Goal: Task Accomplishment & Management: Manage account settings

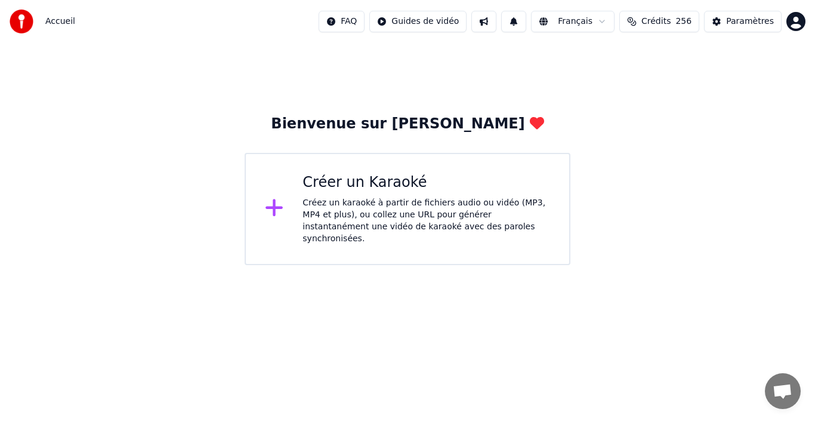
click at [419, 203] on div "Créez un karaoké à partir de fichiers audio ou vidéo (MP3, MP4 et plus), ou col…" at bounding box center [427, 221] width 248 height 48
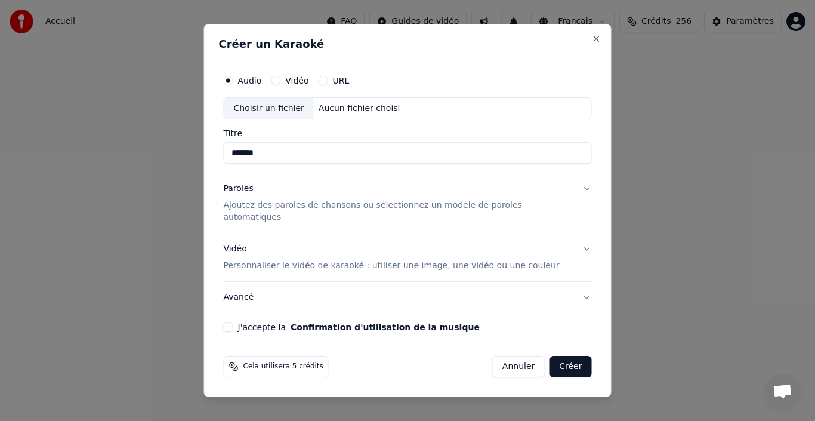
click at [267, 115] on div "Choisir un fichier" at bounding box center [269, 108] width 90 height 21
type input "**********"
click at [289, 211] on p "Ajoutez des paroles de chansons ou sélectionnez un modèle de paroles automatiqu…" at bounding box center [398, 212] width 349 height 24
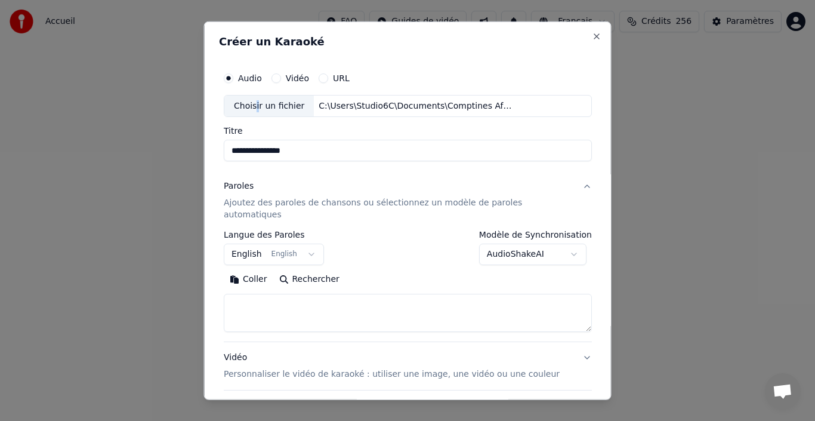
click at [313, 247] on button "English English" at bounding box center [274, 254] width 100 height 21
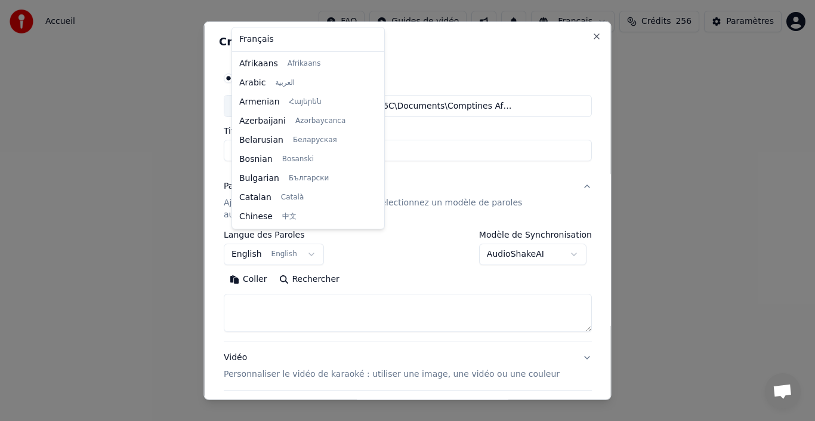
select select "**"
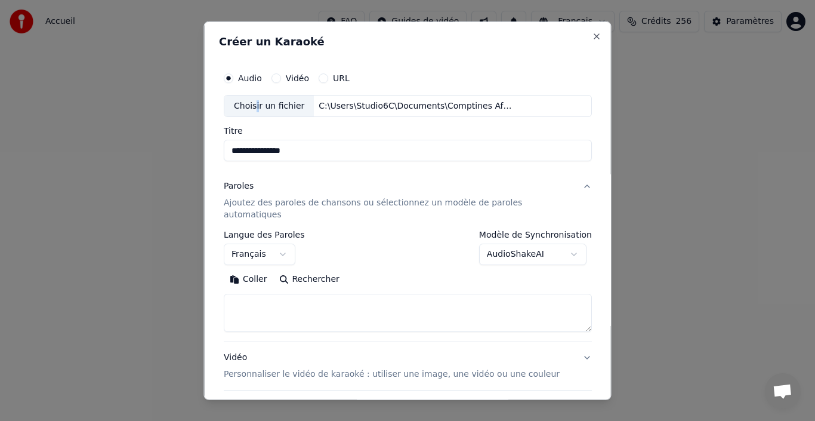
click at [553, 244] on button "AudioShakeAI" at bounding box center [532, 254] width 107 height 21
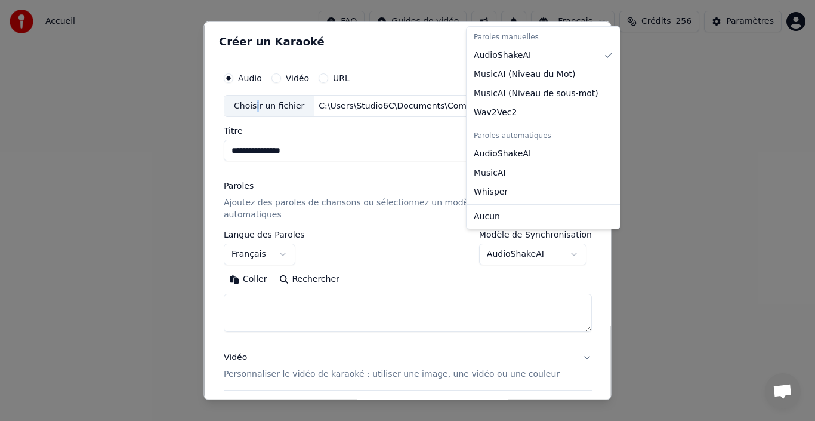
click at [553, 242] on body "**********" at bounding box center [407, 132] width 815 height 265
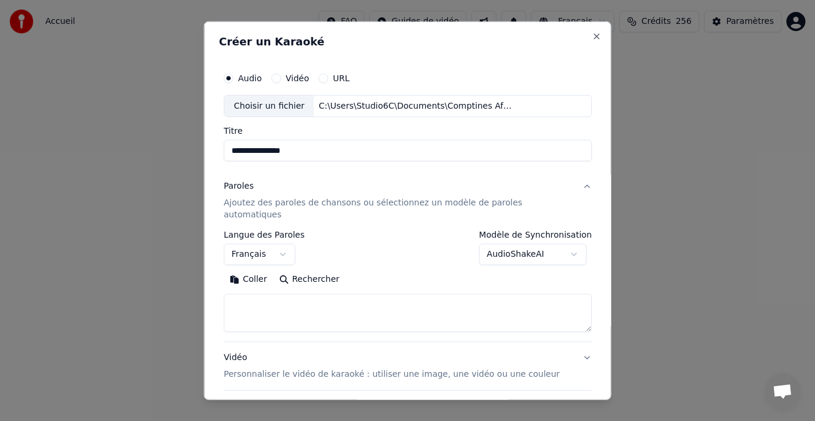
click at [344, 301] on textarea at bounding box center [408, 313] width 368 height 38
paste textarea "**********"
click at [238, 304] on textarea at bounding box center [395, 313] width 343 height 38
type textarea "**********"
click at [328, 273] on button "Effacer" at bounding box center [323, 279] width 54 height 19
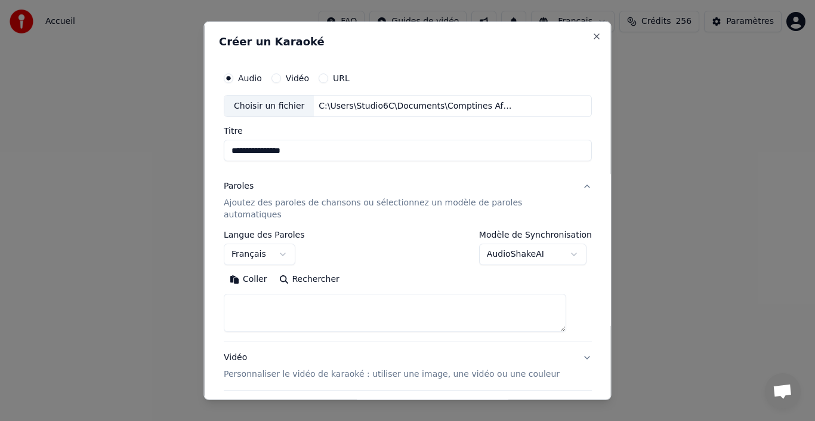
click at [264, 296] on textarea at bounding box center [395, 313] width 343 height 38
paste textarea "**********"
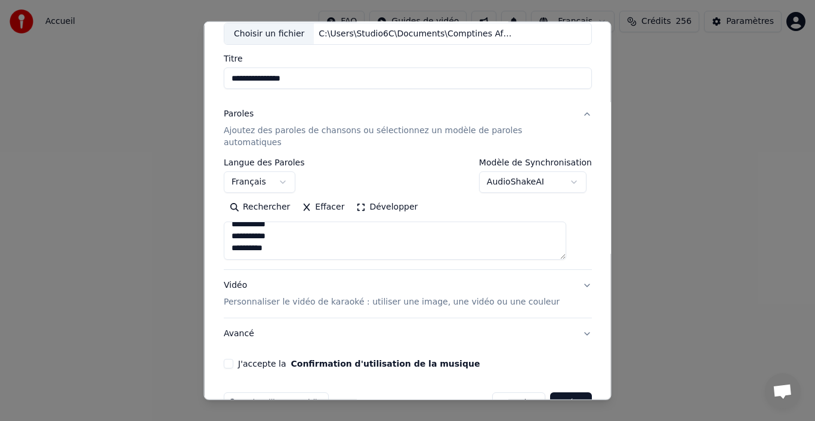
scroll to position [94, 0]
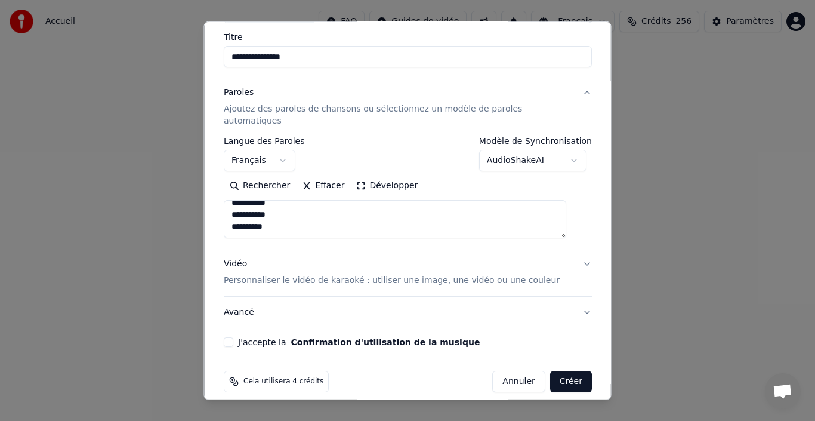
type textarea "**********"
click at [233, 337] on button "J'accepte la Confirmation d'utilisation de la musique" at bounding box center [229, 342] width 10 height 10
click at [560, 375] on button "Créer" at bounding box center [571, 381] width 42 height 21
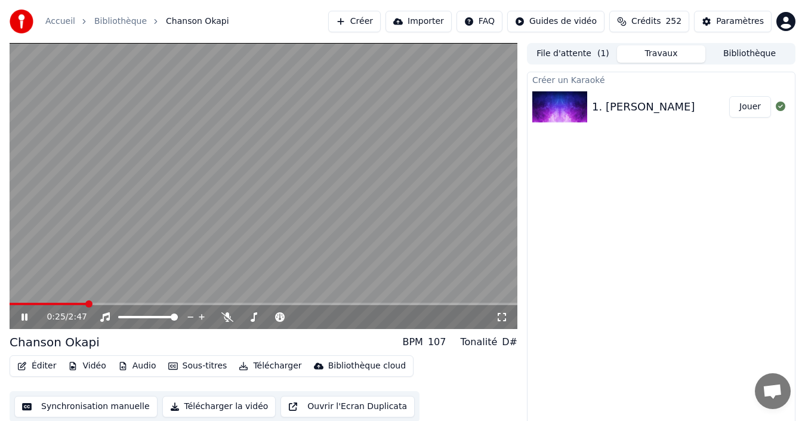
drag, startPoint x: 257, startPoint y: 0, endPoint x: 295, endPoint y: 5, distance: 37.9
click at [300, 5] on div "Accueil Bibliothèque Chanson Okapi Créer Importer FAQ Guides de vidéo Crédits 2…" at bounding box center [402, 21] width 805 height 43
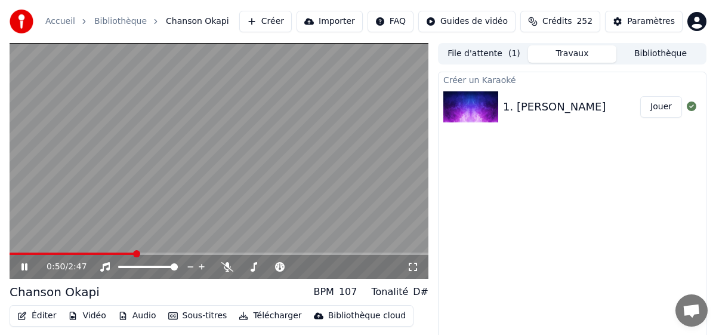
drag, startPoint x: 22, startPoint y: 266, endPoint x: 126, endPoint y: 334, distance: 124.5
click at [21, 266] on icon at bounding box center [32, 267] width 27 height 10
click at [27, 263] on icon at bounding box center [32, 267] width 27 height 10
click at [261, 266] on span at bounding box center [271, 267] width 60 height 2
click at [293, 270] on span at bounding box center [289, 266] width 7 height 7
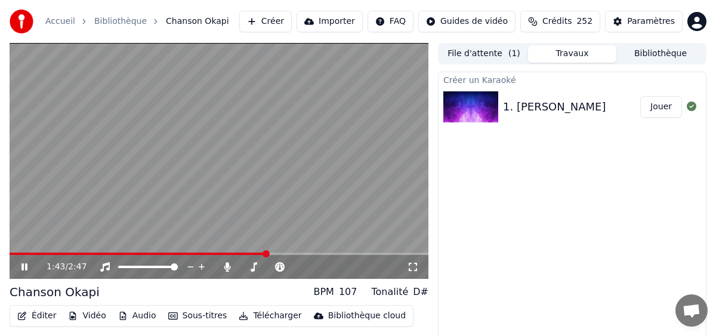
click at [13, 254] on span at bounding box center [138, 253] width 257 height 2
click at [140, 251] on video at bounding box center [219, 161] width 419 height 236
click at [141, 253] on span at bounding box center [76, 253] width 133 height 2
click at [26, 268] on icon at bounding box center [24, 267] width 7 height 8
click at [26, 266] on icon at bounding box center [24, 266] width 6 height 7
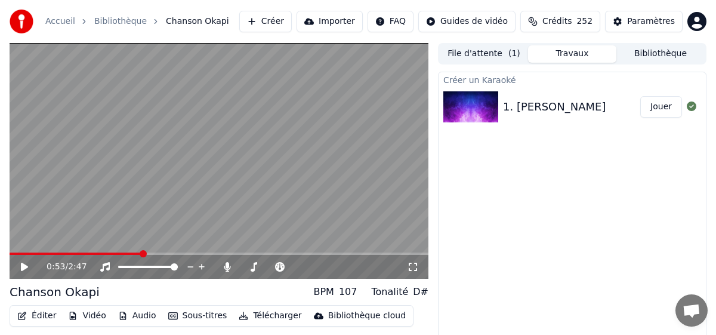
click at [141, 254] on span at bounding box center [76, 253] width 133 height 2
click at [19, 267] on icon at bounding box center [32, 267] width 27 height 10
click at [20, 268] on icon at bounding box center [32, 267] width 27 height 10
click at [24, 264] on icon at bounding box center [24, 267] width 7 height 8
click at [16, 253] on span at bounding box center [95, 253] width 171 height 2
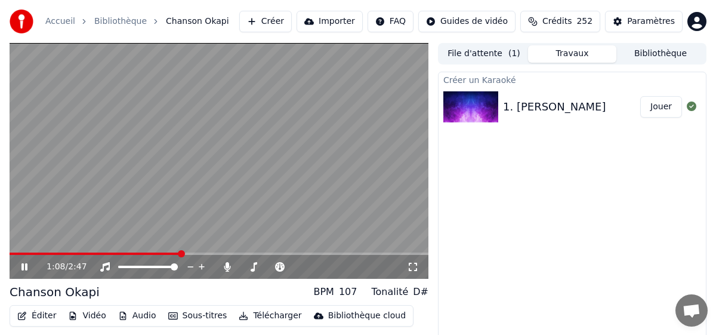
click at [16, 253] on span at bounding box center [95, 253] width 171 height 2
click at [10, 252] on span at bounding box center [13, 253] width 7 height 7
click at [23, 264] on icon at bounding box center [24, 266] width 6 height 7
click at [14, 254] on span at bounding box center [21, 253] width 23 height 2
click at [10, 252] on span at bounding box center [10, 253] width 0 height 2
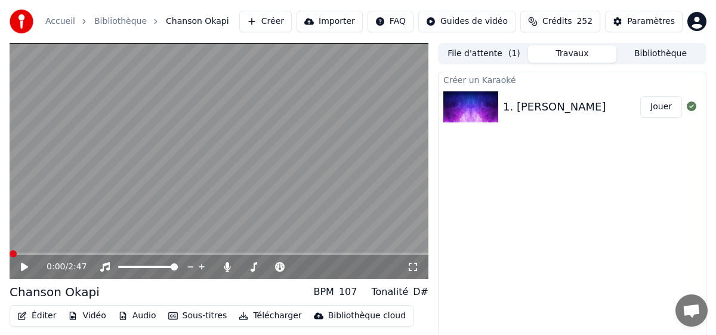
click at [17, 267] on div "0:00 / 2:47" at bounding box center [218, 267] width 409 height 12
click at [23, 271] on icon at bounding box center [32, 267] width 27 height 10
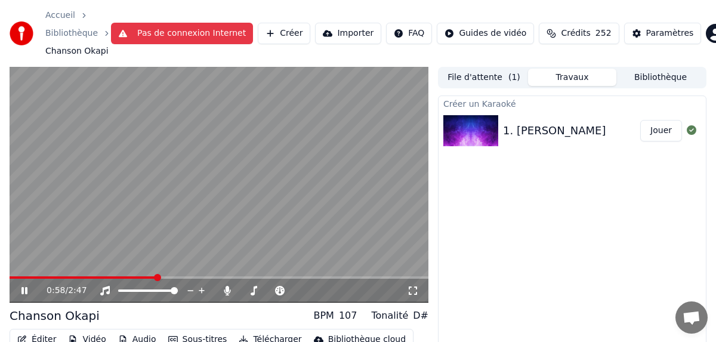
click at [144, 277] on span at bounding box center [83, 277] width 147 height 2
click at [23, 291] on icon at bounding box center [24, 290] width 6 height 7
click at [124, 278] on span at bounding box center [67, 277] width 115 height 2
click at [20, 290] on icon at bounding box center [32, 291] width 27 height 10
click at [23, 288] on icon at bounding box center [24, 290] width 6 height 7
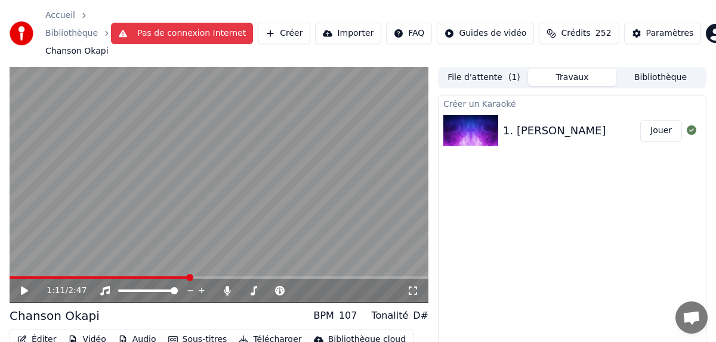
click at [21, 287] on icon at bounding box center [32, 291] width 27 height 10
click at [14, 278] on span at bounding box center [217, 277] width 414 height 2
click at [10, 279] on span at bounding box center [13, 277] width 7 height 7
click at [23, 291] on icon at bounding box center [24, 290] width 6 height 7
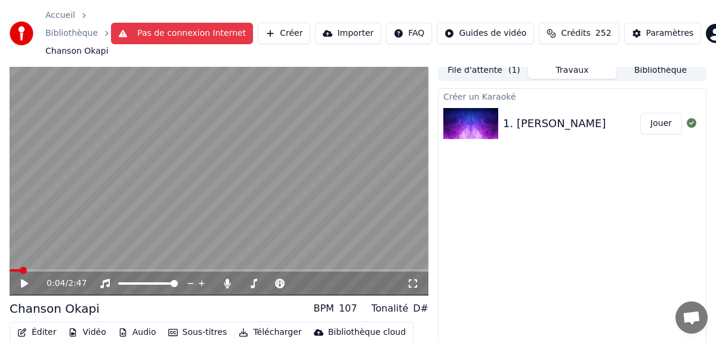
scroll to position [54, 0]
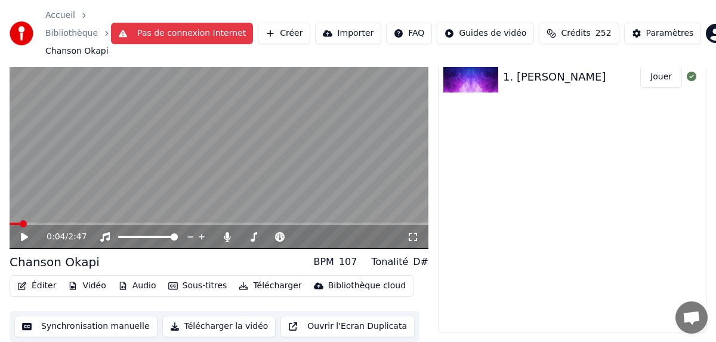
click at [95, 331] on button "Synchronisation manuelle" at bounding box center [85, 326] width 143 height 21
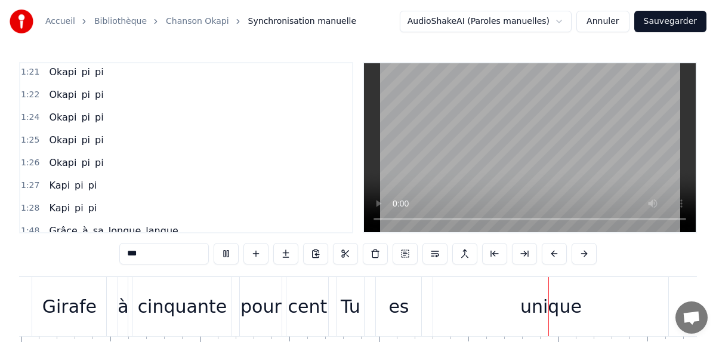
scroll to position [0, 4864]
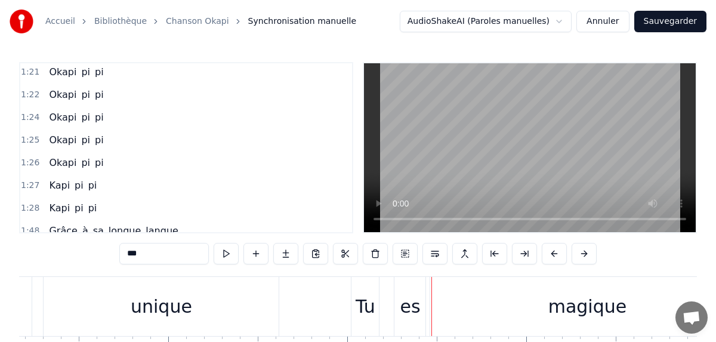
click at [38, 267] on div "0:04 Oka 0:07 Ka kapi 0:09 Okapi pi pi 0:13 Okapi pi pi 0:18 Son pays est la [G…" at bounding box center [358, 229] width 678 height 335
click at [174, 294] on div "unique" at bounding box center [161, 306] width 61 height 27
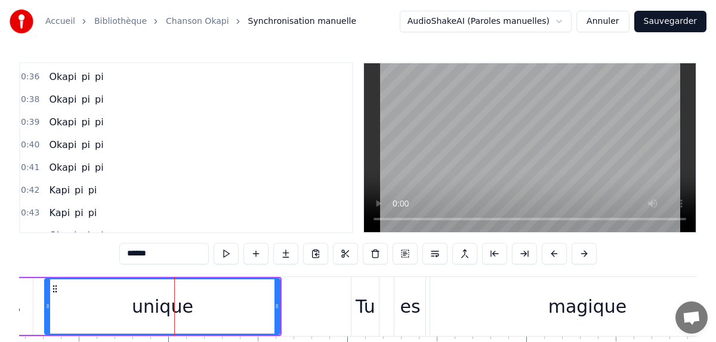
scroll to position [108, 0]
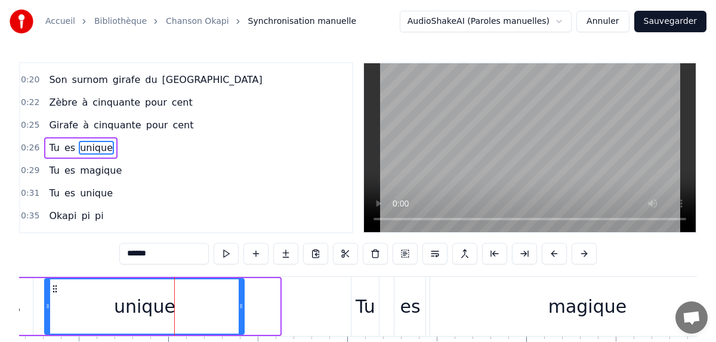
drag, startPoint x: 277, startPoint y: 309, endPoint x: 227, endPoint y: 310, distance: 50.2
click at [239, 311] on div at bounding box center [241, 306] width 5 height 54
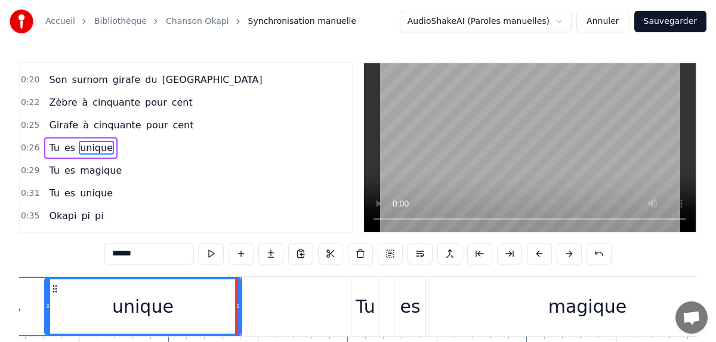
drag, startPoint x: 227, startPoint y: 310, endPoint x: 199, endPoint y: 310, distance: 27.5
click at [199, 310] on div "unique" at bounding box center [142, 306] width 195 height 54
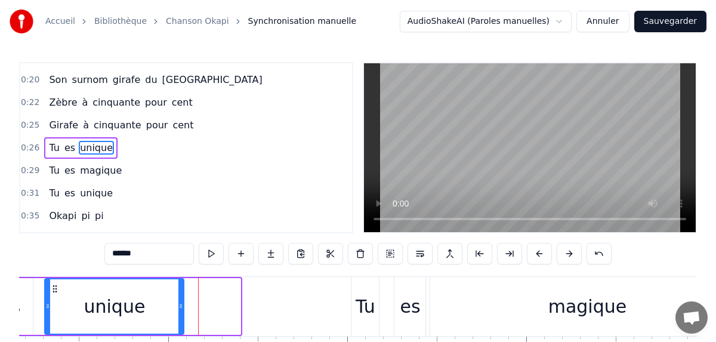
drag, startPoint x: 227, startPoint y: 310, endPoint x: 181, endPoint y: 310, distance: 46.0
click at [181, 310] on icon at bounding box center [180, 306] width 5 height 10
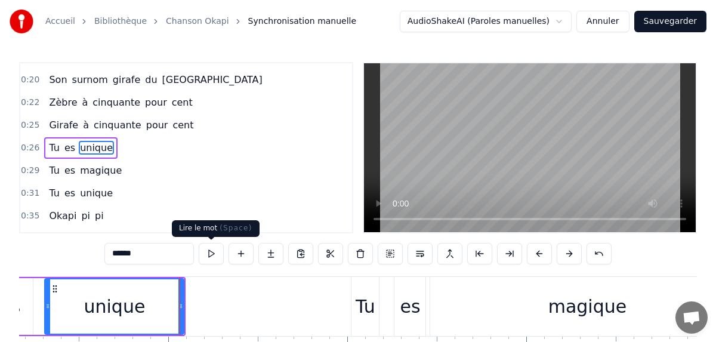
click at [214, 258] on button at bounding box center [211, 253] width 25 height 21
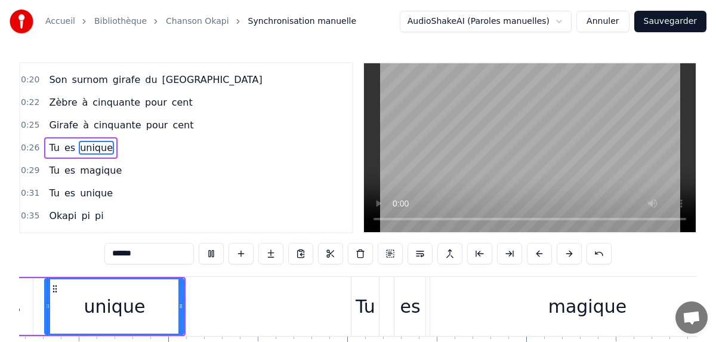
scroll to position [0, 4829]
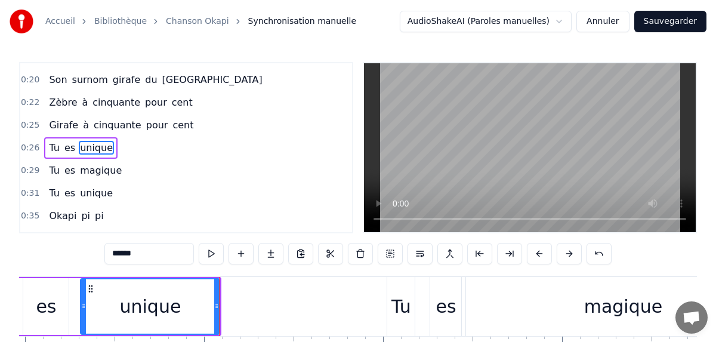
click at [211, 257] on button at bounding box center [211, 253] width 25 height 21
click at [204, 254] on button at bounding box center [211, 253] width 25 height 21
click at [54, 245] on div "0:04 Oka 0:07 Ka kapi 0:09 Okapi pi pi 0:13 Okapi pi pi 0:18 Son pays est la [G…" at bounding box center [358, 229] width 678 height 335
click at [48, 151] on span "Tu" at bounding box center [54, 148] width 13 height 14
type input "**"
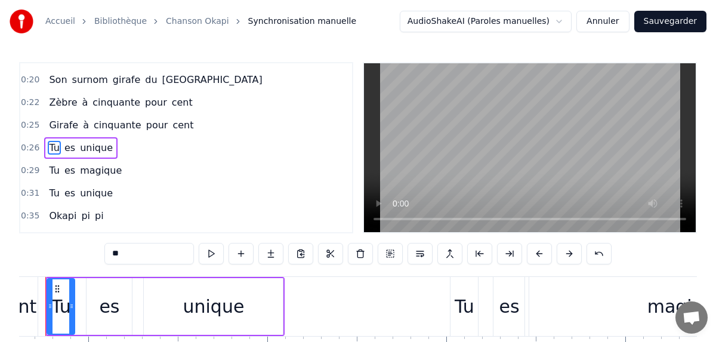
scroll to position [0, 4732]
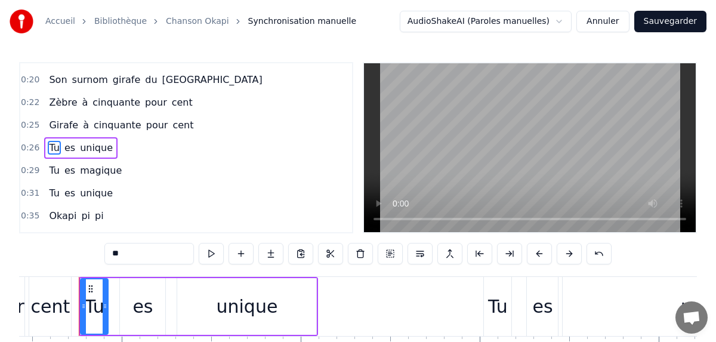
click at [73, 139] on div "Tu es unique" at bounding box center [80, 147] width 73 height 21
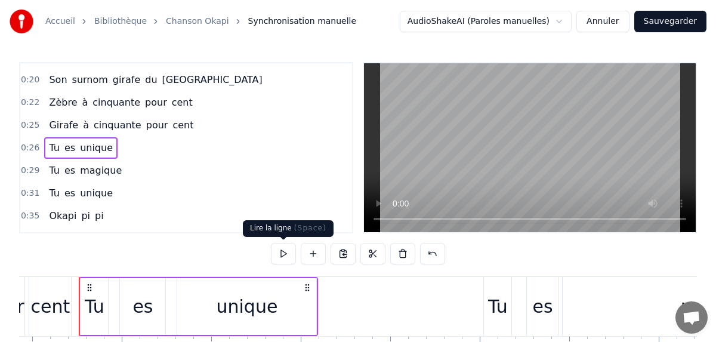
click at [279, 255] on button at bounding box center [283, 253] width 25 height 21
click at [282, 259] on button at bounding box center [283, 253] width 25 height 21
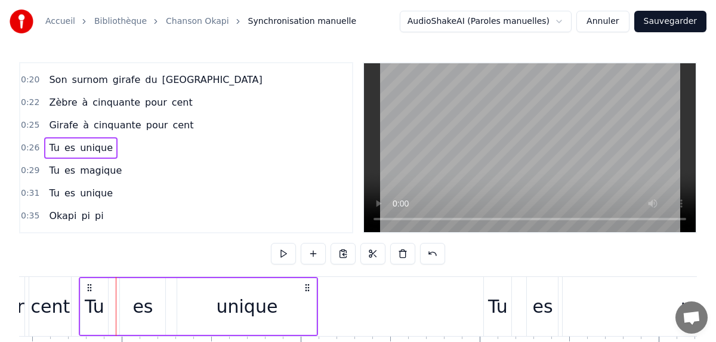
click at [282, 259] on button at bounding box center [283, 253] width 25 height 21
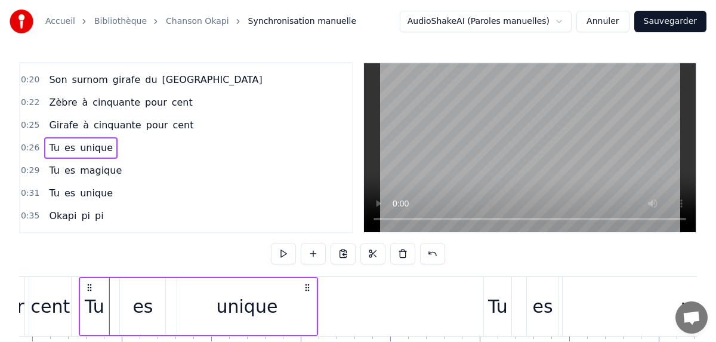
click at [282, 259] on button at bounding box center [283, 253] width 25 height 21
click at [190, 294] on div "unique" at bounding box center [246, 306] width 139 height 57
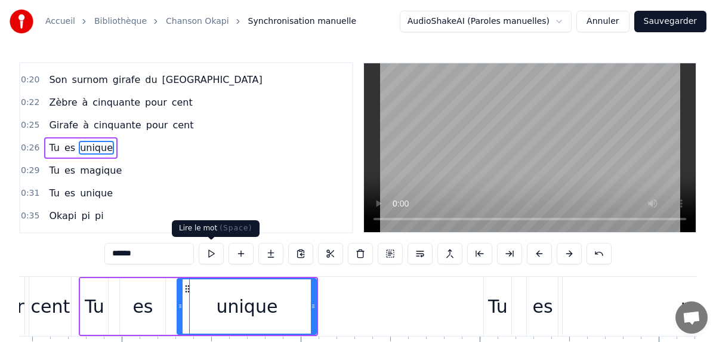
click at [212, 257] on button at bounding box center [211, 253] width 25 height 21
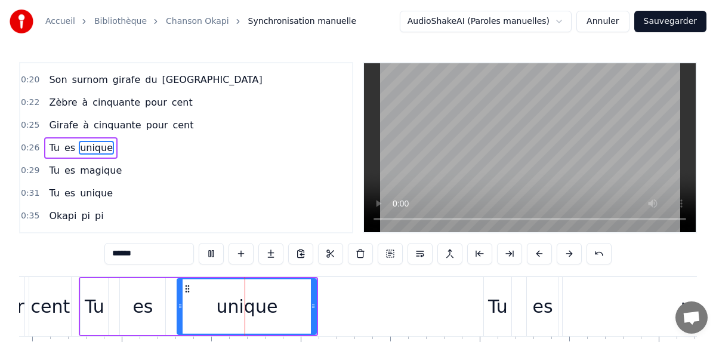
click at [212, 257] on button at bounding box center [211, 253] width 25 height 21
click at [188, 292] on icon at bounding box center [188, 289] width 10 height 10
click at [201, 294] on div "unique" at bounding box center [247, 306] width 138 height 54
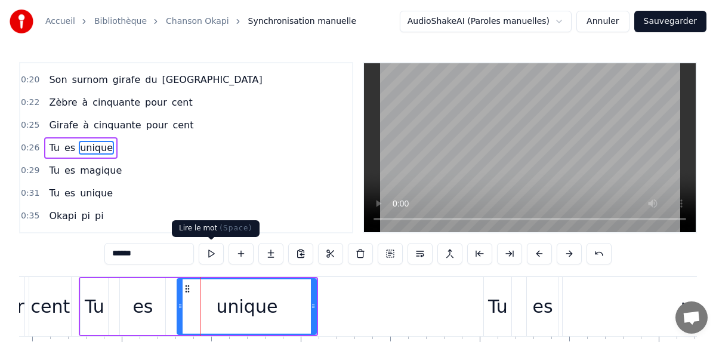
click at [214, 262] on button at bounding box center [211, 253] width 25 height 21
click at [212, 253] on button at bounding box center [211, 253] width 25 height 21
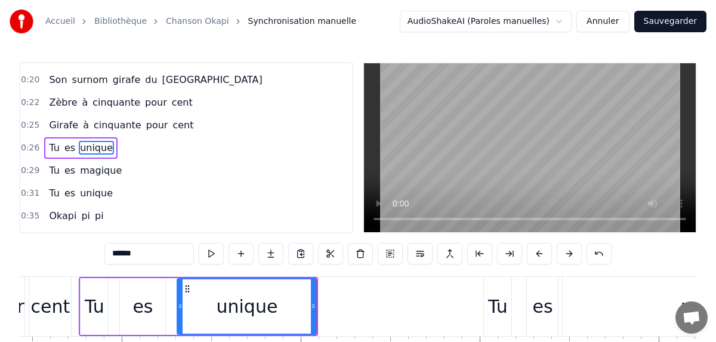
click at [686, 24] on button "Sauvegarder" at bounding box center [670, 21] width 72 height 21
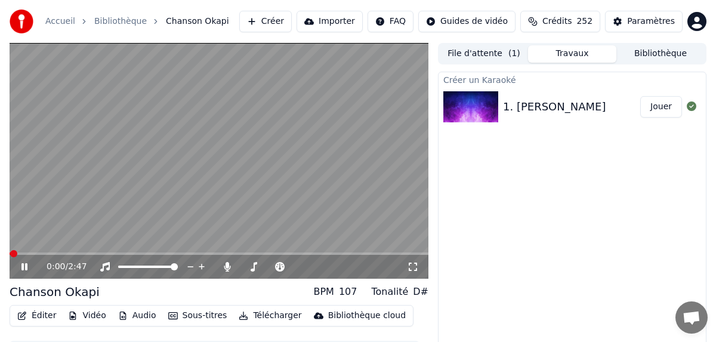
scroll to position [30, 0]
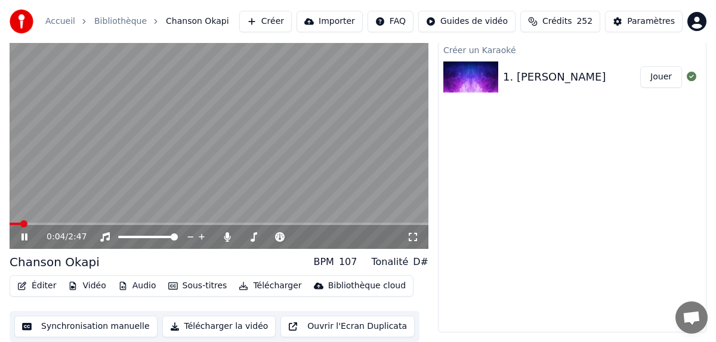
click at [112, 334] on button "Synchronisation manuelle" at bounding box center [85, 326] width 143 height 21
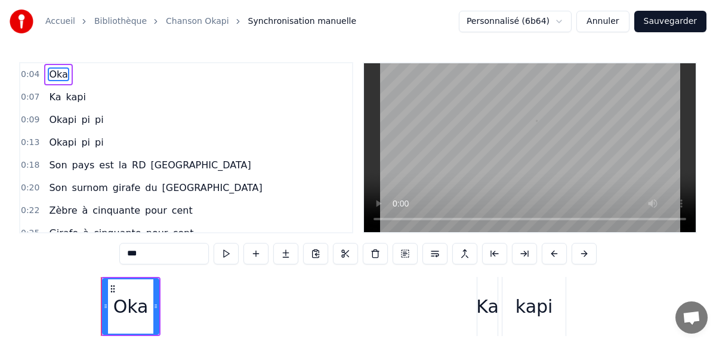
scroll to position [0, 821]
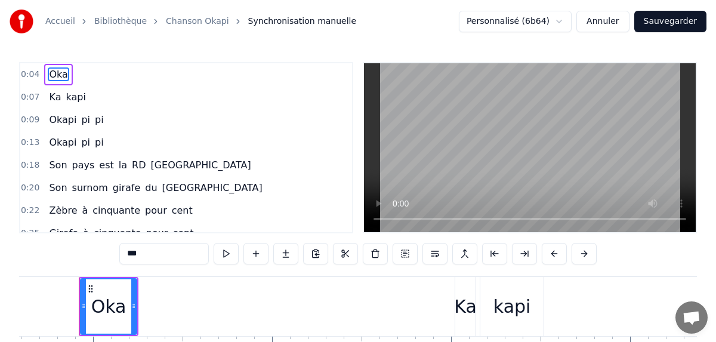
click at [229, 257] on button at bounding box center [226, 253] width 25 height 21
click at [150, 73] on div "0:04 Oka" at bounding box center [186, 74] width 332 height 23
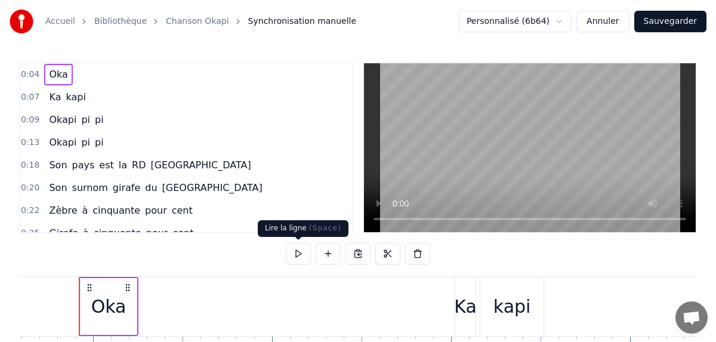
click at [297, 254] on button at bounding box center [298, 253] width 25 height 21
click at [374, 44] on div "Accueil Bibliothèque Chanson Okapi Synchronisation manuelle Personnalisé (6b64)…" at bounding box center [358, 198] width 716 height 397
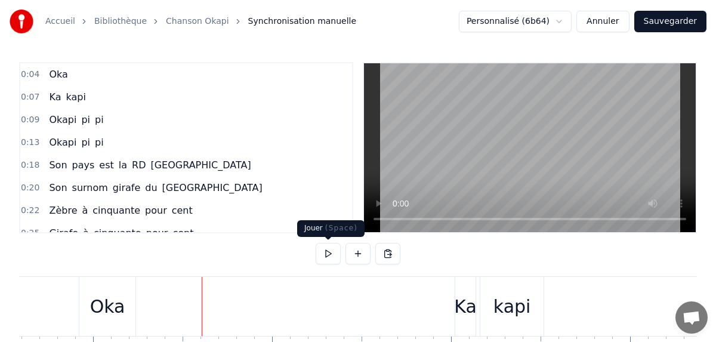
click at [328, 259] on button at bounding box center [328, 253] width 25 height 21
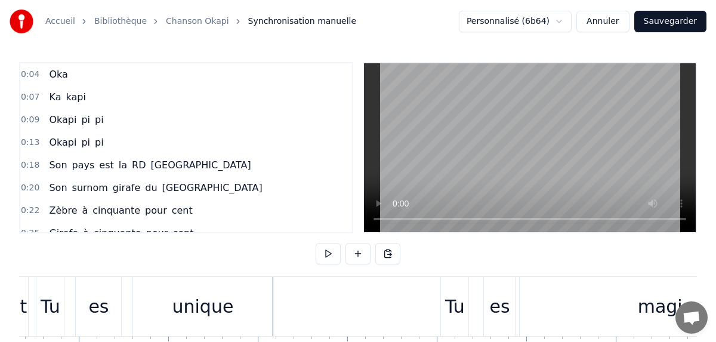
scroll to position [0, 4866]
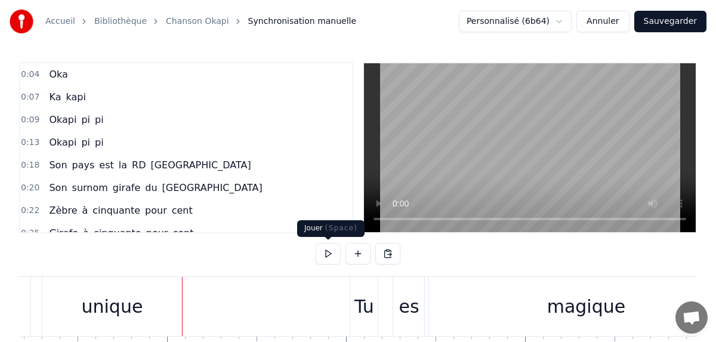
click at [330, 259] on button at bounding box center [328, 253] width 25 height 21
click at [329, 259] on button at bounding box center [328, 253] width 25 height 21
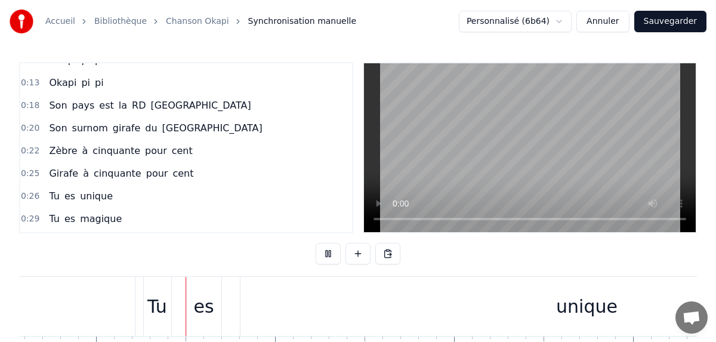
scroll to position [0, 5475]
click at [65, 262] on div "0:04 Oka 0:07 Ka kapi 0:09 Okapi pi pi 0:13 Okapi pi pi 0:18 Son pays est la [G…" at bounding box center [358, 229] width 678 height 335
click at [149, 270] on div "0:04 Oka 0:07 Ka kapi 0:09 Okapi pi pi 0:13 Okapi pi pi 0:18 Son pays est la [G…" at bounding box center [358, 229] width 678 height 335
click at [328, 258] on button at bounding box center [328, 253] width 25 height 21
click at [329, 260] on button at bounding box center [328, 253] width 25 height 21
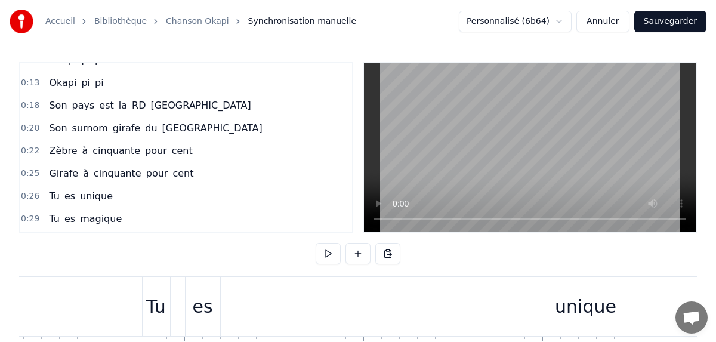
click at [574, 312] on div "unique" at bounding box center [585, 306] width 61 height 27
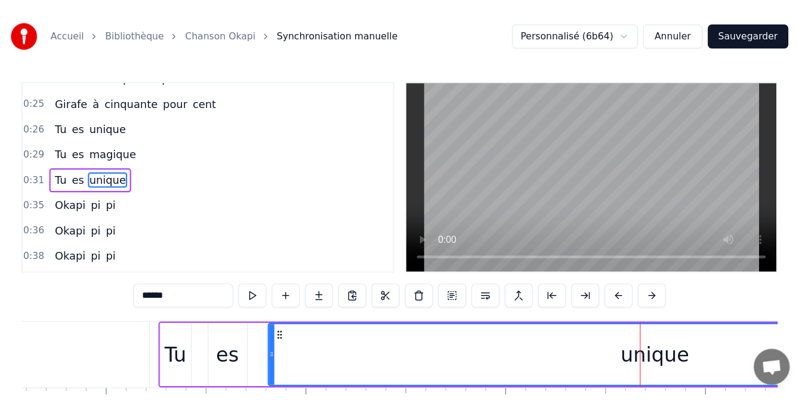
scroll to position [153, 0]
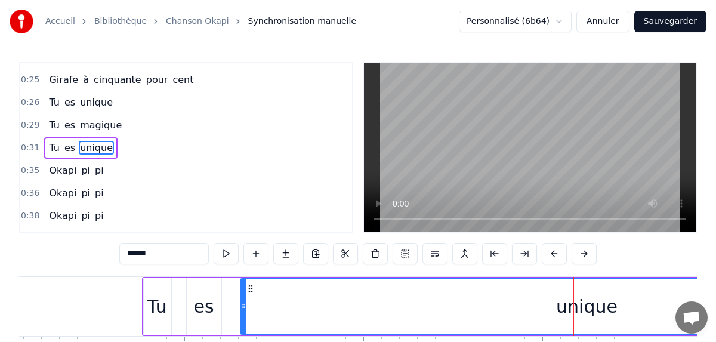
click at [251, 306] on div "unique" at bounding box center [587, 306] width 692 height 54
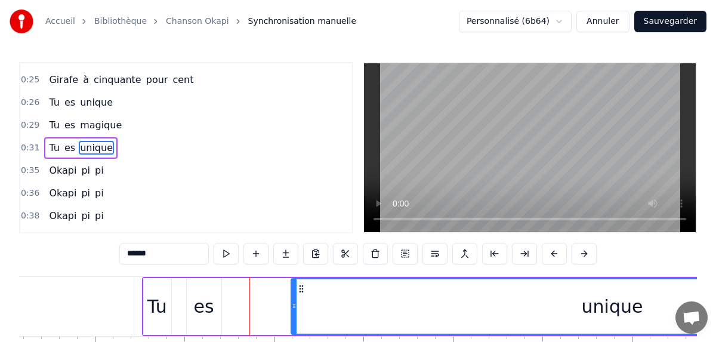
drag, startPoint x: 245, startPoint y: 306, endPoint x: 295, endPoint y: 314, distance: 51.3
click at [295, 314] on div at bounding box center [294, 306] width 5 height 54
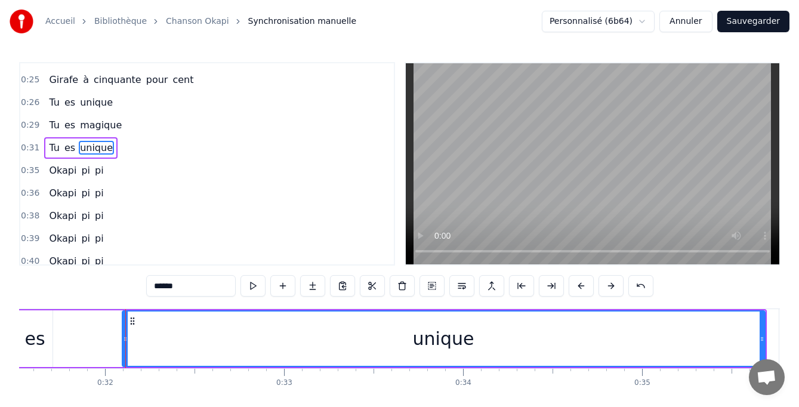
scroll to position [0, 5741]
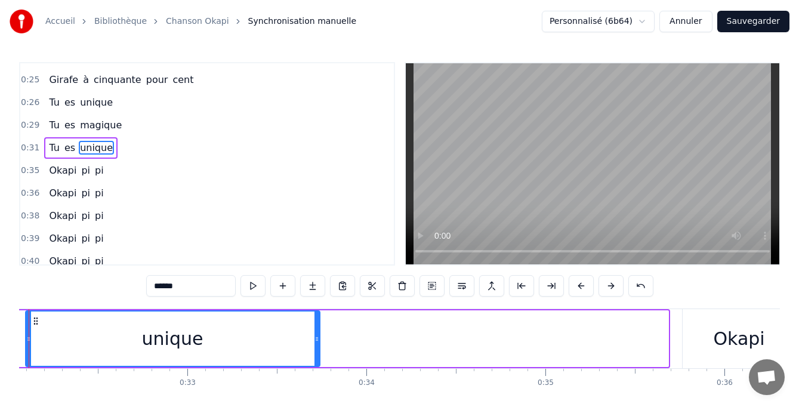
drag, startPoint x: 631, startPoint y: 346, endPoint x: 190, endPoint y: 406, distance: 445.1
click at [315, 337] on icon at bounding box center [317, 339] width 5 height 10
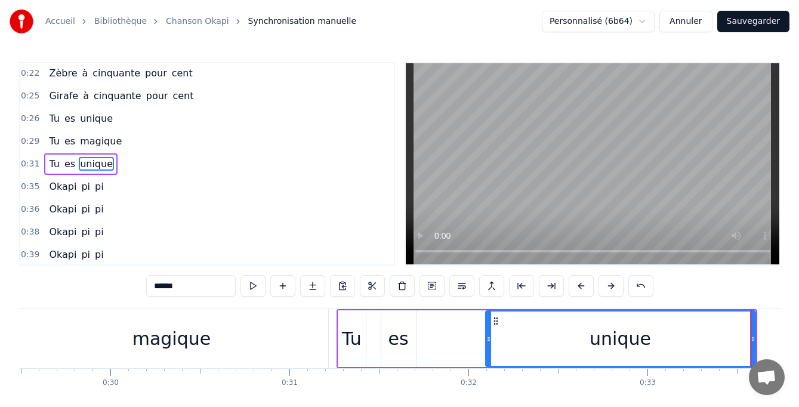
scroll to position [0, 5305]
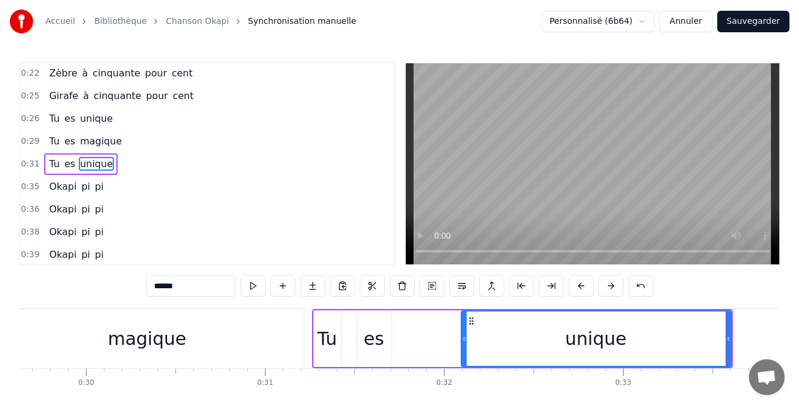
click at [236, 304] on div "0:04 Oka 0:07 Ka kapi 0:09 Okapi pi pi 0:13 Okapi pi pi 0:18 Son pays est la [G…" at bounding box center [399, 245] width 761 height 367
click at [304, 305] on div "0:04 Oka 0:07 Ka kapi 0:09 Okapi pi pi 0:13 Okapi pi pi 0:18 Son pays est la [G…" at bounding box center [399, 245] width 761 height 367
click at [477, 350] on div "unique" at bounding box center [596, 339] width 269 height 54
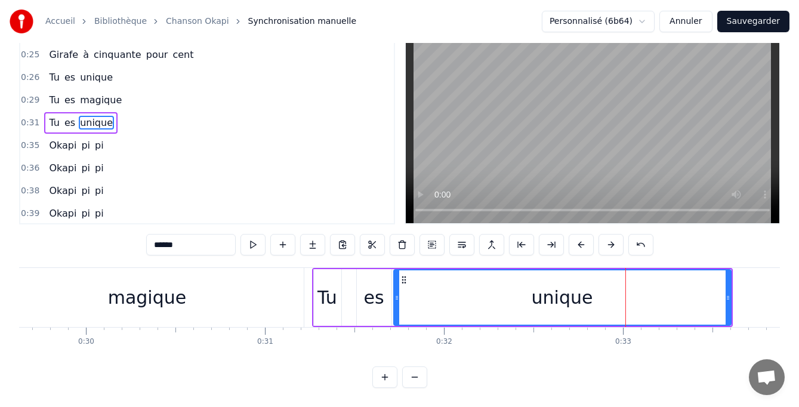
drag, startPoint x: 466, startPoint y: 291, endPoint x: 398, endPoint y: 290, distance: 67.4
click at [398, 293] on icon at bounding box center [397, 298] width 5 height 10
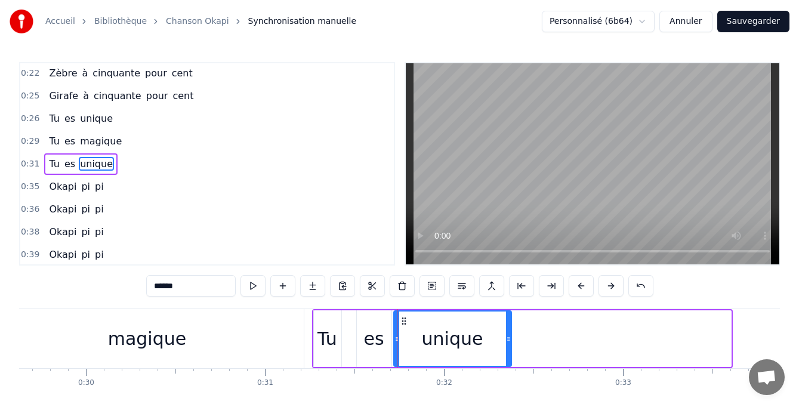
drag, startPoint x: 725, startPoint y: 341, endPoint x: 510, endPoint y: 336, distance: 214.9
click at [510, 336] on icon at bounding box center [508, 339] width 5 height 10
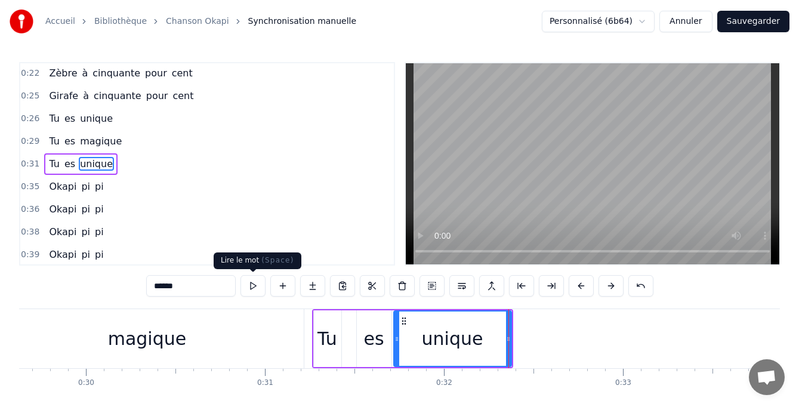
click at [249, 289] on button at bounding box center [253, 285] width 25 height 21
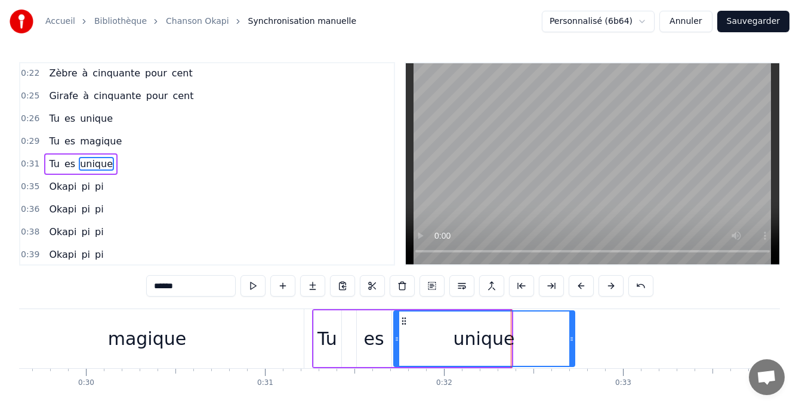
drag, startPoint x: 510, startPoint y: 338, endPoint x: 521, endPoint y: 336, distance: 11.6
click at [573, 336] on icon at bounding box center [571, 339] width 5 height 10
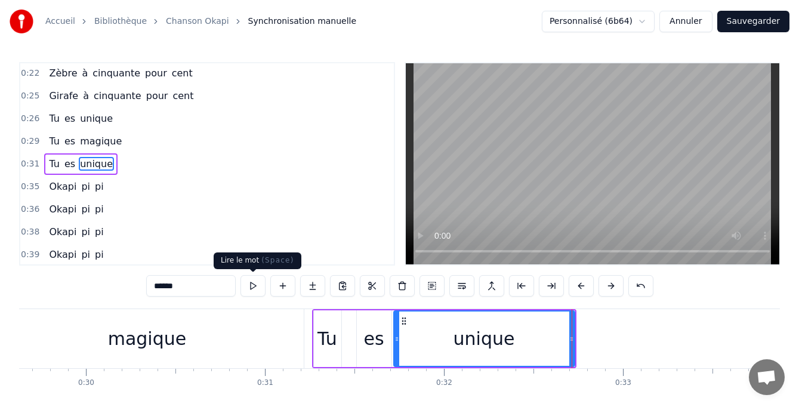
click at [253, 288] on button at bounding box center [253, 285] width 25 height 21
click at [307, 304] on div "0:04 Oka 0:07 Ka kapi 0:09 Okapi pi pi 0:13 Okapi pi pi 0:18 Son pays est la [G…" at bounding box center [399, 245] width 761 height 367
click at [279, 170] on div "0:31 Tu es unique" at bounding box center [207, 164] width 374 height 23
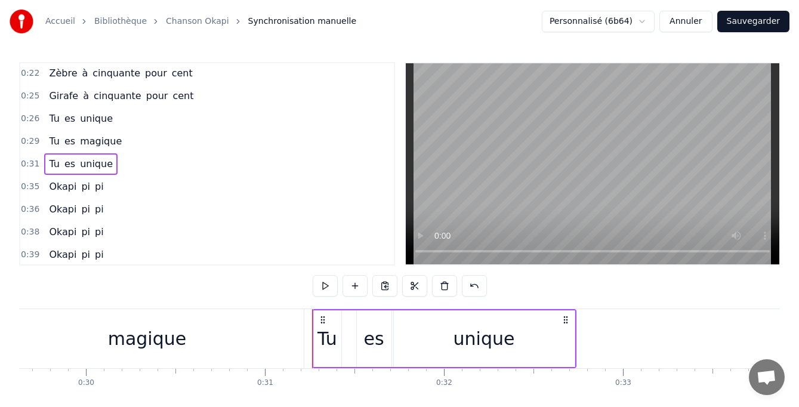
click at [305, 301] on div "0:04 Oka 0:07 Ka kapi 0:09 Okapi pi pi 0:13 Okapi pi pi 0:18 Son pays est la [G…" at bounding box center [399, 245] width 761 height 367
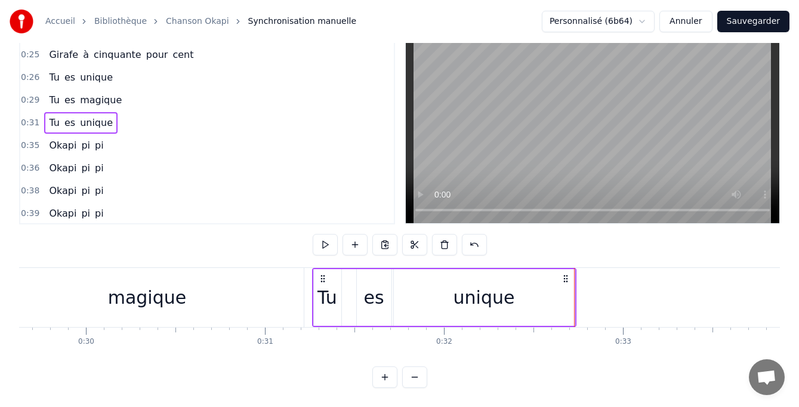
click at [606, 249] on div "0:04 Oka 0:07 Ka kapi 0:09 Okapi pi pi 0:13 Okapi pi pi 0:18 Son pays est la [G…" at bounding box center [399, 204] width 761 height 367
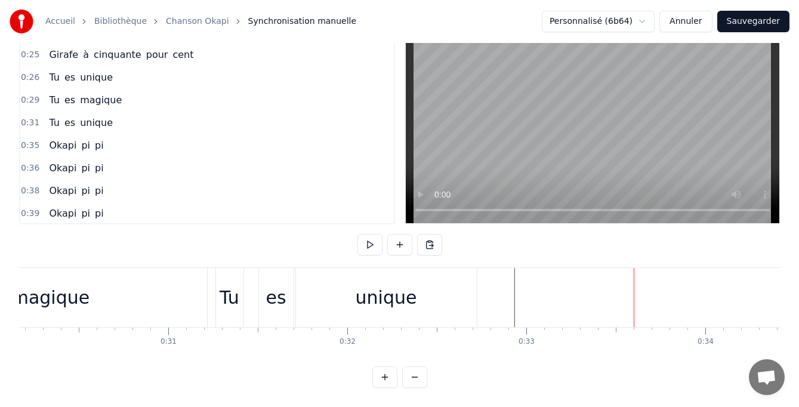
scroll to position [0, 5281]
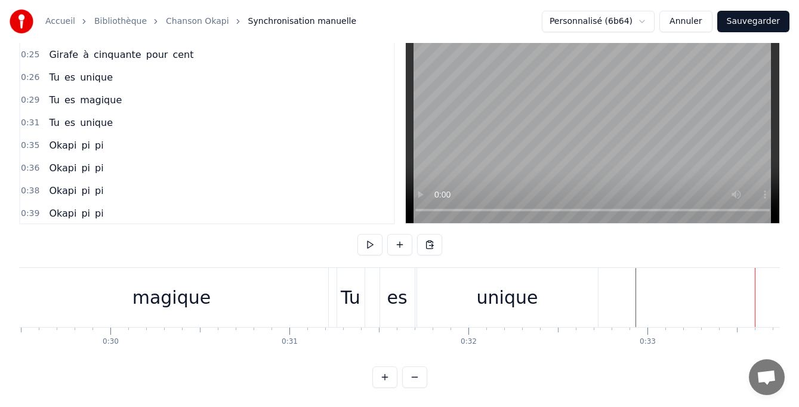
click at [331, 275] on div "Tu es magique" at bounding box center [133, 297] width 396 height 59
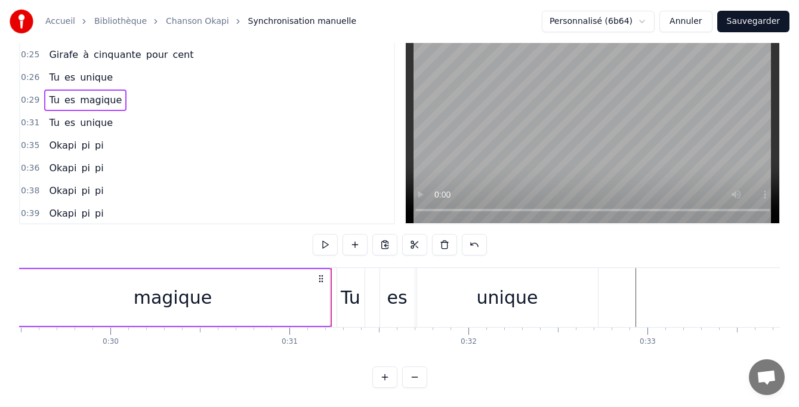
click at [168, 225] on div "0:04 Oka 0:07 Ka kapi 0:09 Okapi pi pi 0:13 Okapi pi pi 0:18 Son pays est la [G…" at bounding box center [399, 204] width 761 height 367
click at [344, 112] on div "0:31 Tu es unique" at bounding box center [207, 123] width 374 height 23
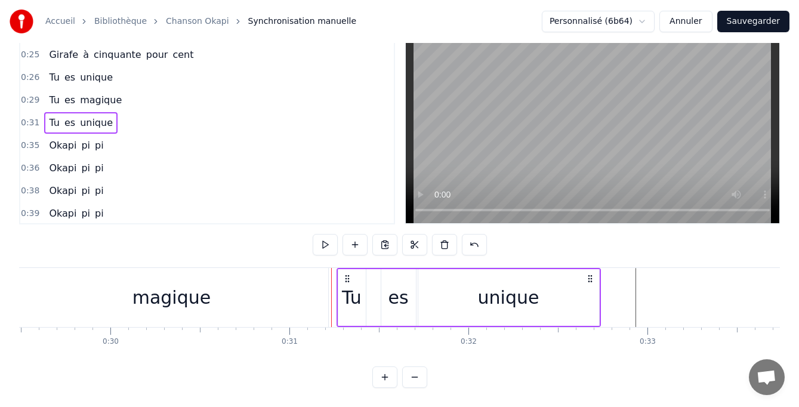
scroll to position [313, 0]
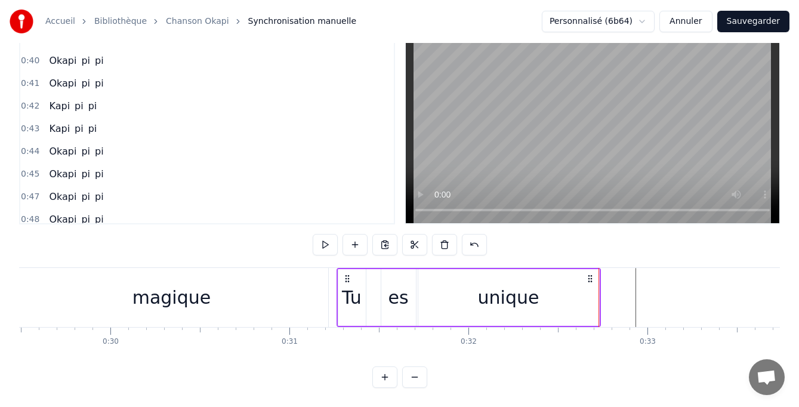
click at [610, 252] on div "0:04 Oka 0:07 Ka kapi 0:09 Okapi pi pi 0:13 Okapi pi pi 0:18 Son pays est la [G…" at bounding box center [399, 204] width 761 height 367
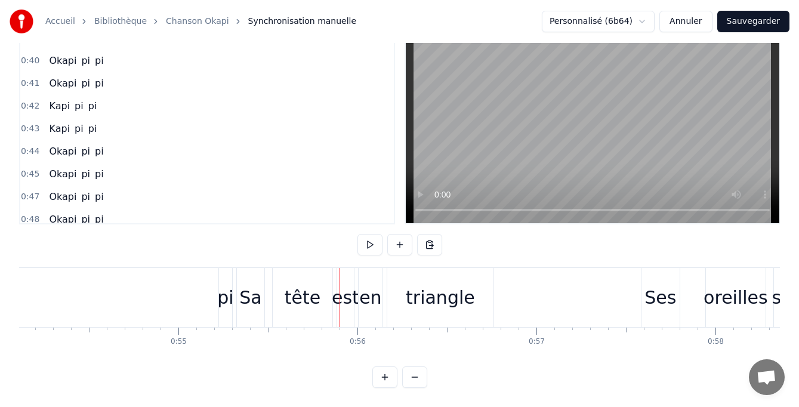
scroll to position [0, 9640]
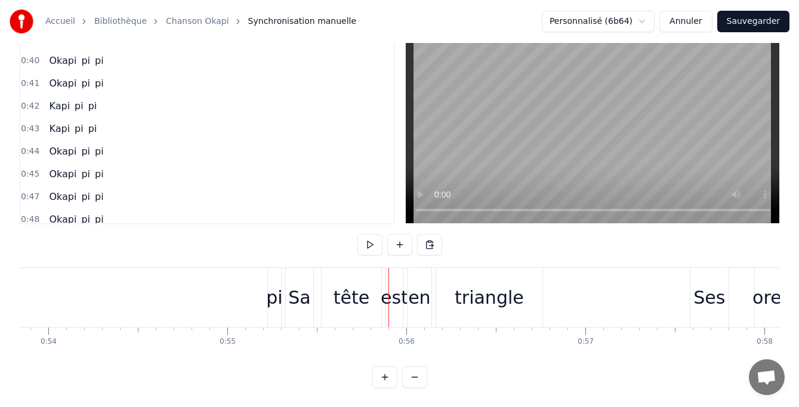
click at [278, 303] on div "pi" at bounding box center [274, 297] width 13 height 59
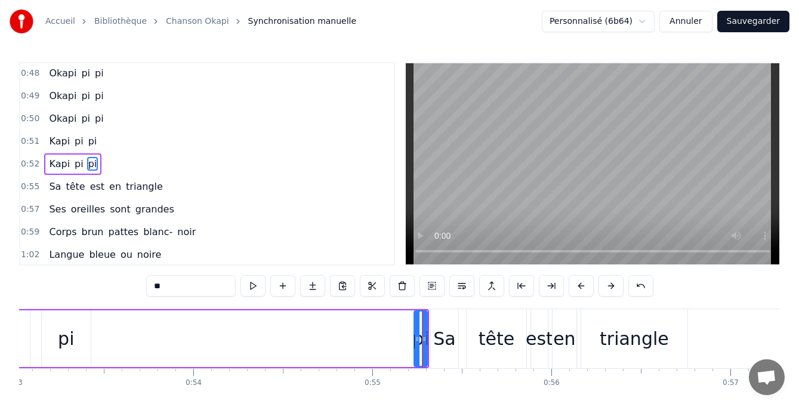
scroll to position [0, 9447]
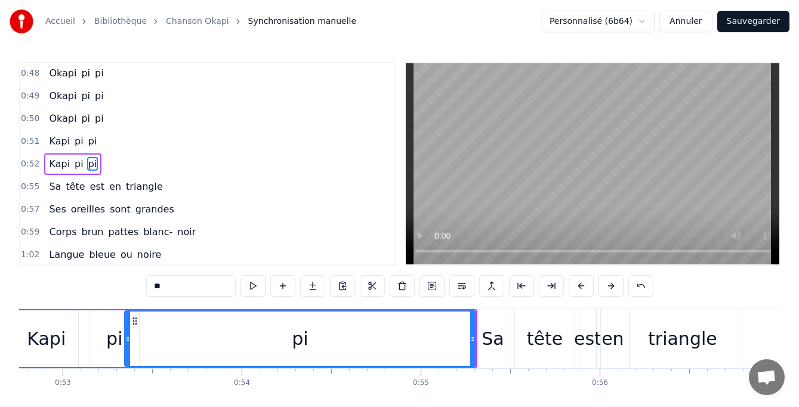
drag, startPoint x: 464, startPoint y: 340, endPoint x: 126, endPoint y: 349, distance: 337.9
click at [126, 349] on div at bounding box center [127, 339] width 5 height 54
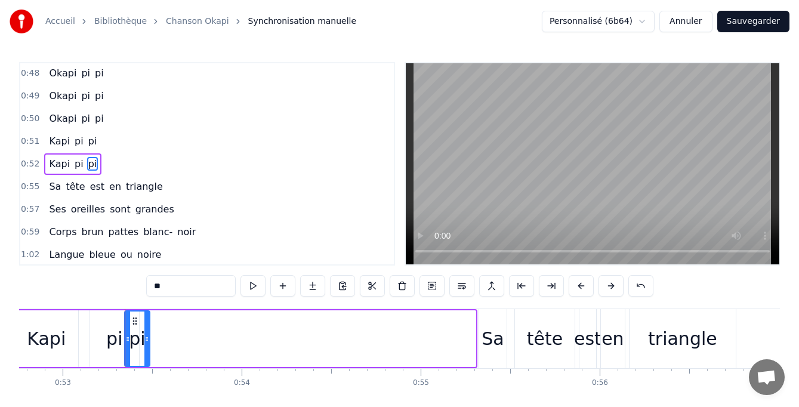
drag, startPoint x: 470, startPoint y: 341, endPoint x: 145, endPoint y: 334, distance: 325.4
click at [145, 334] on icon at bounding box center [146, 339] width 5 height 10
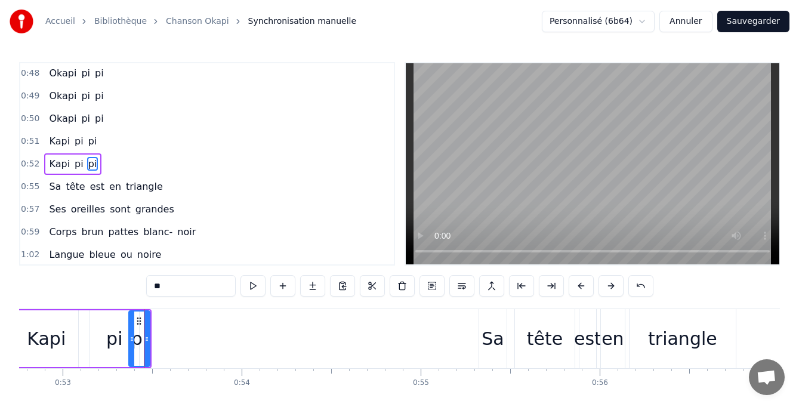
drag, startPoint x: 127, startPoint y: 341, endPoint x: 131, endPoint y: 347, distance: 6.8
click at [131, 347] on div at bounding box center [132, 339] width 5 height 54
click at [107, 344] on div "pi" at bounding box center [114, 338] width 16 height 27
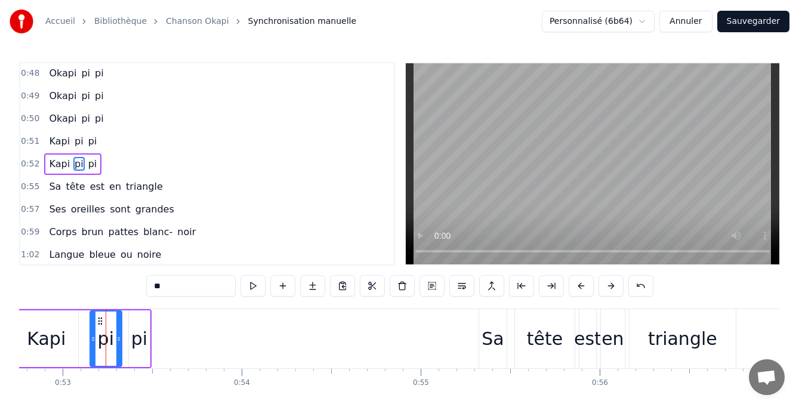
drag, startPoint x: 137, startPoint y: 343, endPoint x: 120, endPoint y: 342, distance: 17.3
click at [120, 342] on icon at bounding box center [118, 339] width 5 height 10
drag, startPoint x: 91, startPoint y: 338, endPoint x: 75, endPoint y: 340, distance: 16.2
click at [75, 340] on icon at bounding box center [77, 339] width 5 height 10
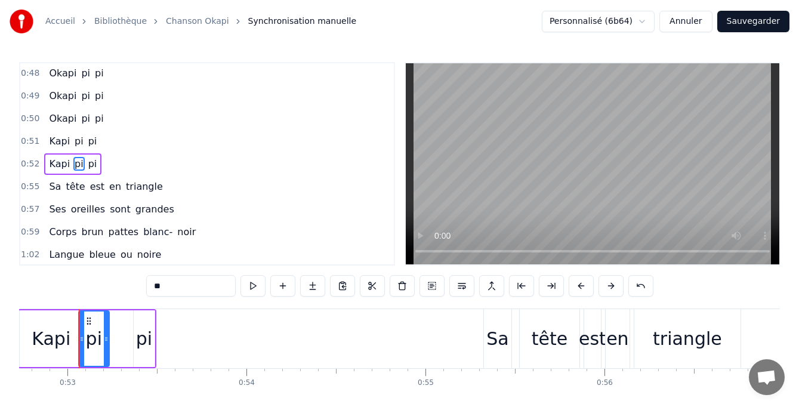
drag, startPoint x: 118, startPoint y: 346, endPoint x: 101, endPoint y: 346, distance: 16.7
click at [101, 346] on div "pi" at bounding box center [93, 339] width 29 height 54
click at [143, 346] on div "pi" at bounding box center [144, 338] width 16 height 27
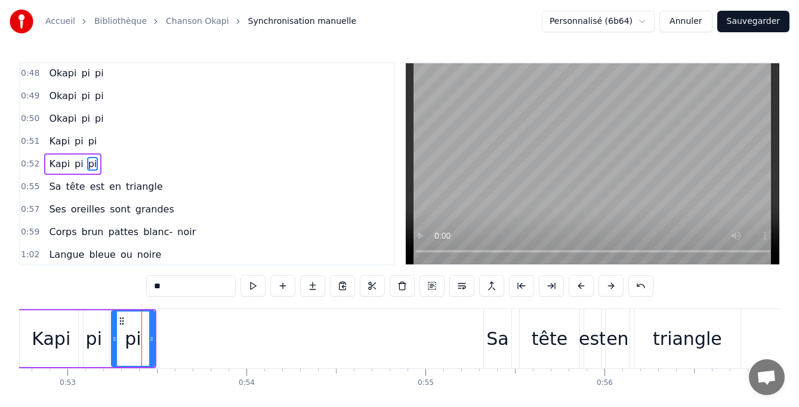
drag, startPoint x: 137, startPoint y: 341, endPoint x: 115, endPoint y: 344, distance: 22.3
click at [115, 344] on div at bounding box center [114, 339] width 5 height 54
drag, startPoint x: 152, startPoint y: 340, endPoint x: 136, endPoint y: 341, distance: 15.5
click at [136, 341] on icon at bounding box center [136, 339] width 5 height 10
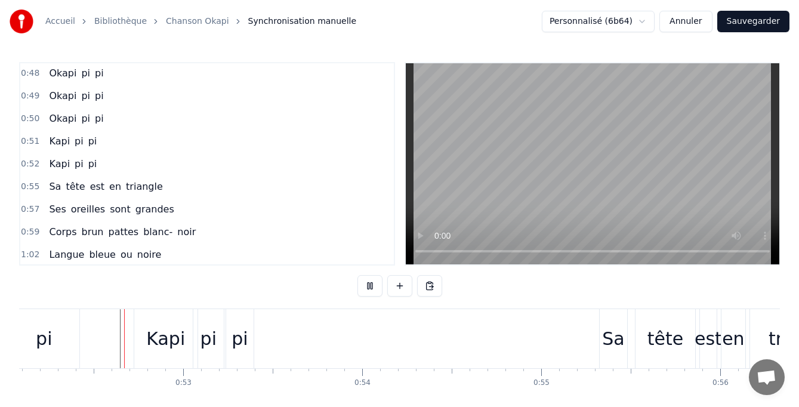
scroll to position [51, 0]
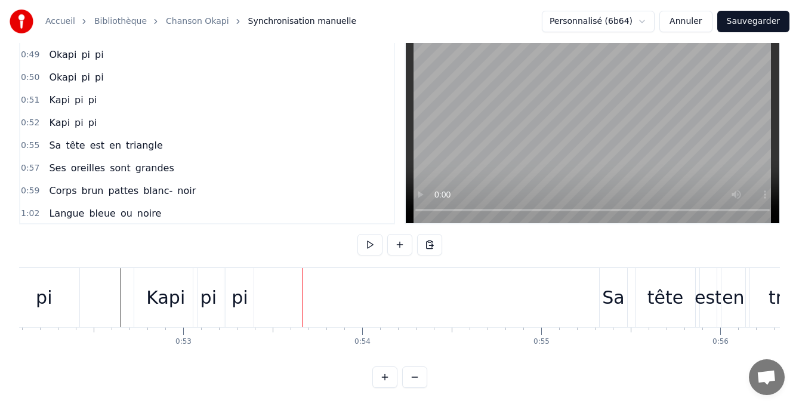
click at [153, 288] on div "Kapi" at bounding box center [165, 297] width 39 height 27
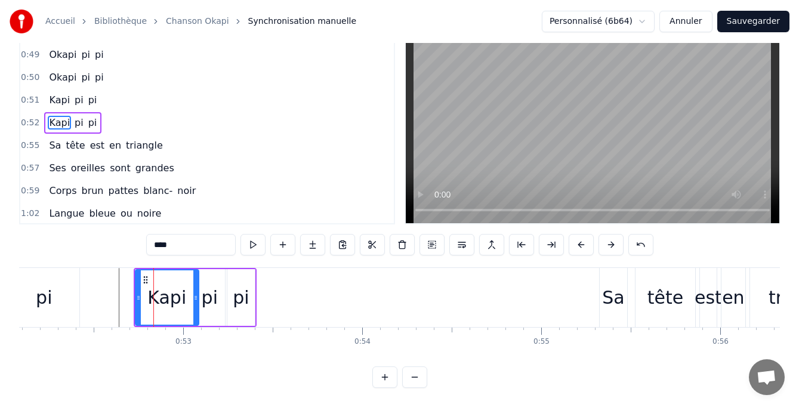
scroll to position [0, 0]
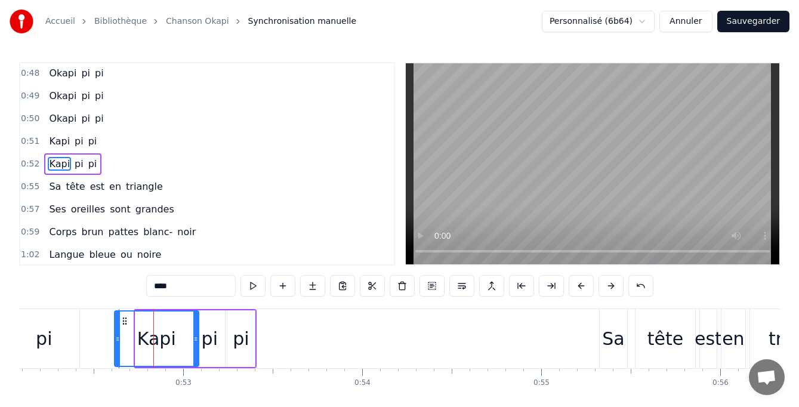
drag, startPoint x: 135, startPoint y: 339, endPoint x: 115, endPoint y: 336, distance: 21.1
click at [115, 336] on icon at bounding box center [117, 339] width 5 height 10
click at [178, 342] on icon at bounding box center [180, 339] width 5 height 10
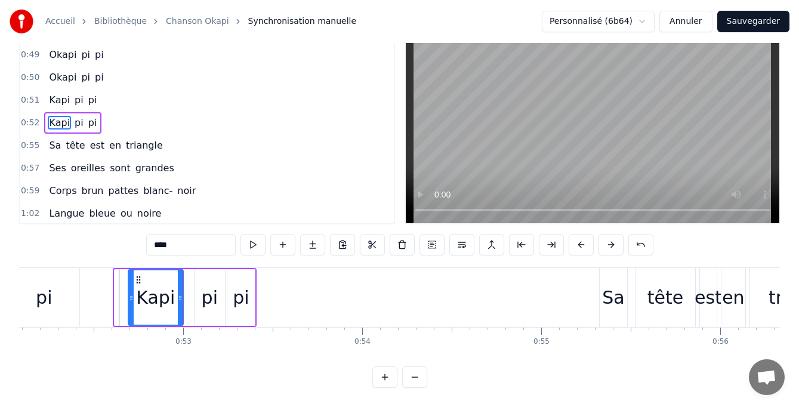
drag, startPoint x: 116, startPoint y: 289, endPoint x: 130, endPoint y: 292, distance: 14.0
click at [130, 292] on div at bounding box center [131, 297] width 5 height 54
click at [208, 294] on div "pi" at bounding box center [210, 297] width 16 height 27
type input "**"
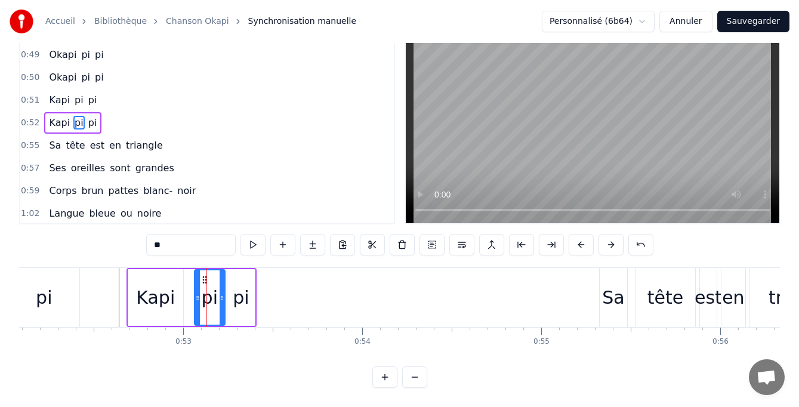
scroll to position [0, 0]
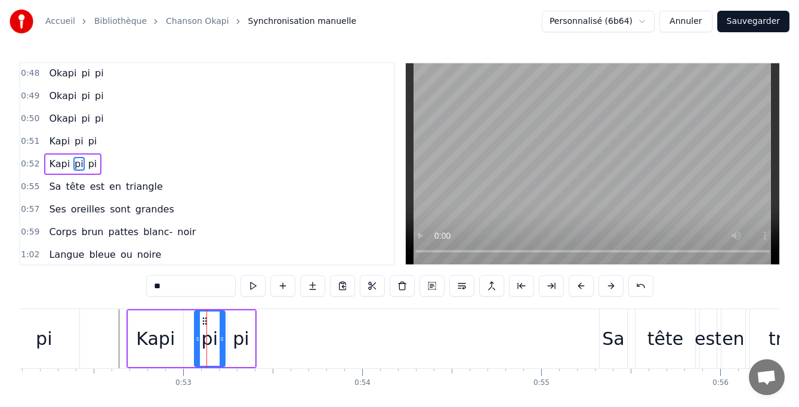
click at [114, 298] on div "0:04 Oka 0:07 Ka kapi 0:09 Okapi pi pi 0:13 Okapi pi pi 0:18 Son pays est la [G…" at bounding box center [399, 245] width 761 height 367
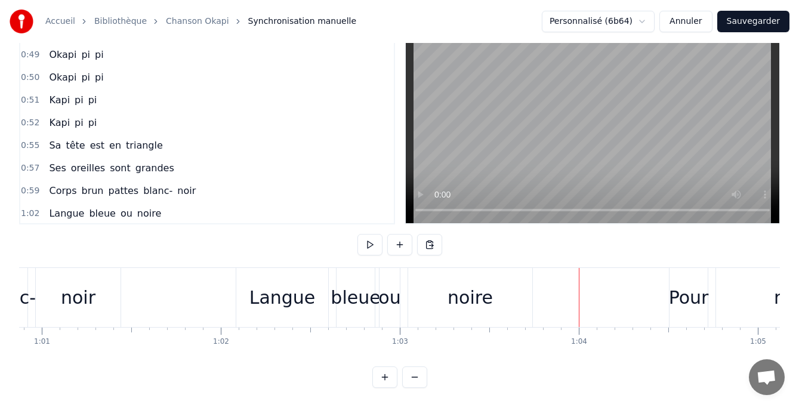
scroll to position [0, 10852]
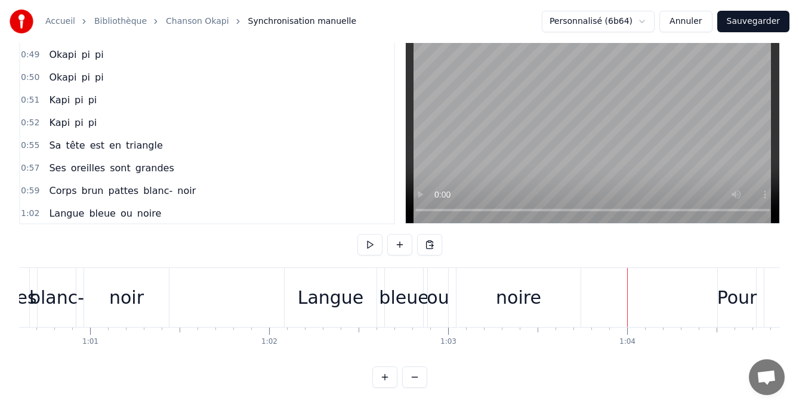
drag, startPoint x: 334, startPoint y: 286, endPoint x: 312, endPoint y: 286, distance: 21.5
click at [312, 286] on div "Langue" at bounding box center [331, 297] width 66 height 27
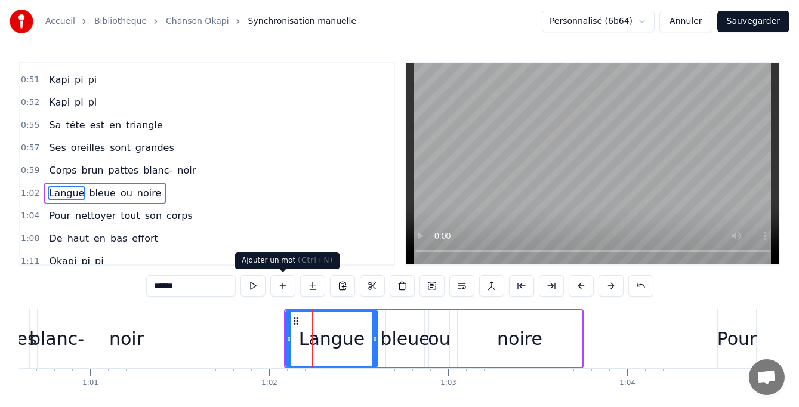
scroll to position [591, 0]
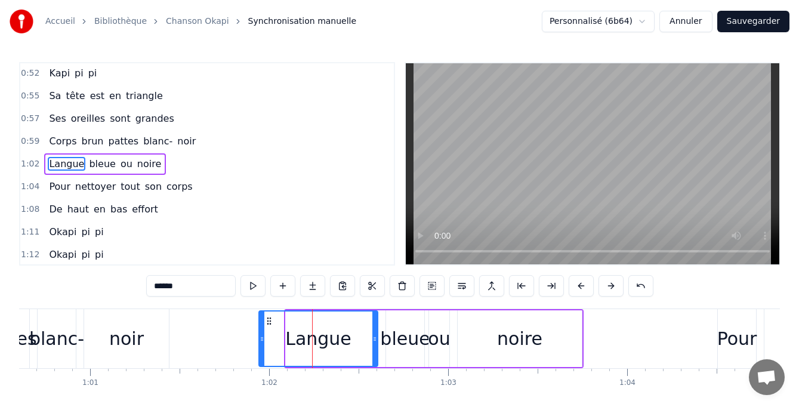
drag, startPoint x: 286, startPoint y: 338, endPoint x: 263, endPoint y: 338, distance: 23.3
click at [263, 338] on icon at bounding box center [262, 339] width 5 height 10
click at [227, 302] on div "0:04 Oka 0:07 Ka kapi 0:09 Okapi pi pi 0:13 Okapi pi pi 0:18 Son pays est la [G…" at bounding box center [399, 245] width 761 height 367
click at [229, 308] on div "0:04 Oka 0:07 Ka kapi 0:09 Okapi pi pi 0:13 Okapi pi pi 0:18 Son pays est la [G…" at bounding box center [399, 245] width 761 height 367
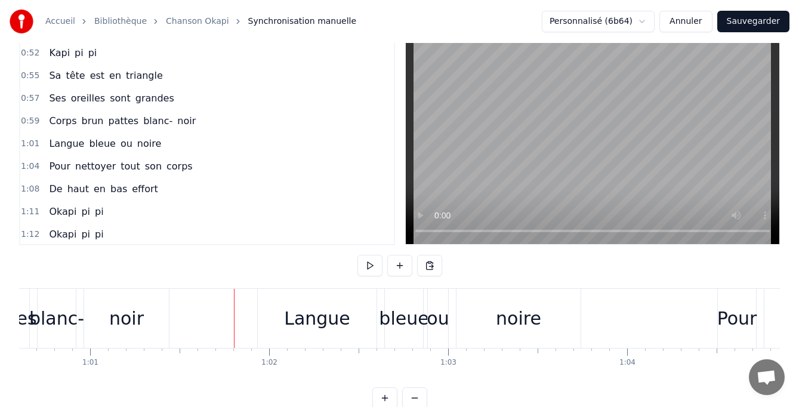
scroll to position [51, 0]
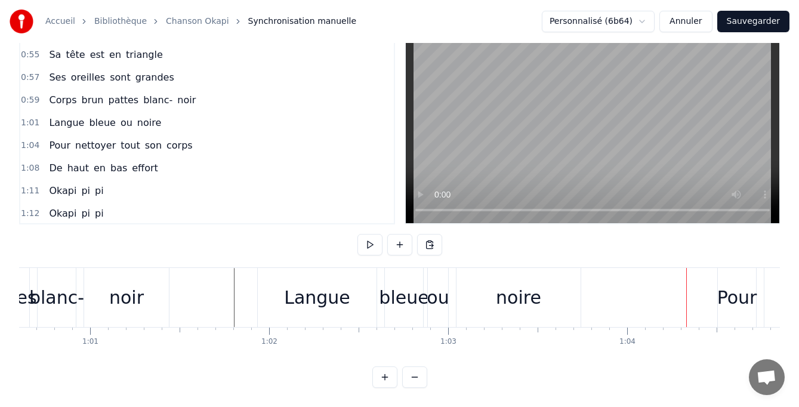
click at [246, 247] on div "0:04 Oka 0:07 Ka kapi 0:09 Okapi pi pi 0:13 Okapi pi pi 0:18 Son pays est la [G…" at bounding box center [399, 204] width 761 height 367
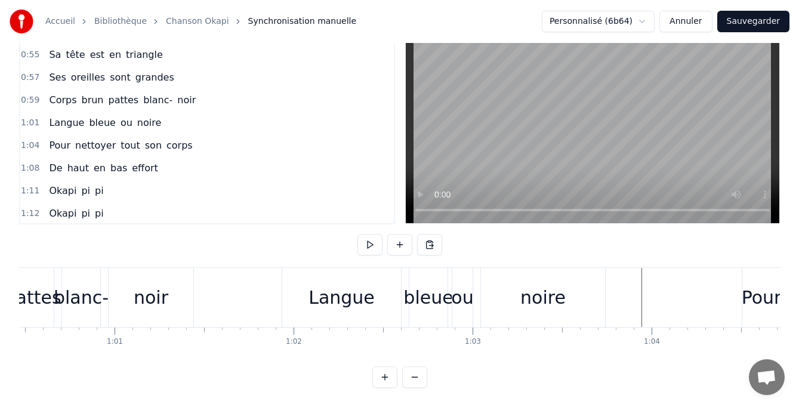
scroll to position [0, 10779]
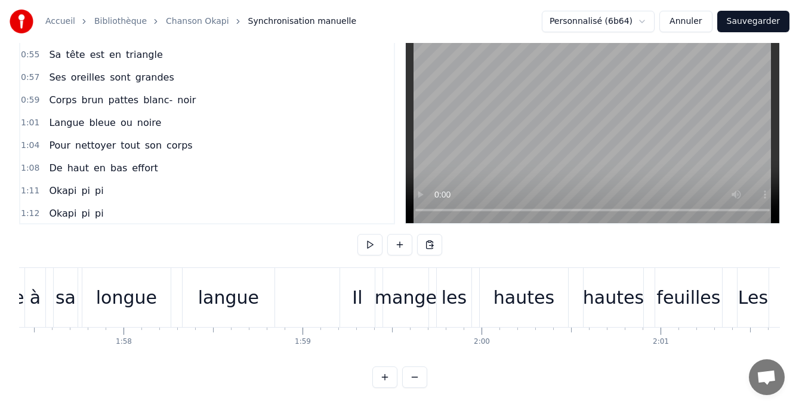
scroll to position [0, 20953]
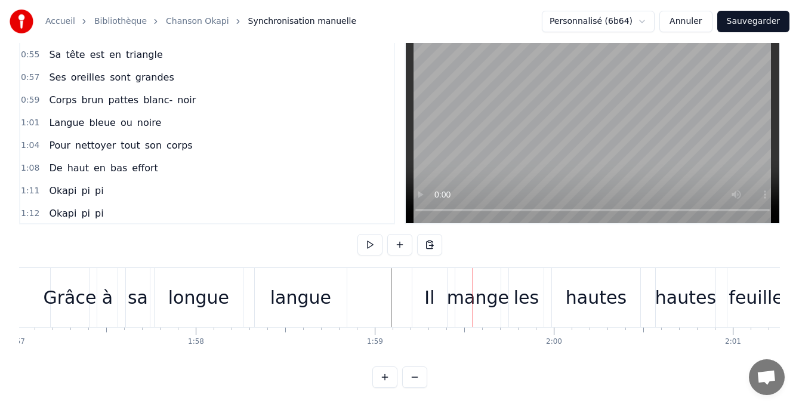
drag, startPoint x: 435, startPoint y: 286, endPoint x: 424, endPoint y: 285, distance: 10.8
click at [424, 285] on div "Il" at bounding box center [429, 297] width 35 height 59
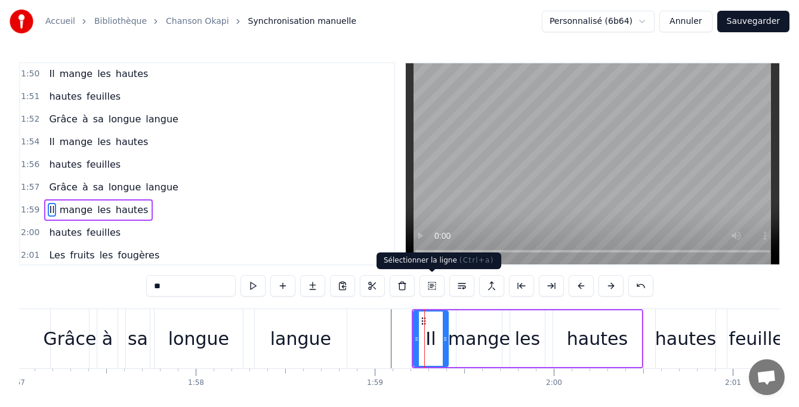
scroll to position [1181, 0]
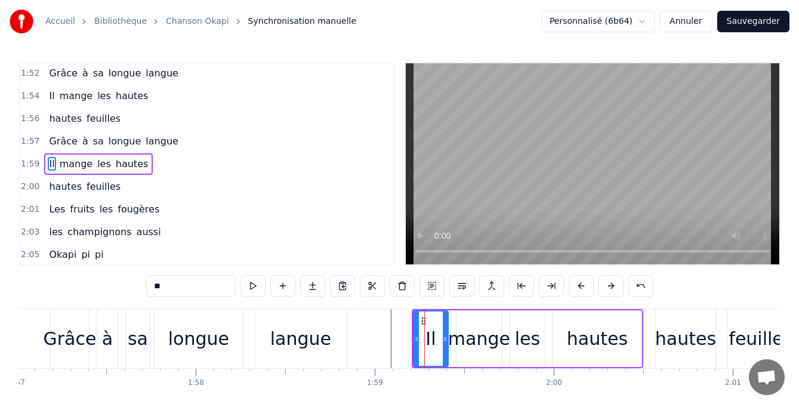
drag, startPoint x: 425, startPoint y: 338, endPoint x: 419, endPoint y: 338, distance: 6.0
click at [419, 338] on div "Il" at bounding box center [430, 339] width 33 height 54
click at [413, 338] on div "Il" at bounding box center [431, 338] width 36 height 57
click at [412, 338] on div "Il mange les hautes" at bounding box center [528, 338] width 232 height 59
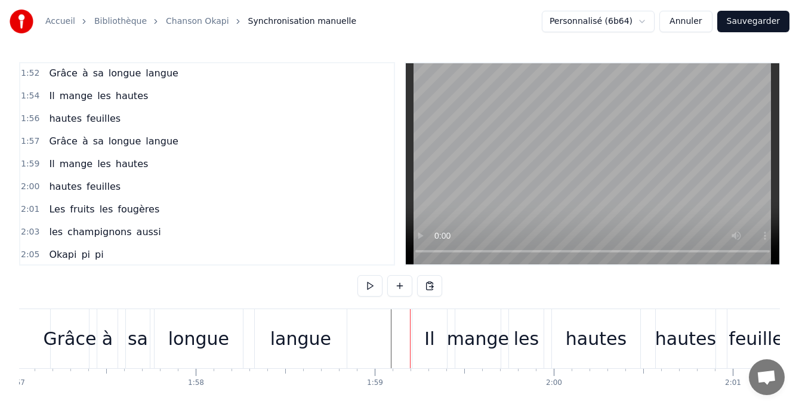
click at [427, 344] on div "Il" at bounding box center [429, 338] width 10 height 27
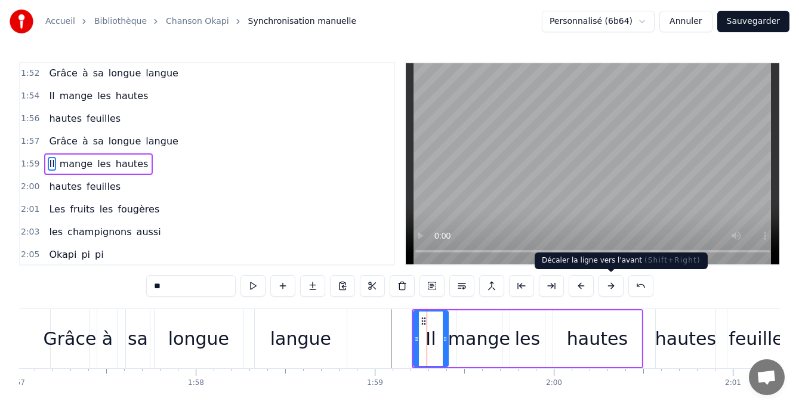
click at [610, 289] on button at bounding box center [611, 285] width 25 height 21
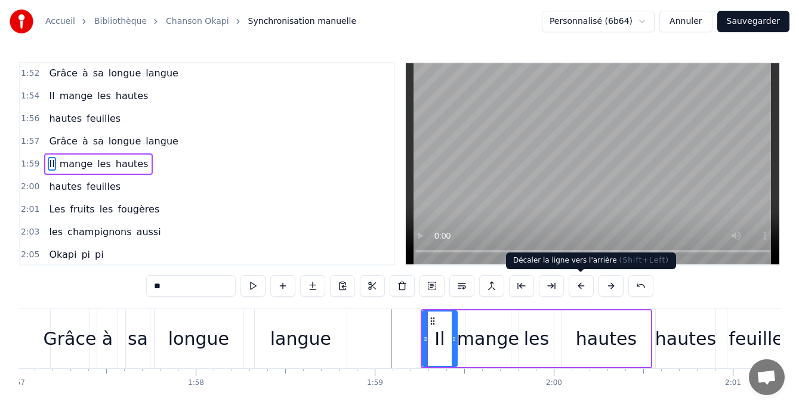
click at [583, 290] on button at bounding box center [581, 285] width 25 height 21
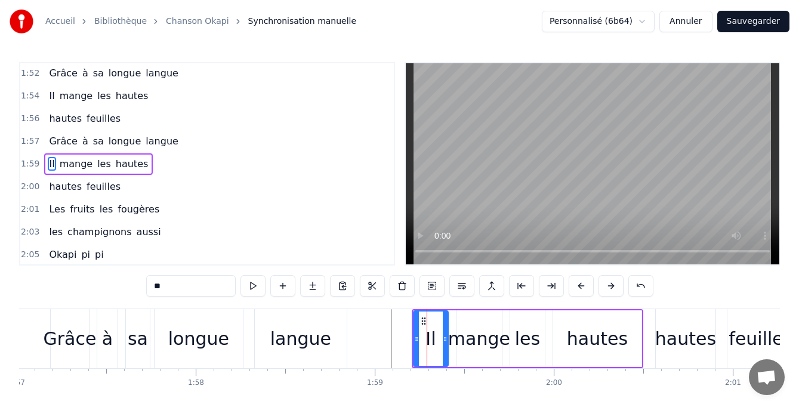
click at [583, 290] on button at bounding box center [581, 285] width 25 height 21
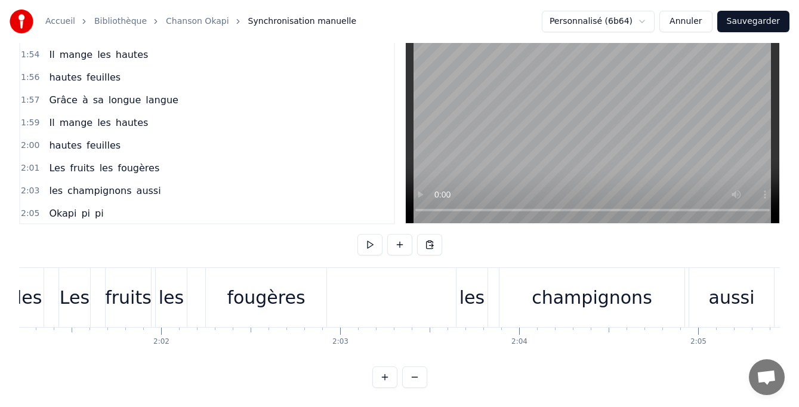
scroll to position [0, 21631]
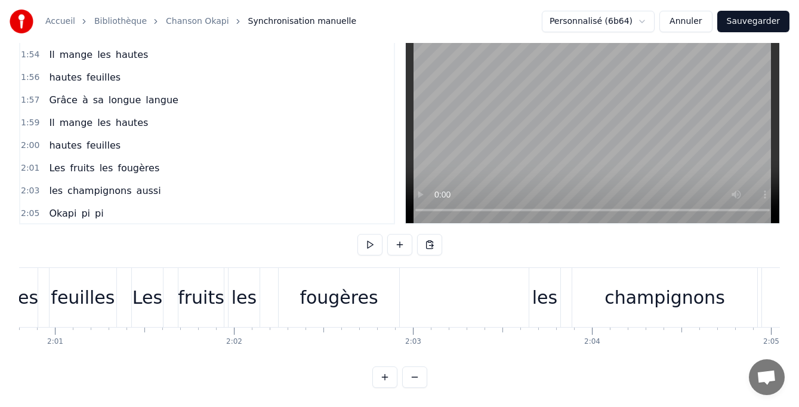
click at [532, 295] on div "les" at bounding box center [544, 297] width 31 height 59
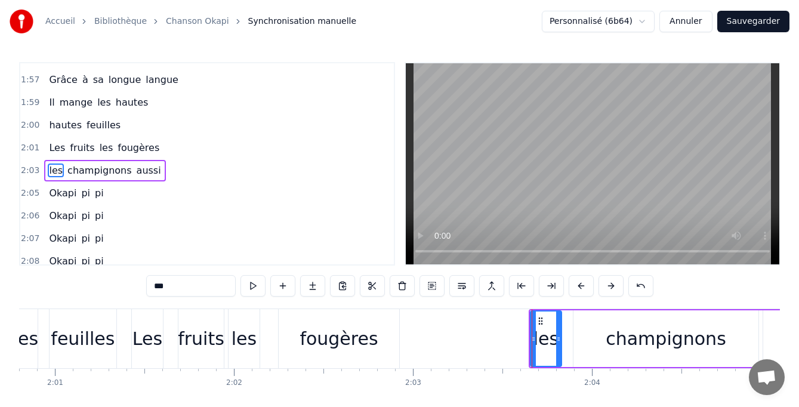
scroll to position [1249, 0]
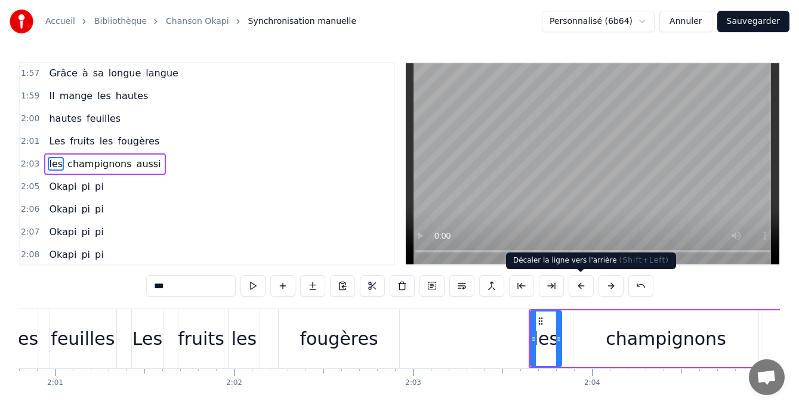
click at [578, 290] on button at bounding box center [581, 285] width 25 height 21
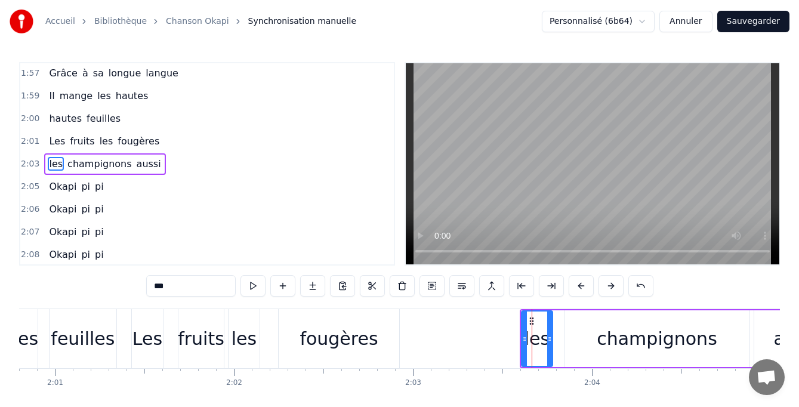
click at [578, 290] on button at bounding box center [581, 285] width 25 height 21
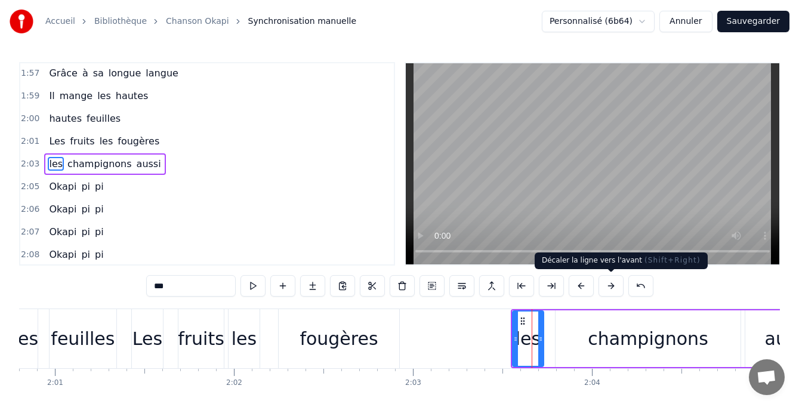
click at [619, 291] on button at bounding box center [611, 285] width 25 height 21
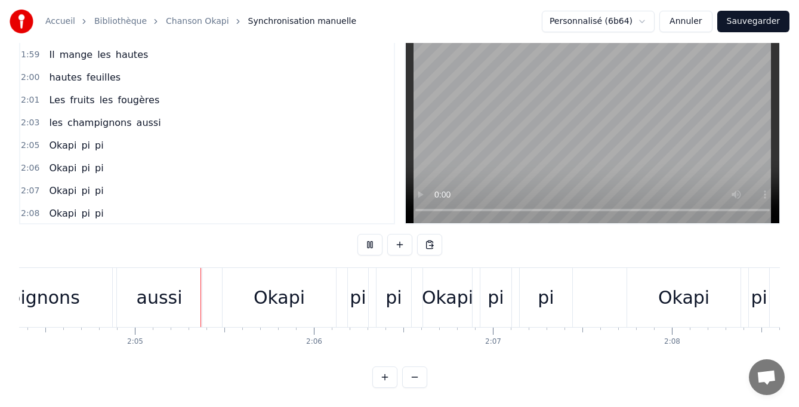
scroll to position [0, 22287]
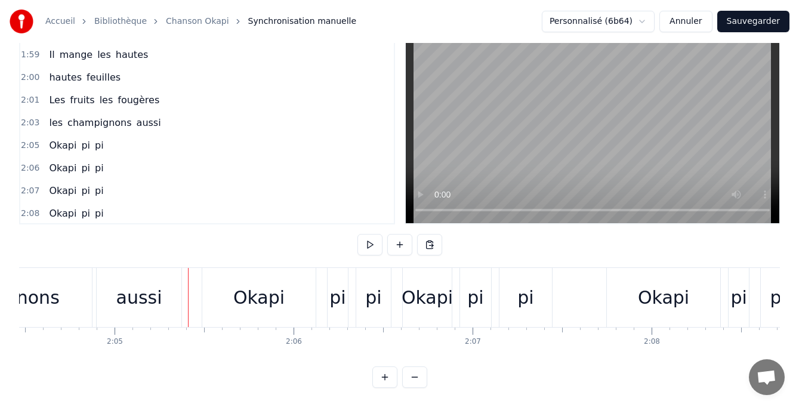
click at [94, 249] on div "0:04 Oka 0:07 Ka kapi 0:09 Okapi pi pi 0:13 Okapi pi pi 0:18 Son pays est la [G…" at bounding box center [399, 204] width 761 height 367
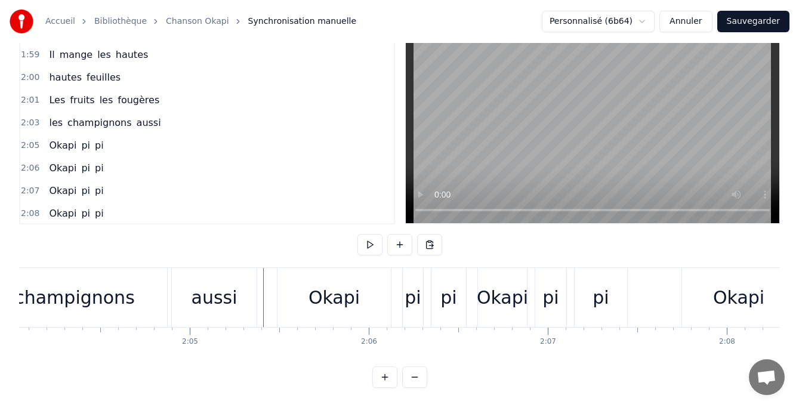
scroll to position [0, 21825]
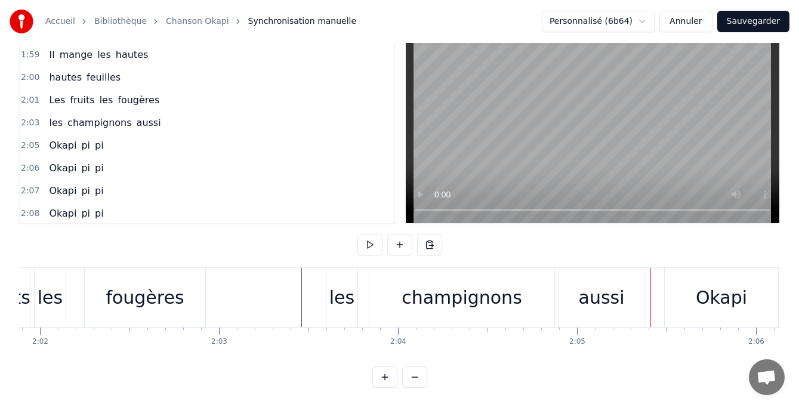
click at [597, 292] on div "aussi" at bounding box center [602, 297] width 46 height 27
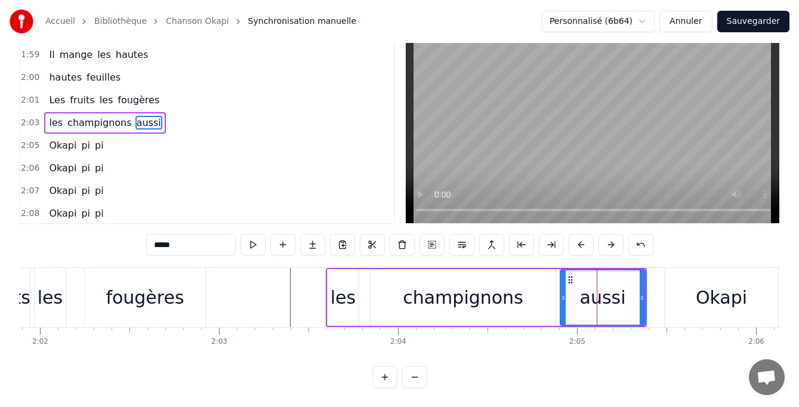
scroll to position [0, 0]
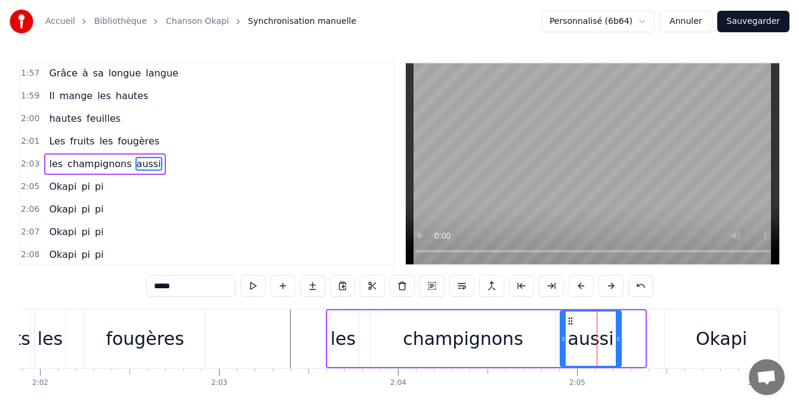
drag, startPoint x: 639, startPoint y: 341, endPoint x: 618, endPoint y: 341, distance: 20.9
click at [618, 341] on icon at bounding box center [618, 339] width 5 height 10
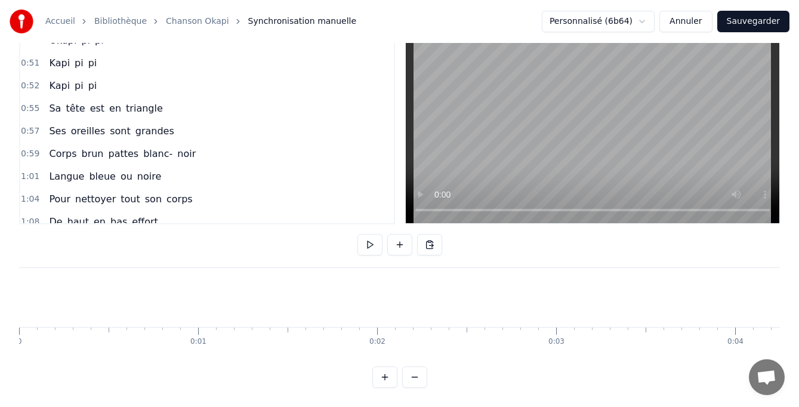
scroll to position [597, 0]
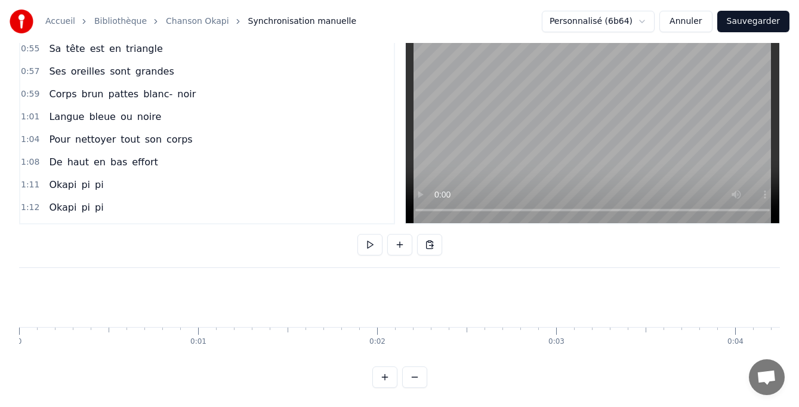
click at [45, 161] on div "De haut en bas effort" at bounding box center [103, 162] width 118 height 21
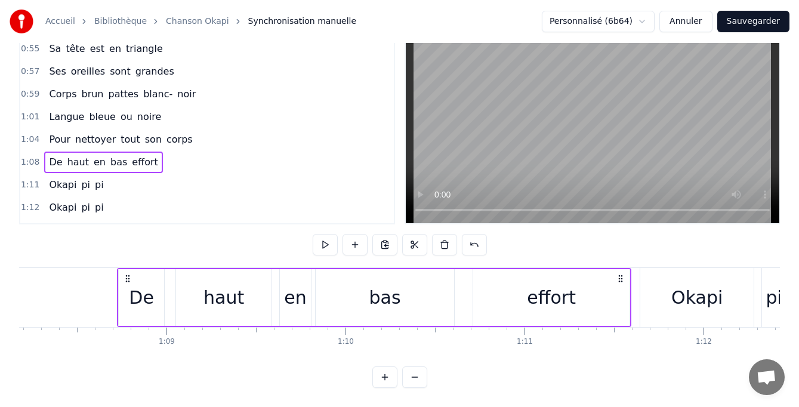
scroll to position [0, 12246]
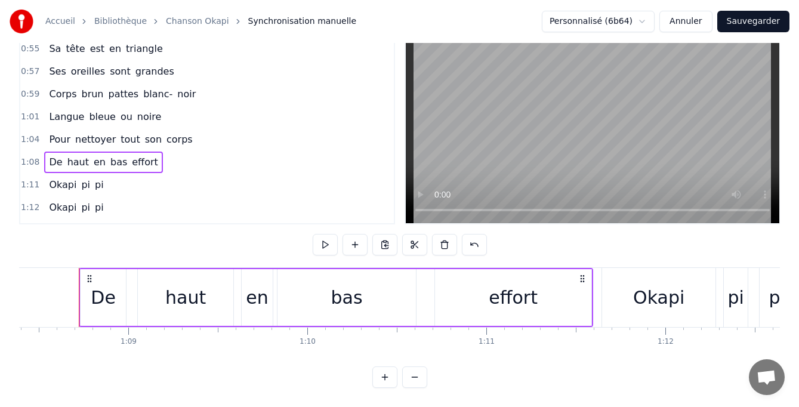
click at [402, 293] on div "bas" at bounding box center [347, 297] width 138 height 57
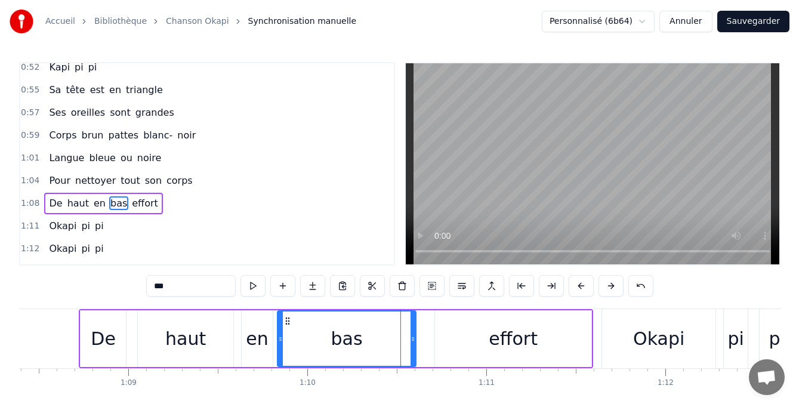
scroll to position [636, 0]
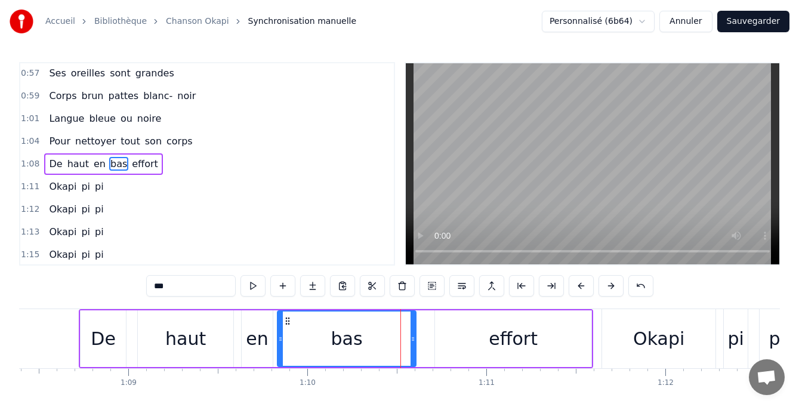
click at [282, 285] on button at bounding box center [282, 285] width 25 height 21
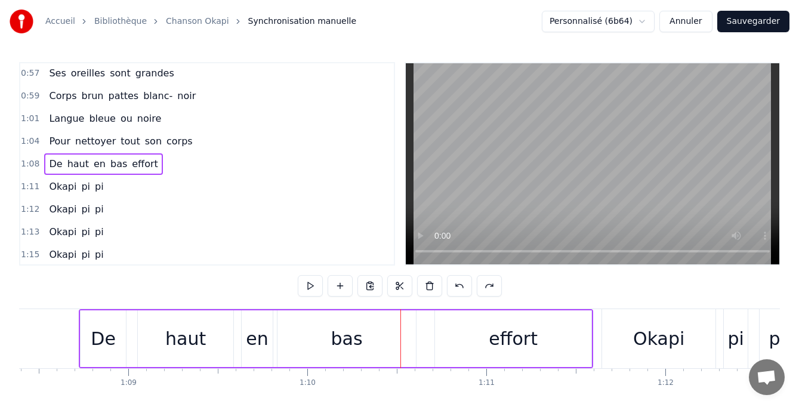
click at [757, 21] on button "Sauvegarder" at bounding box center [753, 21] width 72 height 21
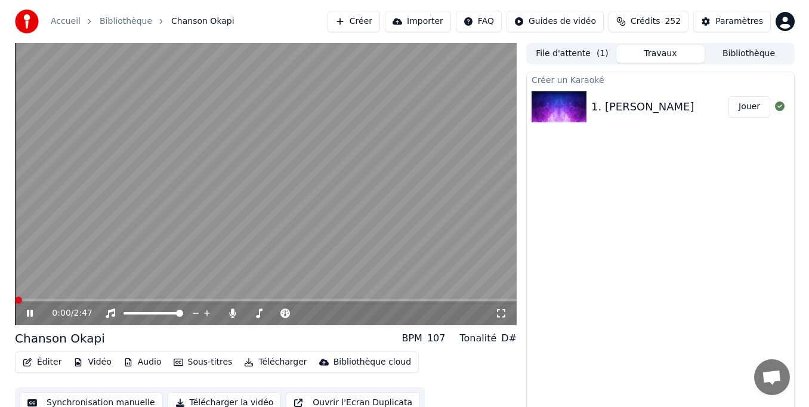
scroll to position [11, 0]
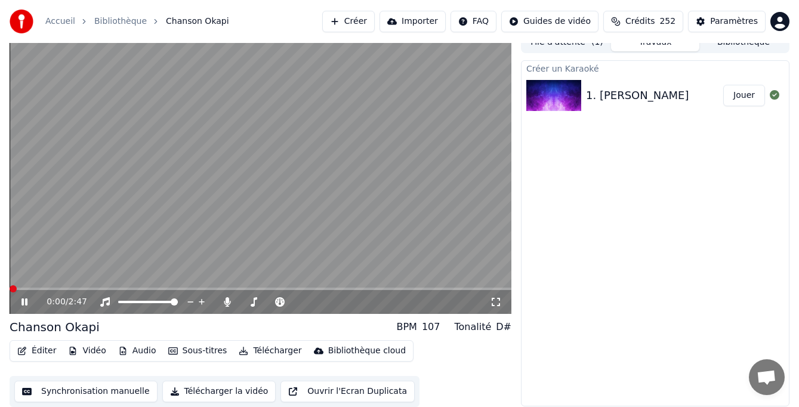
click at [38, 353] on button "Éditer" at bounding box center [37, 351] width 48 height 17
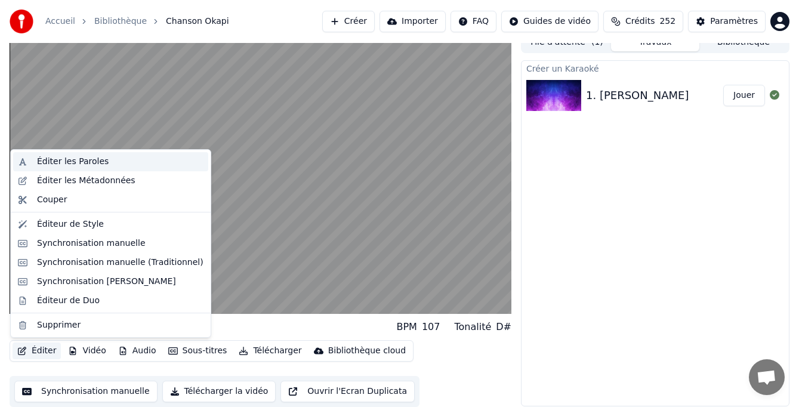
click at [81, 161] on div "Éditer les Paroles" at bounding box center [73, 162] width 72 height 12
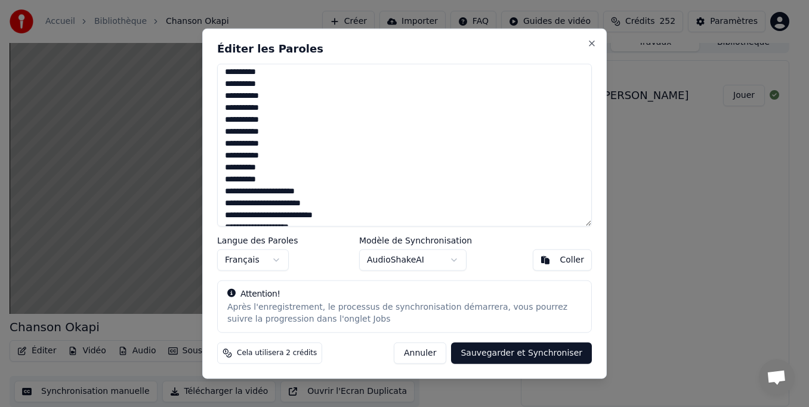
scroll to position [239, 0]
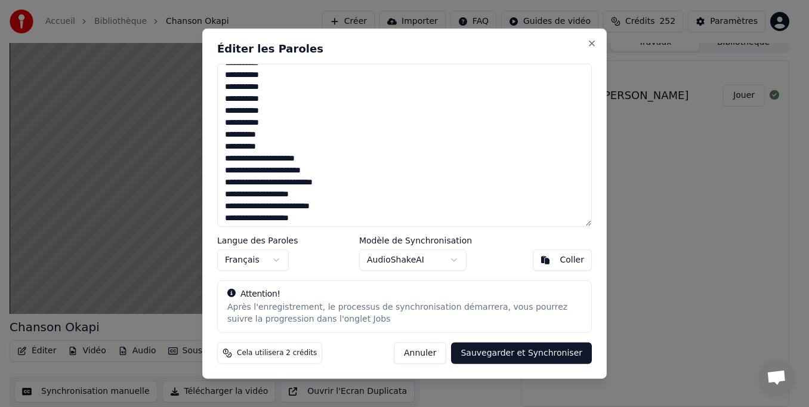
click at [284, 219] on textarea at bounding box center [404, 145] width 375 height 163
type textarea "**********"
click at [530, 354] on button "Sauvegarder et Synchroniser" at bounding box center [521, 352] width 141 height 21
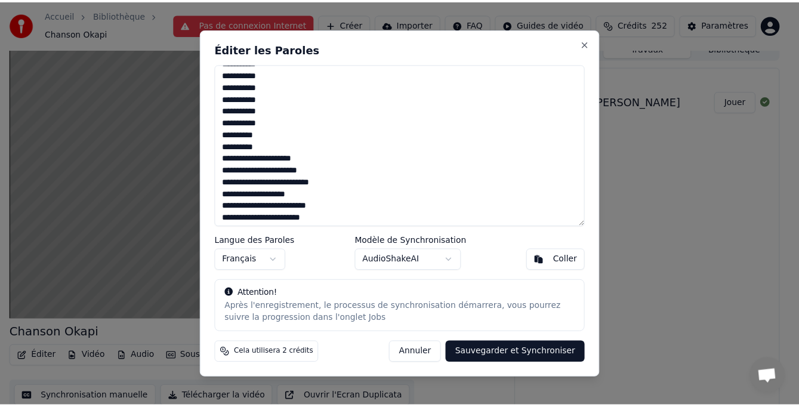
scroll to position [17, 0]
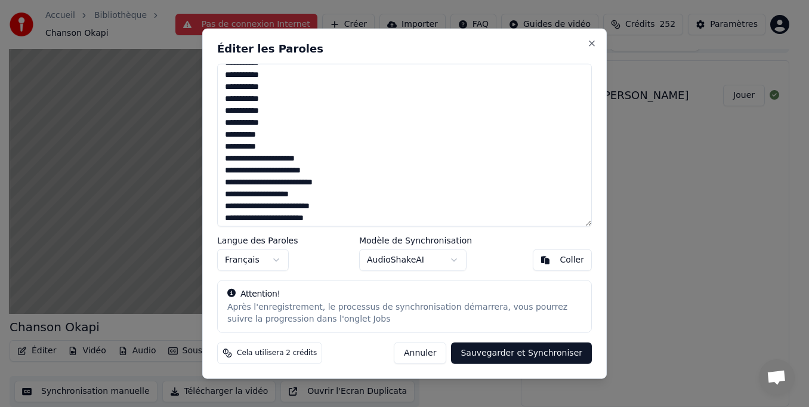
click at [513, 353] on button "Sauvegarder et Synchroniser" at bounding box center [521, 352] width 141 height 21
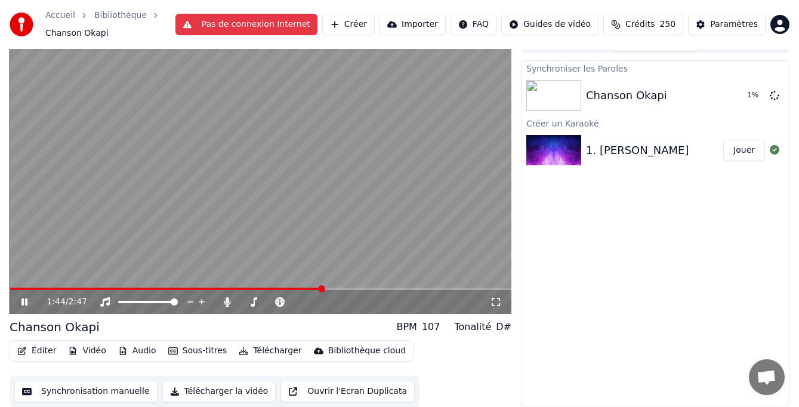
click at [23, 304] on icon at bounding box center [24, 301] width 6 height 7
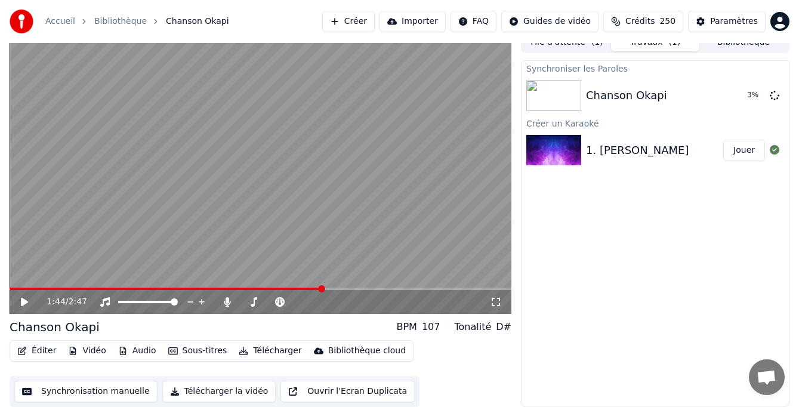
scroll to position [11, 0]
click at [291, 289] on span at bounding box center [197, 289] width 375 height 2
click at [26, 300] on icon at bounding box center [24, 301] width 6 height 7
click at [266, 288] on span at bounding box center [154, 289] width 288 height 2
click at [239, 288] on span at bounding box center [125, 289] width 230 height 2
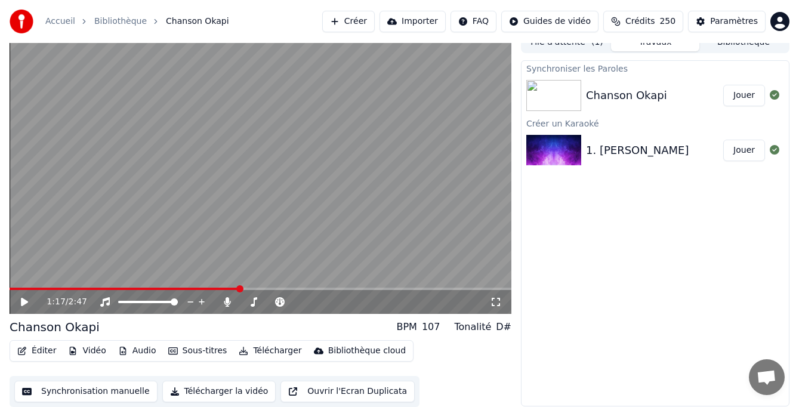
click at [210, 286] on video at bounding box center [261, 173] width 502 height 282
click at [210, 288] on span at bounding box center [126, 289] width 232 height 2
click at [215, 289] on span at bounding box center [126, 289] width 233 height 2
click at [30, 298] on icon at bounding box center [32, 302] width 27 height 10
click at [199, 288] on span at bounding box center [113, 289] width 207 height 2
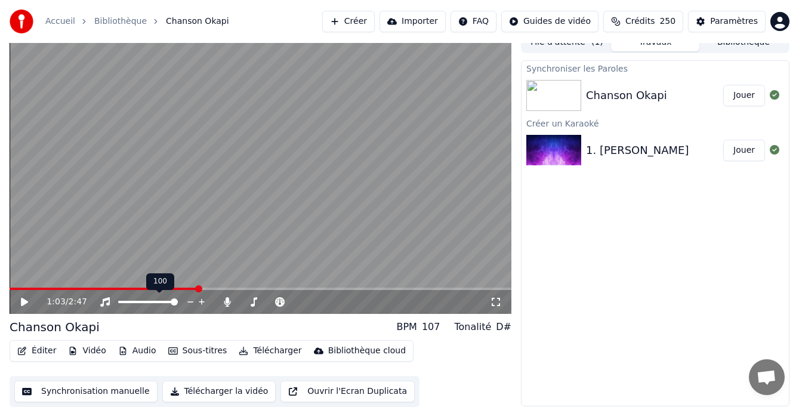
scroll to position [17, 0]
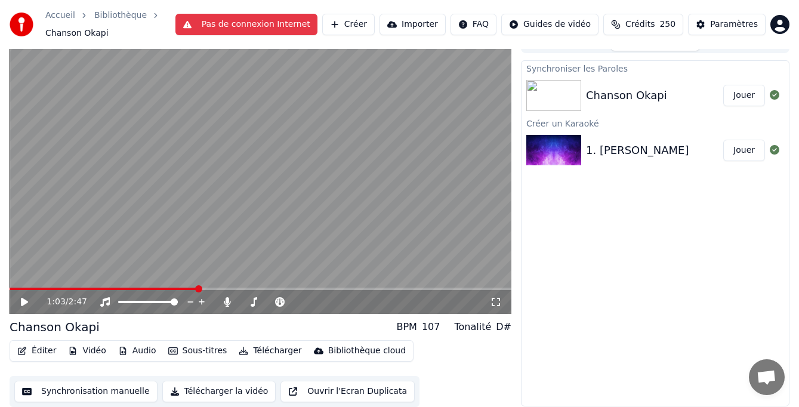
click at [25, 302] on icon at bounding box center [24, 302] width 7 height 8
click at [25, 302] on icon at bounding box center [32, 302] width 27 height 10
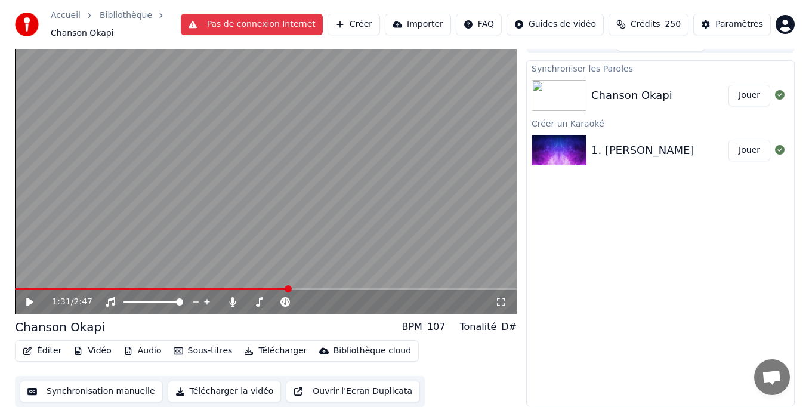
scroll to position [0, 0]
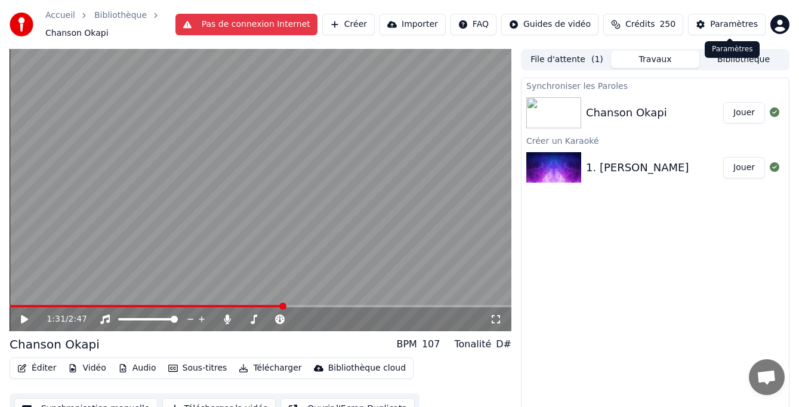
click at [731, 20] on div "Paramètres" at bounding box center [734, 25] width 48 height 12
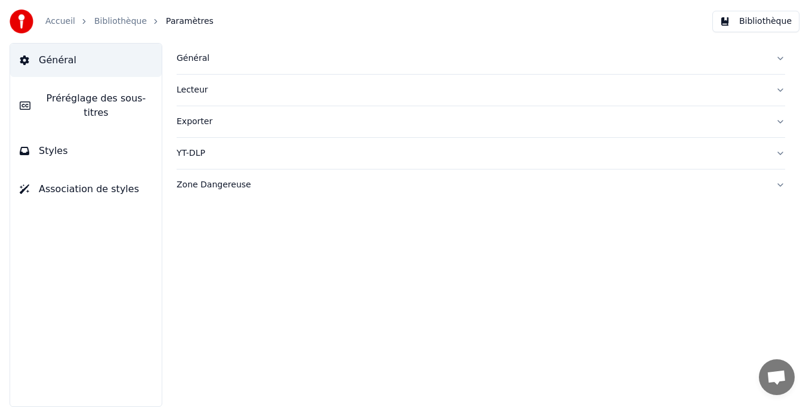
click at [56, 23] on link "Accueil" at bounding box center [60, 22] width 30 height 12
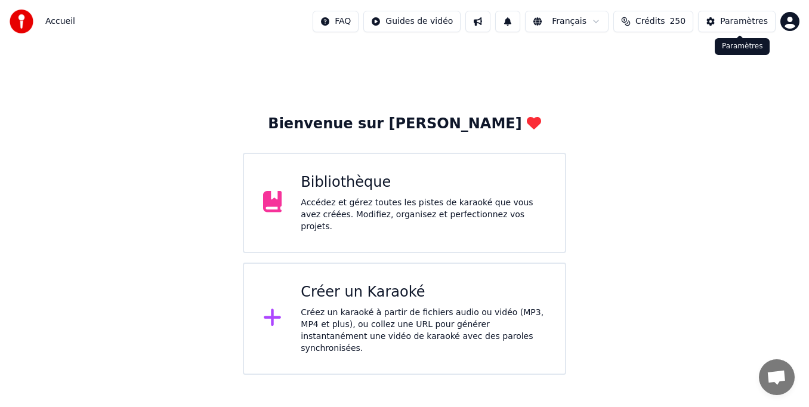
click at [751, 21] on div "Paramètres" at bounding box center [744, 22] width 48 height 12
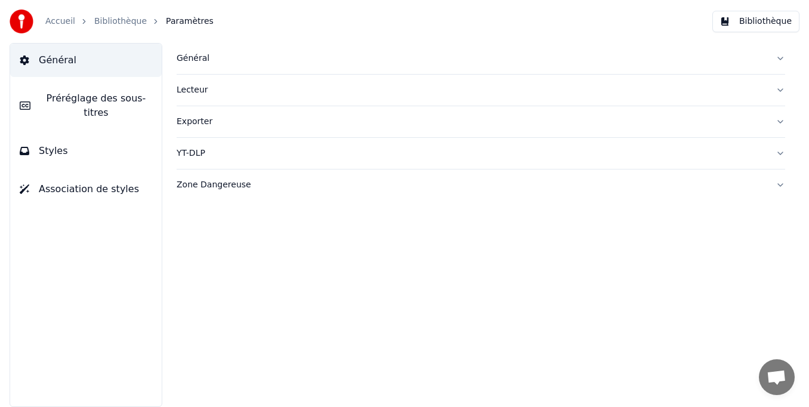
click at [78, 140] on button "Styles" at bounding box center [86, 150] width 152 height 33
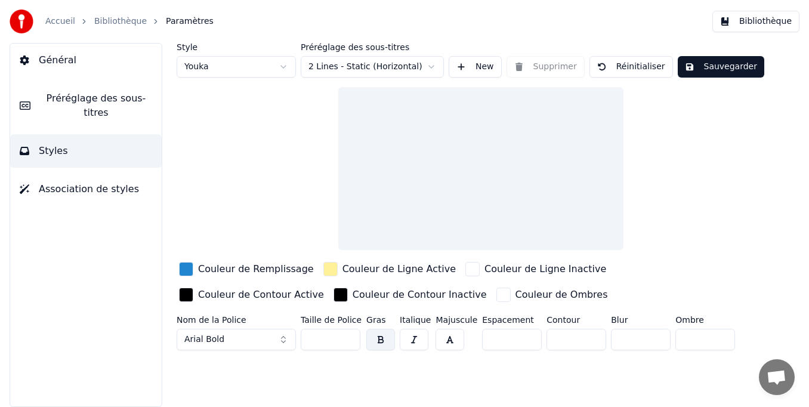
click at [432, 61] on html "Accueil Bibliothèque Paramètres Bibliothèque Général Préréglage des sous-titres…" at bounding box center [404, 203] width 809 height 407
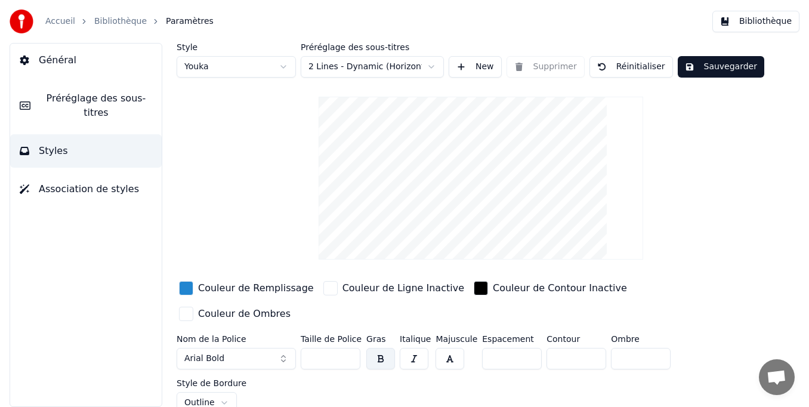
click at [285, 65] on html "Accueil Bibliothèque Paramètres Bibliothèque Général Préréglage des sous-titres…" at bounding box center [404, 203] width 809 height 407
click at [187, 288] on div "button" at bounding box center [186, 288] width 14 height 14
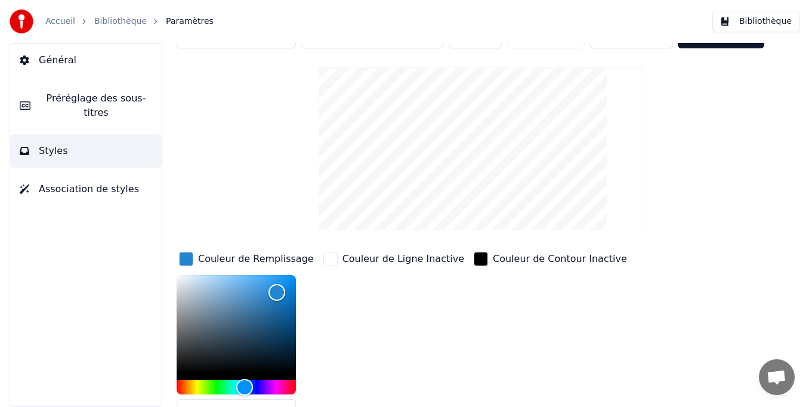
scroll to position [101, 0]
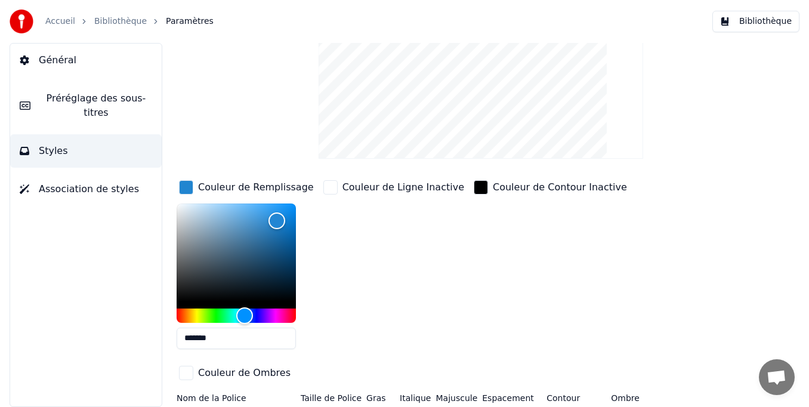
drag, startPoint x: 229, startPoint y: 341, endPoint x: 147, endPoint y: 341, distance: 81.8
click at [147, 341] on div "Général Préréglage des sous-titres Styles Association de styles Style Youka Pré…" at bounding box center [404, 225] width 809 height 364
paste input "text"
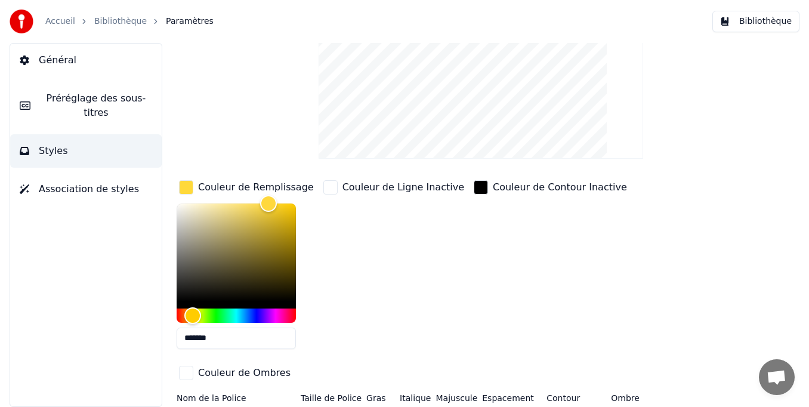
type input "*******"
click at [220, 121] on div "Style Youka Préréglage des sous-titres 2 Lines - Dynamic (Horizontal) New Suppr…" at bounding box center [481, 207] width 609 height 531
click at [185, 187] on div "button" at bounding box center [186, 187] width 14 height 14
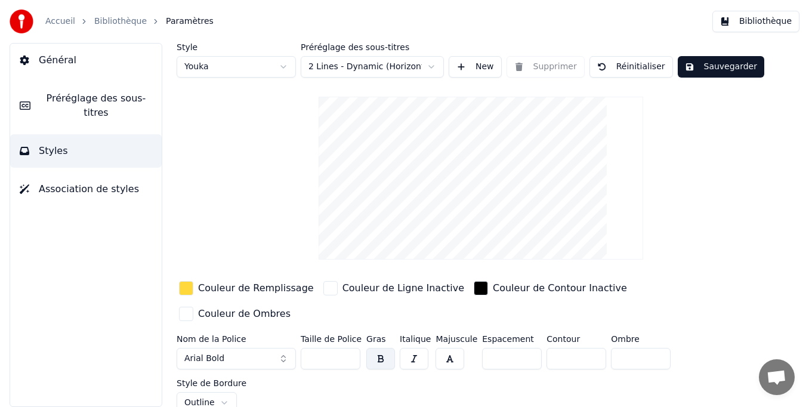
click at [230, 348] on button "Arial Bold" at bounding box center [236, 358] width 119 height 21
click at [283, 348] on button "Arial Bold" at bounding box center [236, 358] width 119 height 21
click at [281, 348] on button "Arial Bold" at bounding box center [236, 358] width 119 height 21
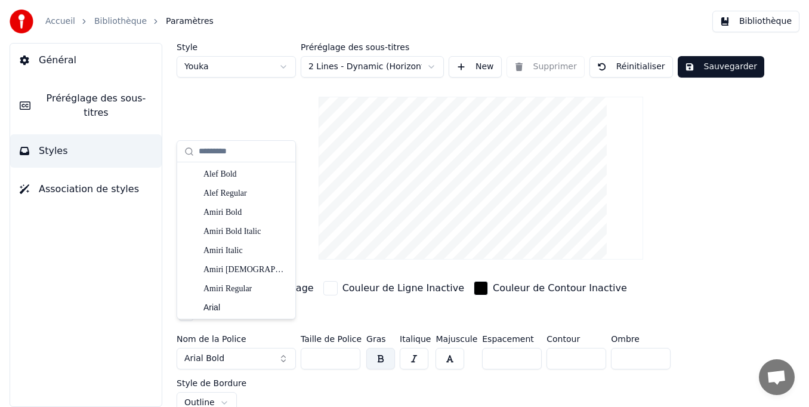
click at [284, 348] on button "Arial Bold" at bounding box center [236, 358] width 119 height 21
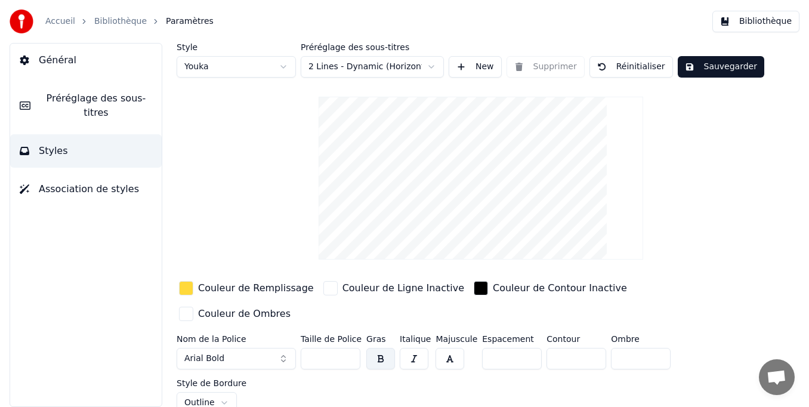
click at [284, 348] on button "Arial Bold" at bounding box center [236, 358] width 119 height 21
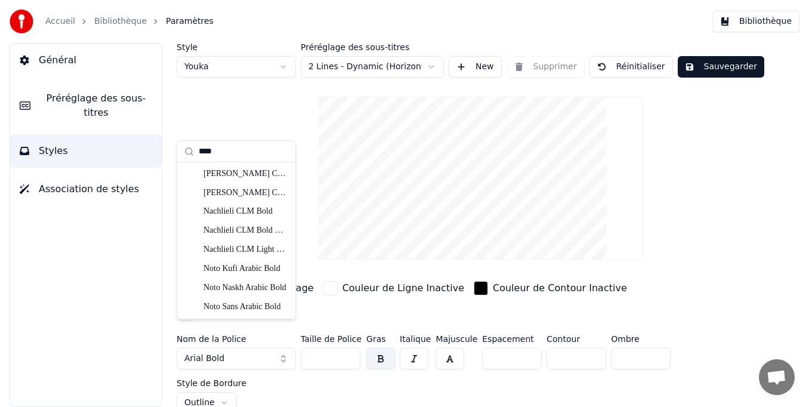
scroll to position [498, 0]
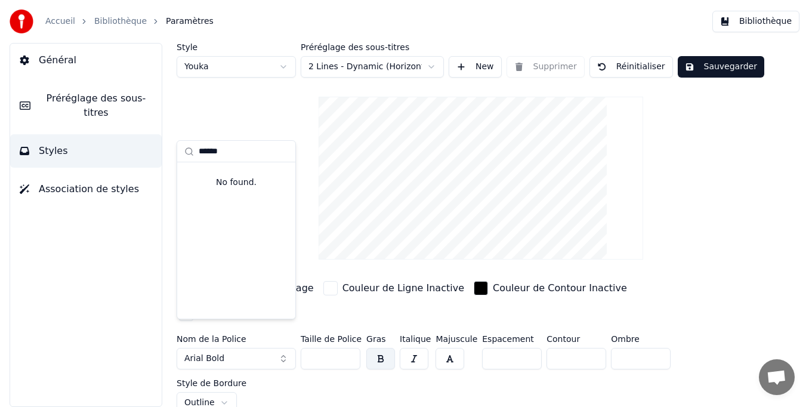
drag, startPoint x: 227, startPoint y: 149, endPoint x: 181, endPoint y: 150, distance: 45.4
click at [181, 150] on div "******" at bounding box center [236, 151] width 118 height 21
paste input "**"
type input "*"
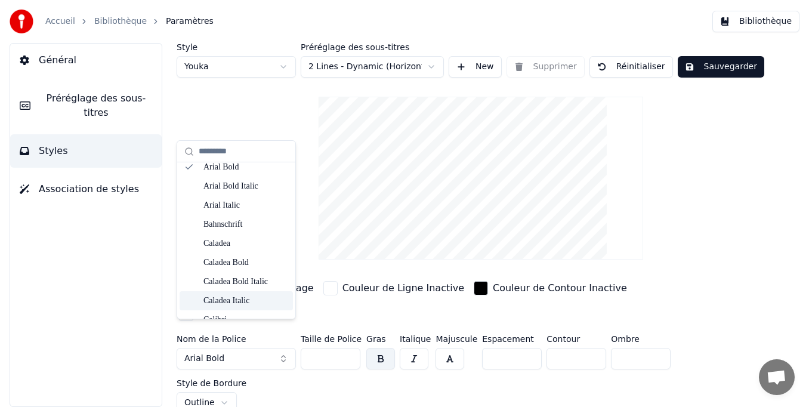
scroll to position [239, 0]
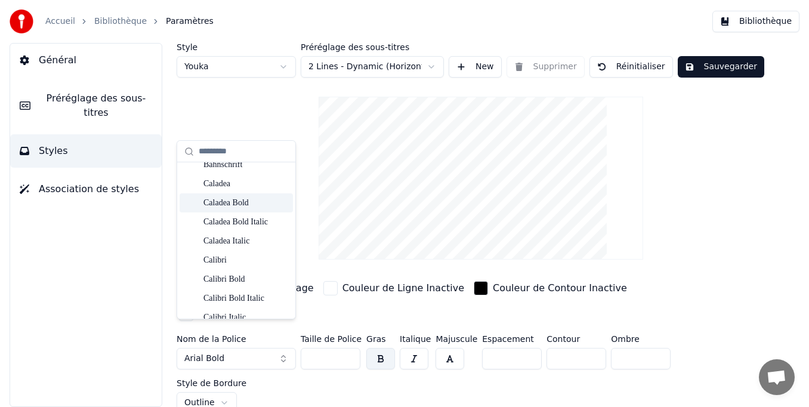
click at [242, 204] on div "Caladea Bold" at bounding box center [246, 203] width 85 height 12
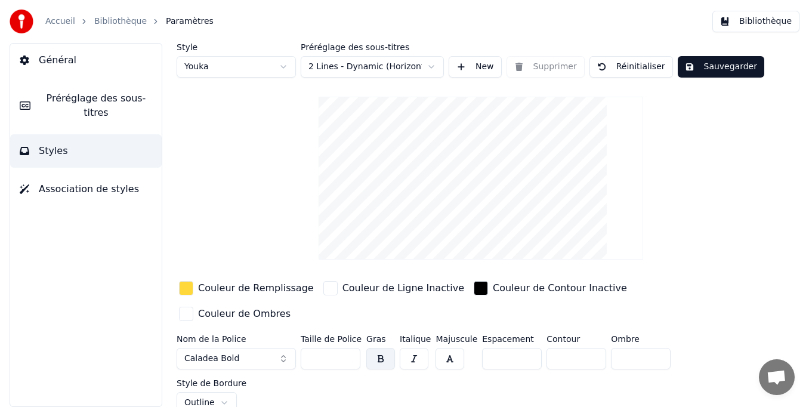
click at [249, 348] on button "Caladea Bold" at bounding box center [236, 358] width 119 height 21
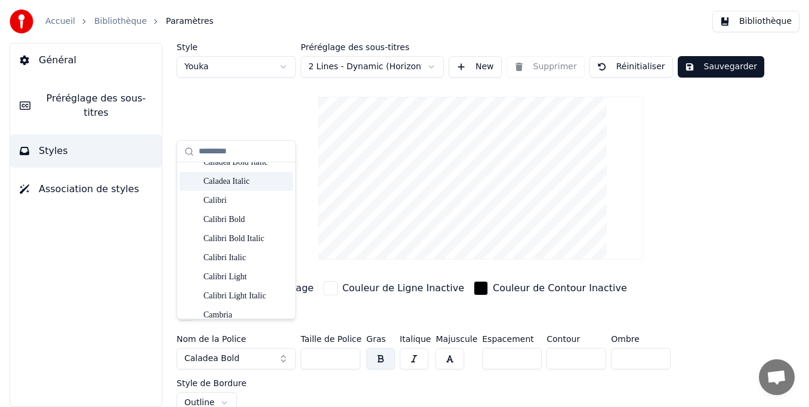
scroll to position [358, 0]
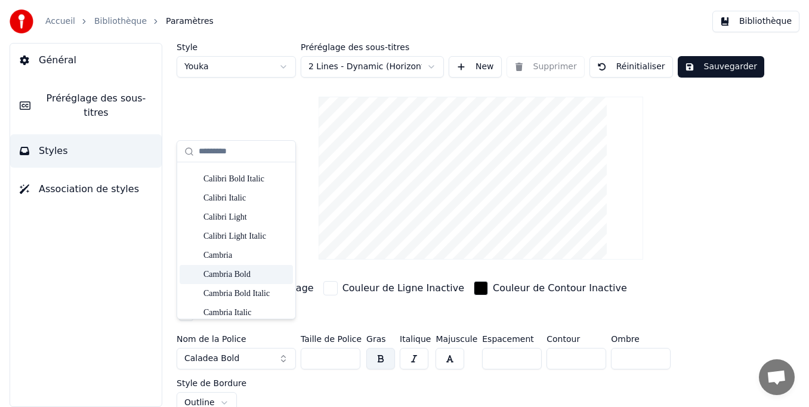
click at [241, 280] on div "Cambria Bold" at bounding box center [246, 275] width 85 height 12
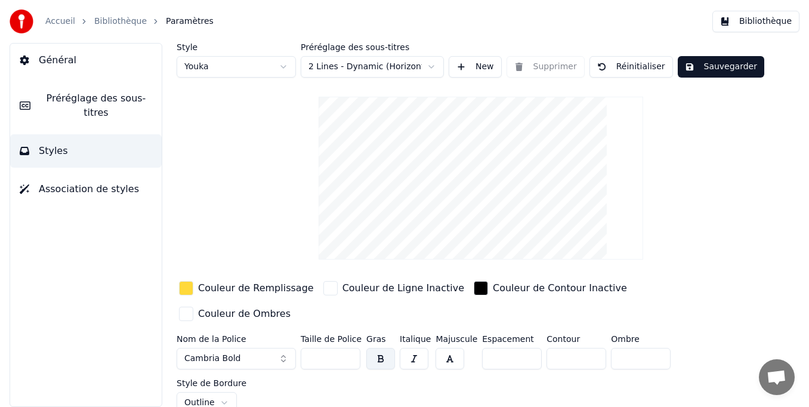
click at [224, 353] on span "Cambria Bold" at bounding box center [212, 359] width 57 height 12
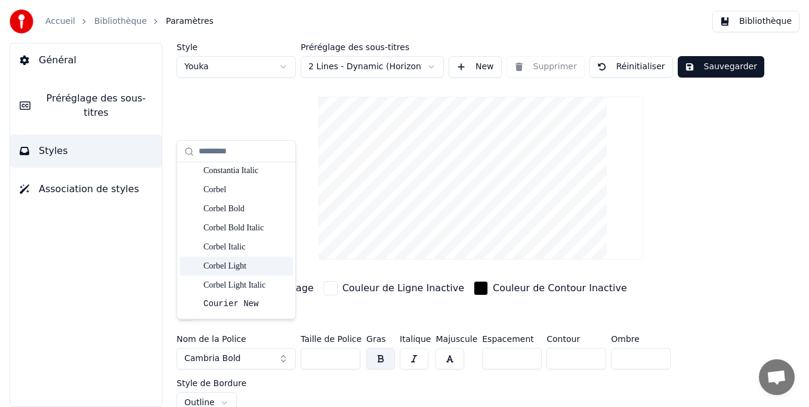
scroll to position [955, 0]
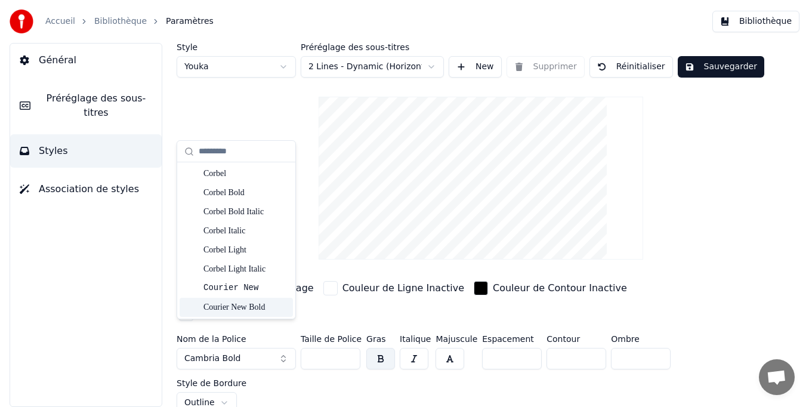
click at [448, 348] on button "button" at bounding box center [450, 358] width 29 height 21
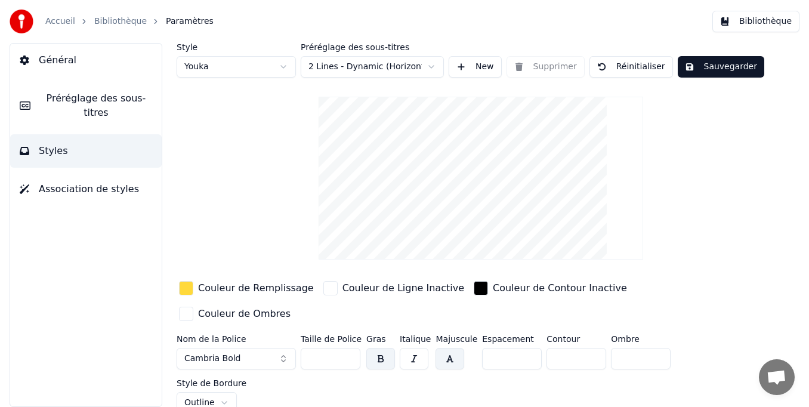
click at [236, 348] on button "Cambria Bold" at bounding box center [236, 358] width 119 height 21
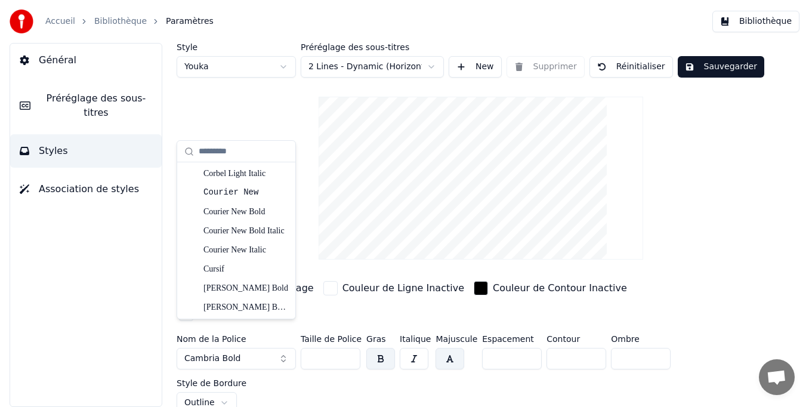
scroll to position [1074, 0]
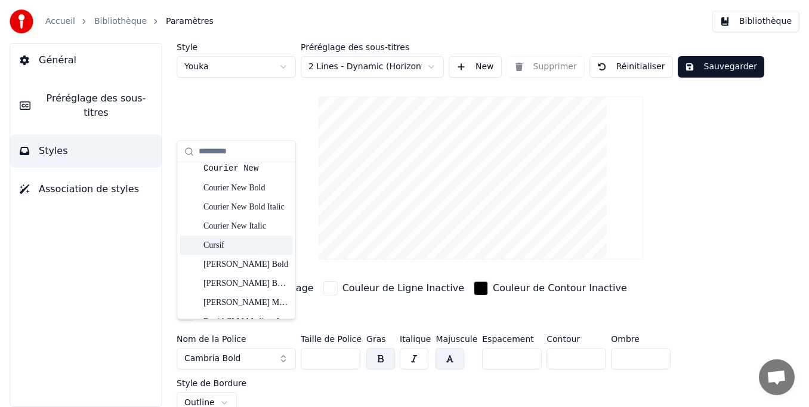
click at [219, 253] on div "Cursif" at bounding box center [236, 245] width 113 height 19
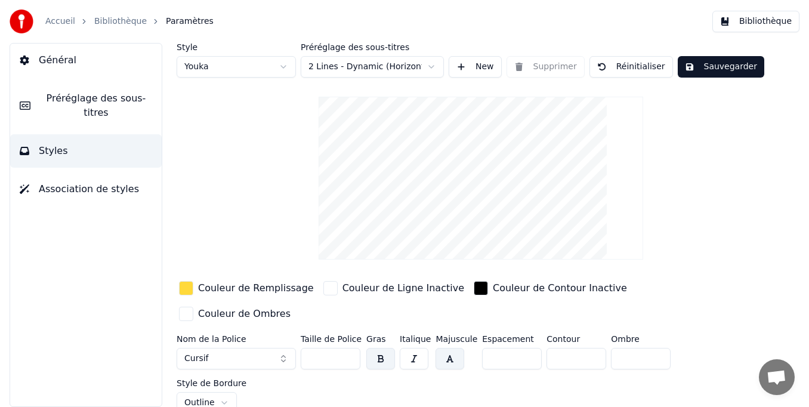
drag, startPoint x: 216, startPoint y: 325, endPoint x: 216, endPoint y: 332, distance: 7.2
click at [216, 348] on button "Cursif" at bounding box center [236, 358] width 119 height 21
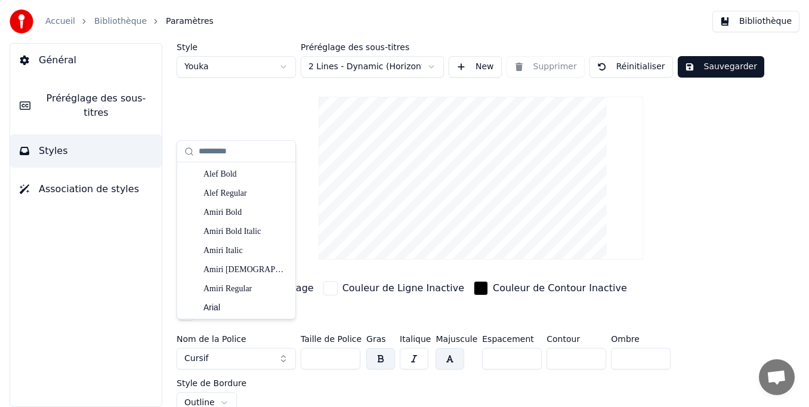
click at [216, 348] on button "Cursif" at bounding box center [236, 358] width 119 height 21
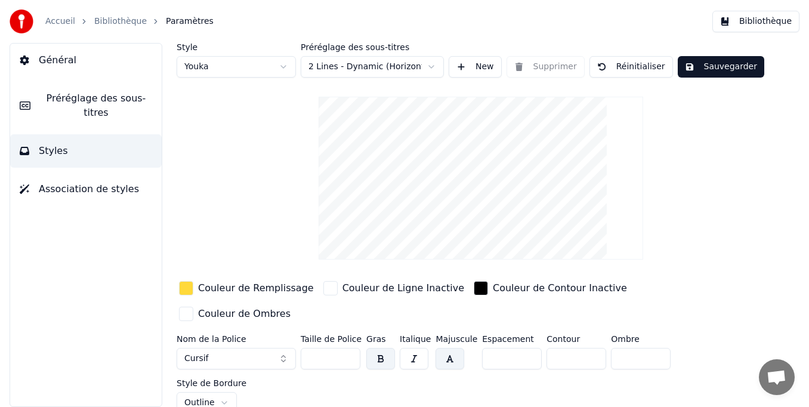
click at [218, 348] on button "Cursif" at bounding box center [236, 358] width 119 height 21
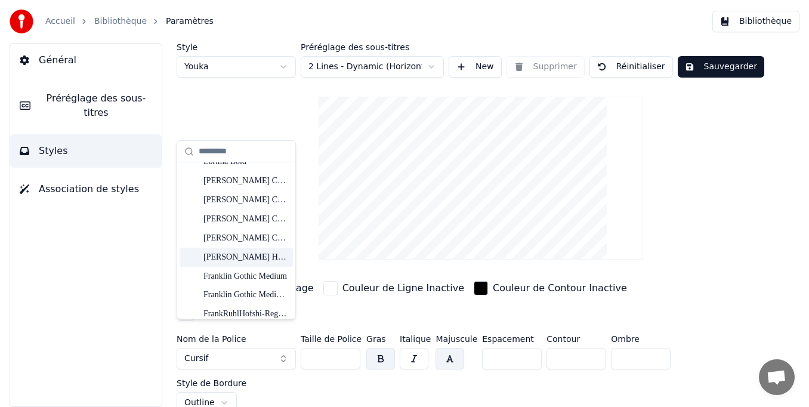
scroll to position [1791, 0]
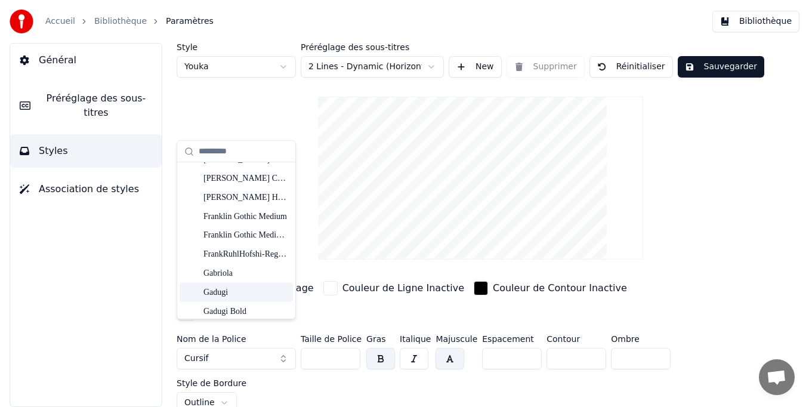
click at [240, 298] on div "Gadugi" at bounding box center [246, 292] width 85 height 12
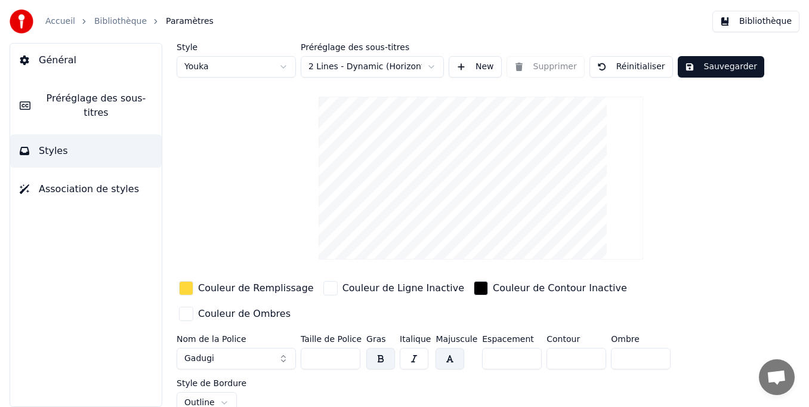
click at [446, 348] on button "button" at bounding box center [450, 358] width 29 height 21
click at [448, 348] on button "button" at bounding box center [450, 358] width 29 height 21
click at [235, 348] on button "Gadugi" at bounding box center [236, 358] width 119 height 21
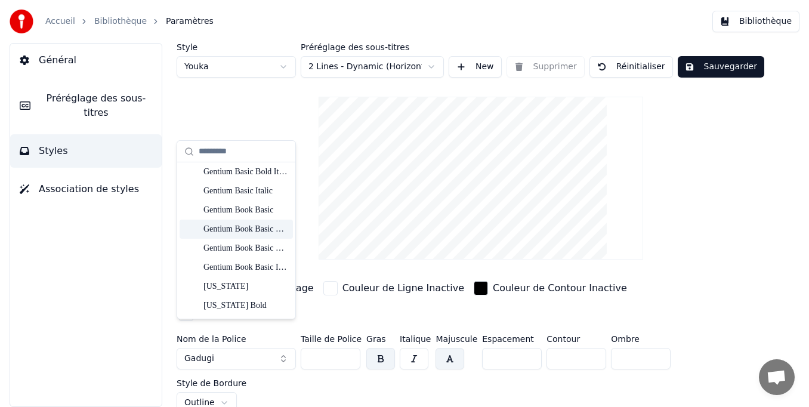
scroll to position [2029, 0]
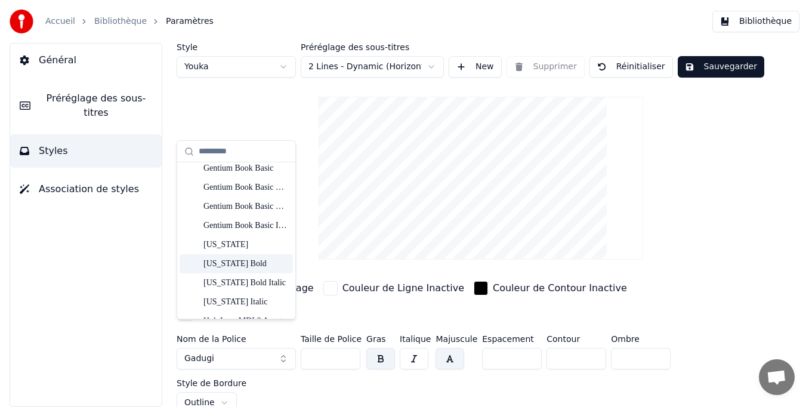
click at [243, 267] on div "[US_STATE] Bold" at bounding box center [246, 264] width 85 height 12
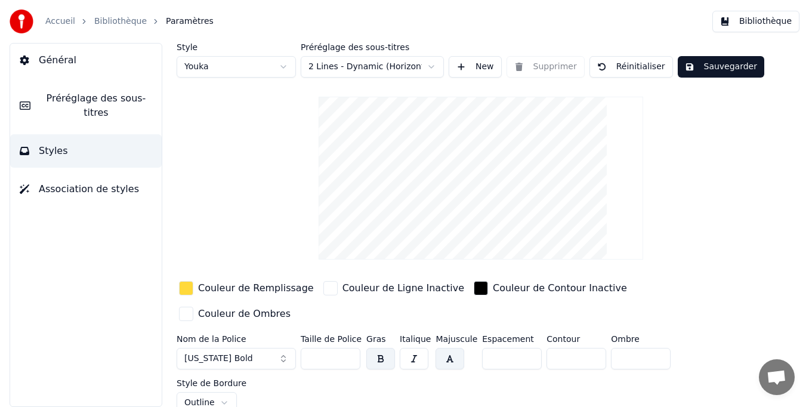
click at [729, 67] on button "Sauvegarder" at bounding box center [721, 66] width 87 height 21
click at [708, 70] on button "Sauvegarder" at bounding box center [721, 66] width 87 height 21
click at [63, 26] on link "Accueil" at bounding box center [60, 22] width 30 height 12
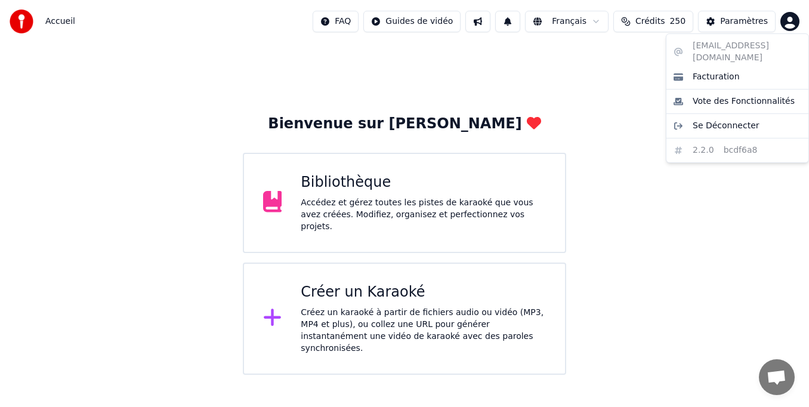
click at [785, 23] on html "Accueil FAQ Guides de vidéo Français Crédits 250 Paramètres Bienvenue sur Youka…" at bounding box center [404, 187] width 809 height 375
click at [730, 24] on html "Accueil FAQ Guides de vidéo Français Crédits 250 Paramètres Bienvenue sur Youka…" at bounding box center [404, 187] width 809 height 375
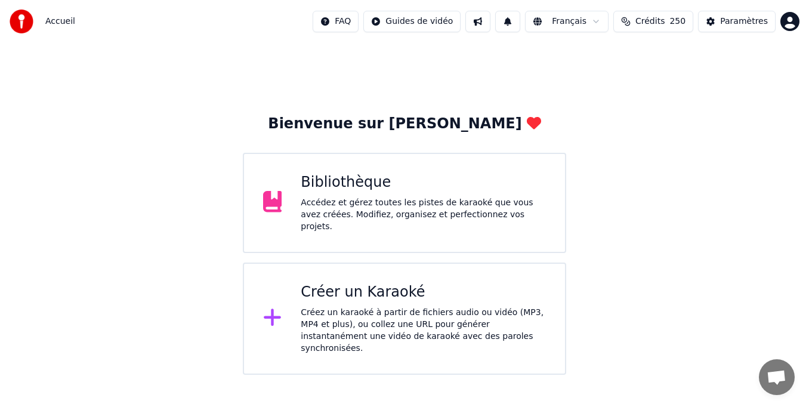
click at [730, 24] on div "Paramètres" at bounding box center [744, 22] width 48 height 12
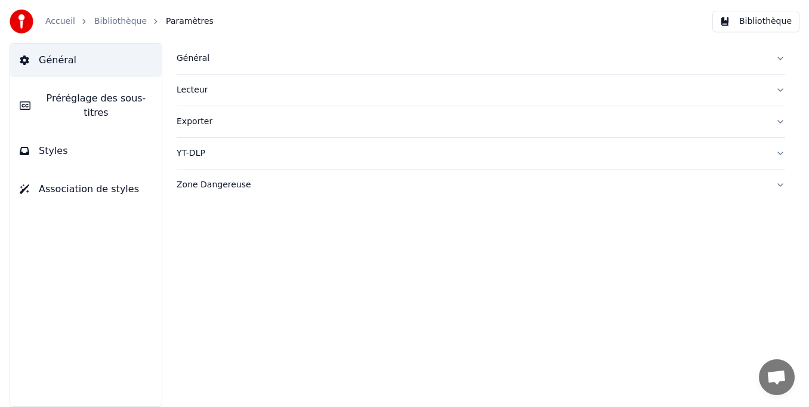
click at [192, 93] on div "Lecteur" at bounding box center [472, 90] width 590 height 12
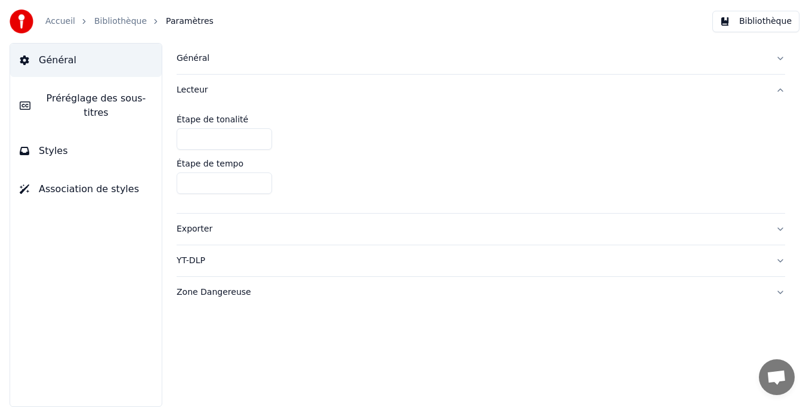
click at [197, 222] on button "Exporter" at bounding box center [481, 229] width 609 height 31
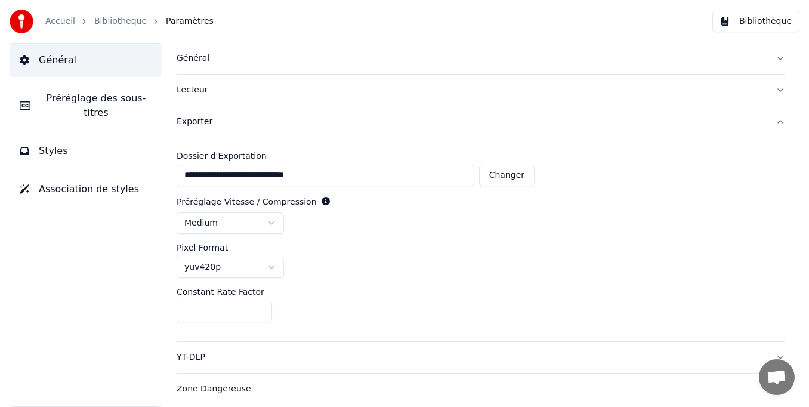
click at [272, 224] on html "**********" at bounding box center [404, 203] width 809 height 407
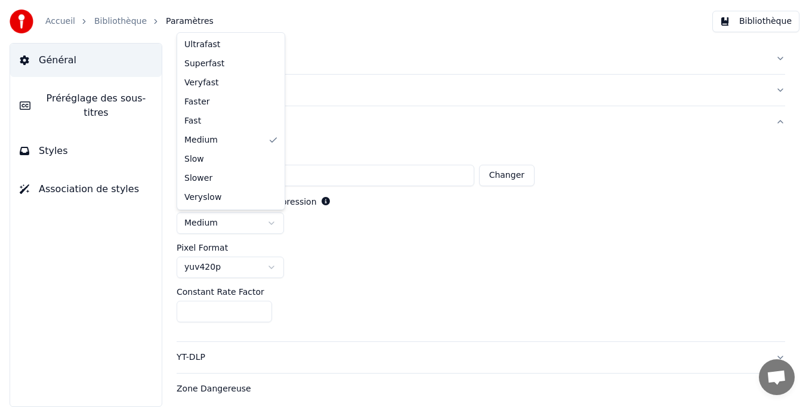
click at [272, 225] on html "**********" at bounding box center [404, 203] width 809 height 407
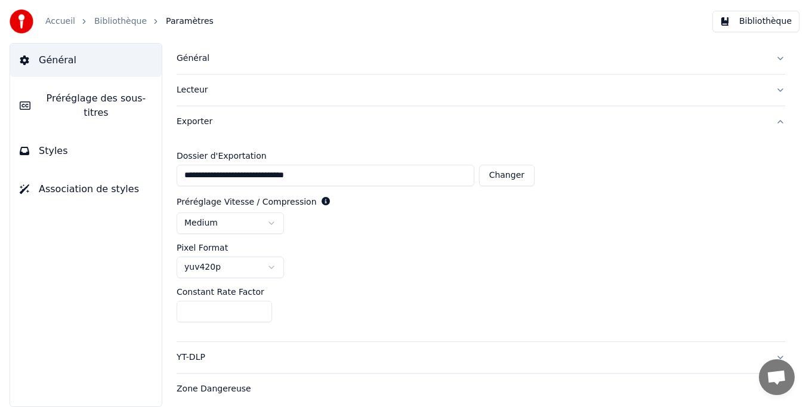
click at [782, 59] on button "Général" at bounding box center [481, 58] width 609 height 31
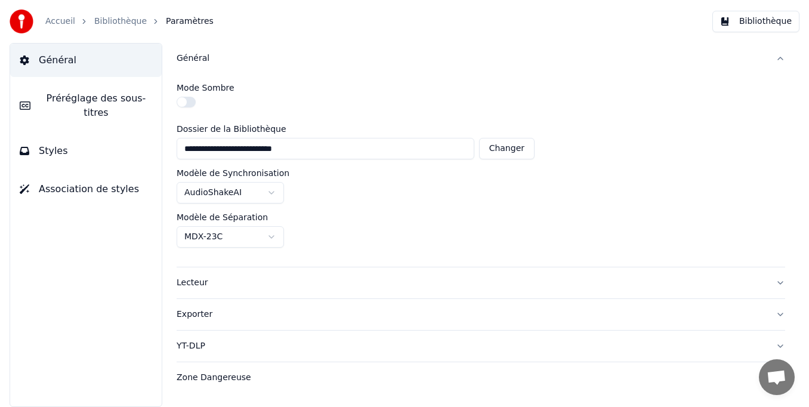
click at [275, 196] on html "**********" at bounding box center [404, 203] width 809 height 407
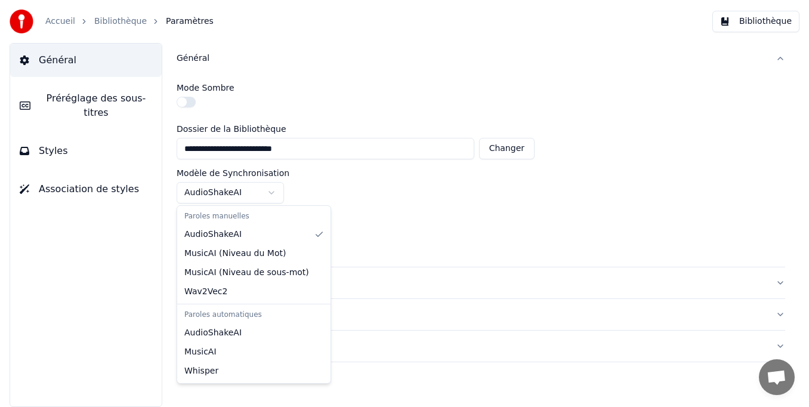
click at [274, 198] on html "**********" at bounding box center [404, 203] width 809 height 407
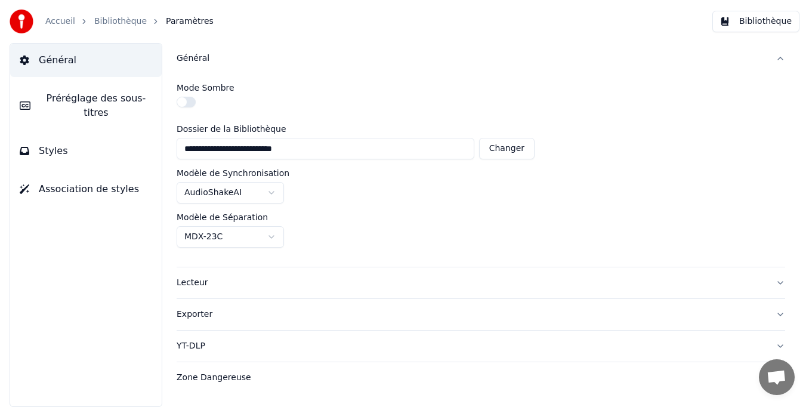
click at [89, 103] on span "Préréglage des sous-titres" at bounding box center [96, 105] width 112 height 29
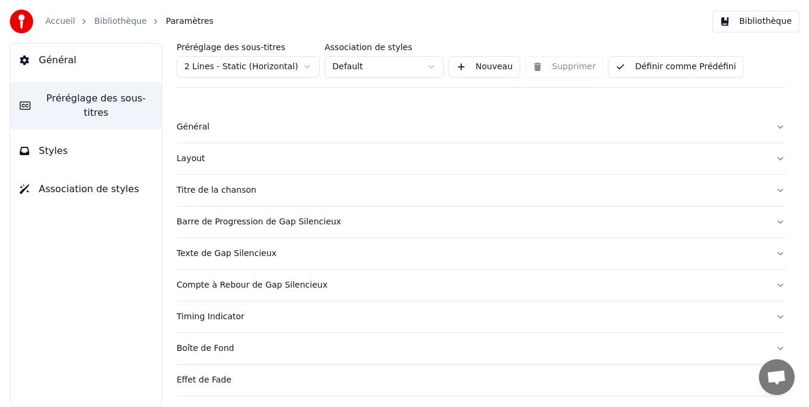
click at [306, 69] on html "Accueil Bibliothèque Paramètres Bibliothèque Général Préréglage des sous-titres…" at bounding box center [404, 203] width 809 height 407
click at [254, 130] on div "Général" at bounding box center [472, 127] width 590 height 12
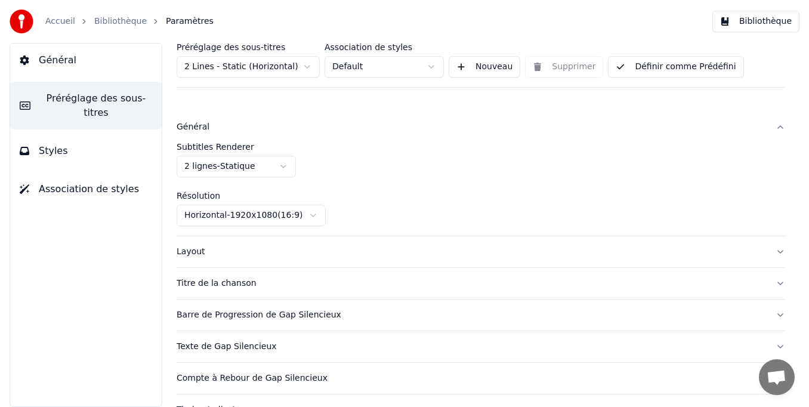
click at [284, 168] on html "Accueil Bibliothèque Paramètres Bibliothèque Général Préréglage des sous-titres…" at bounding box center [404, 203] width 809 height 407
click at [448, 164] on html "Accueil Bibliothèque Paramètres Bibliothèque Général Préréglage des sous-titres…" at bounding box center [404, 203] width 809 height 407
click at [291, 161] on html "Accueil Bibliothèque Paramètres Bibliothèque Général Préréglage des sous-titres…" at bounding box center [404, 203] width 809 height 407
click at [400, 154] on div "Subtitles Renderer 2 lignes - Dynamique" at bounding box center [481, 160] width 609 height 35
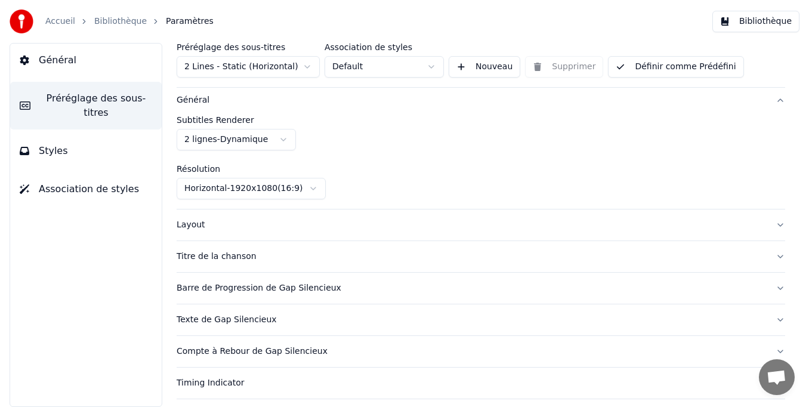
scroll to position [60, 0]
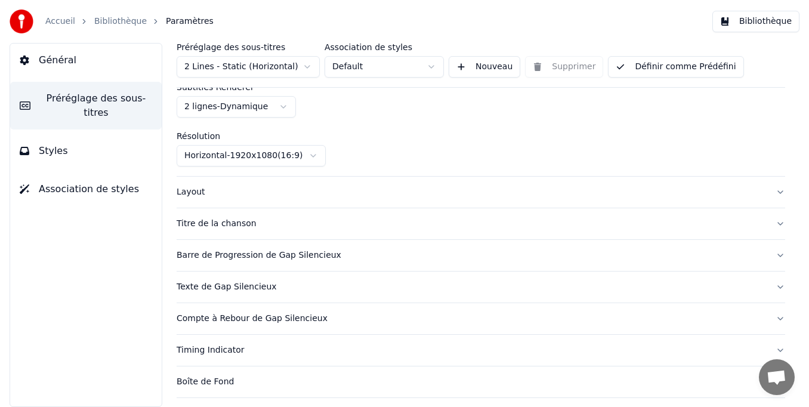
click at [312, 154] on html "Accueil Bibliothèque Paramètres Bibliothèque Général Préréglage des sous-titres…" at bounding box center [404, 203] width 809 height 407
click at [381, 135] on html "Accueil Bibliothèque Paramètres Bibliothèque Général Préréglage des sous-titres…" at bounding box center [404, 203] width 809 height 407
click at [772, 192] on button "Layout" at bounding box center [481, 192] width 609 height 31
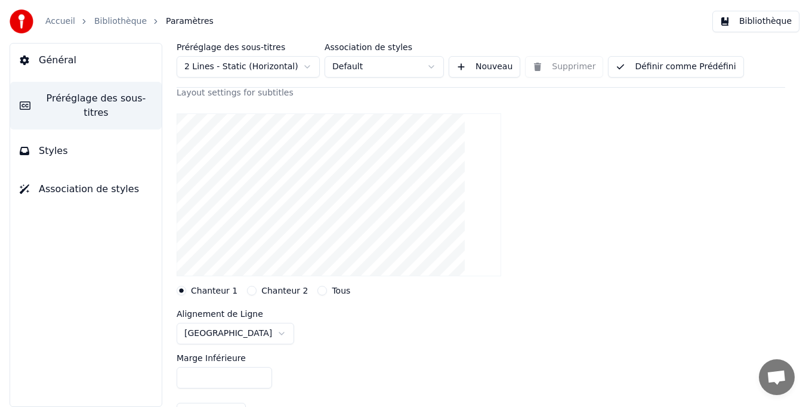
scroll to position [119, 0]
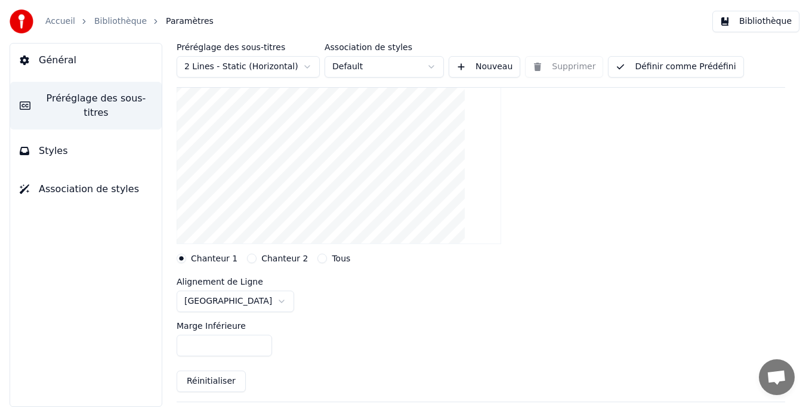
click at [230, 300] on html "Accueil Bibliothèque Paramètres Bibliothèque Général Préréglage des sous-titres…" at bounding box center [404, 203] width 809 height 407
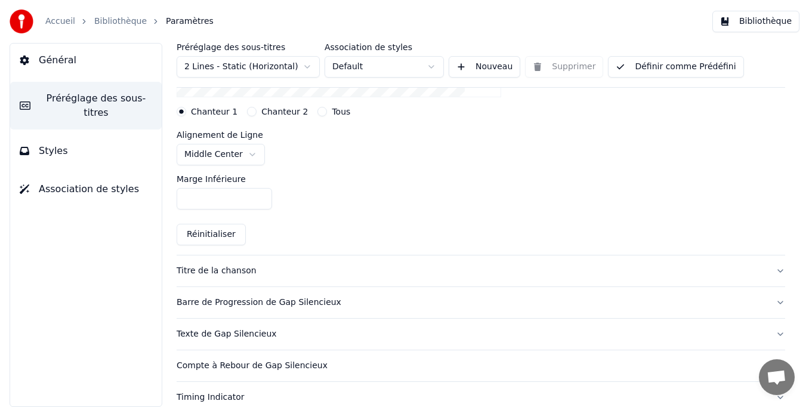
scroll to position [298, 0]
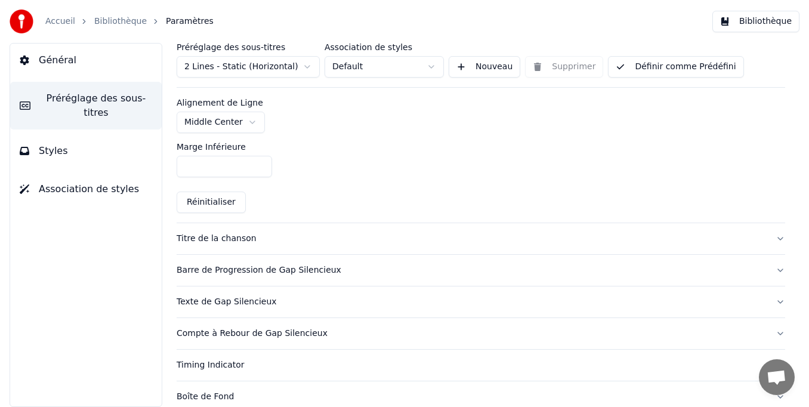
click at [537, 233] on div "Titre de la chanson" at bounding box center [472, 239] width 590 height 12
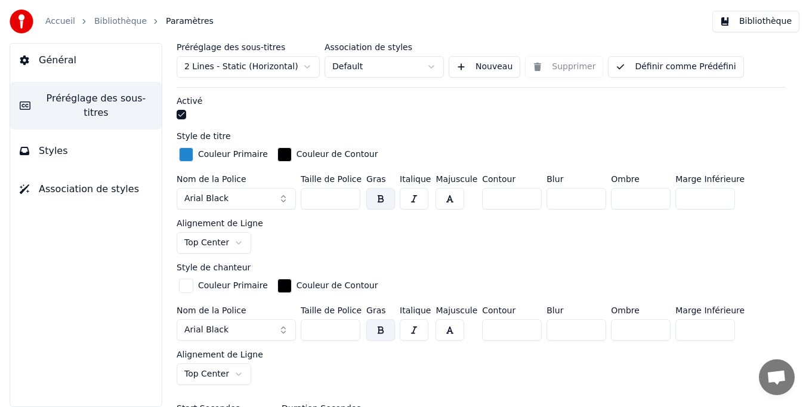
click at [179, 113] on button "button" at bounding box center [182, 115] width 10 height 10
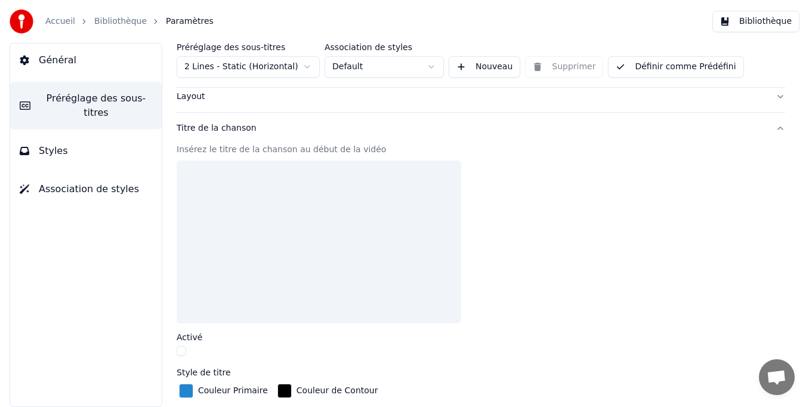
scroll to position [60, 0]
click at [768, 128] on button "Titre de la chanson" at bounding box center [481, 130] width 609 height 31
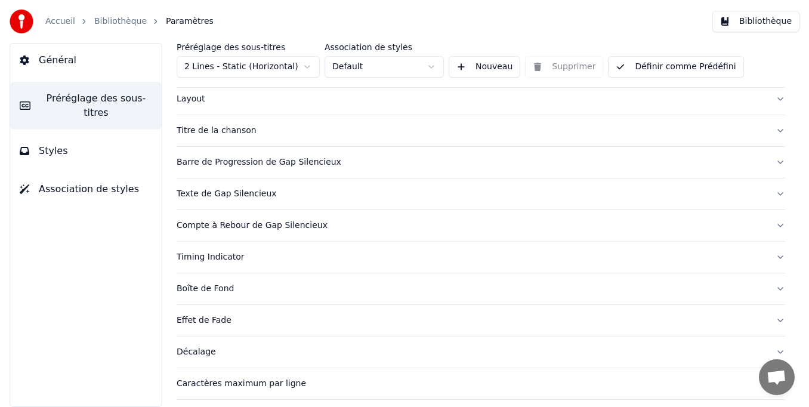
click at [773, 161] on button "Barre de Progression de Gap Silencieux" at bounding box center [481, 162] width 609 height 31
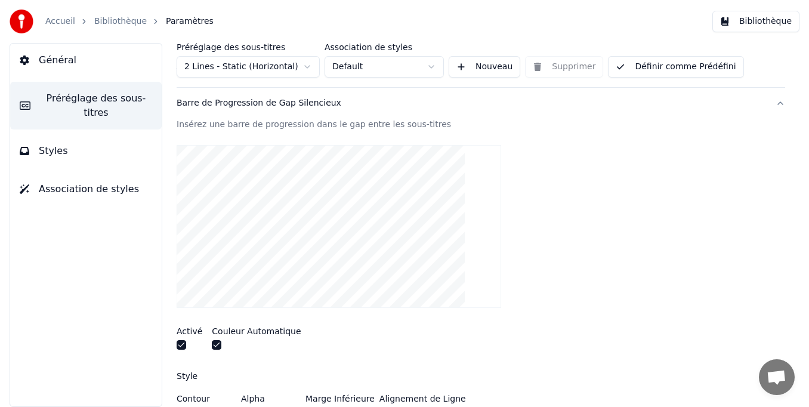
scroll to position [119, 0]
click at [184, 345] on button "button" at bounding box center [182, 345] width 10 height 10
click at [217, 344] on button "button" at bounding box center [217, 345] width 10 height 10
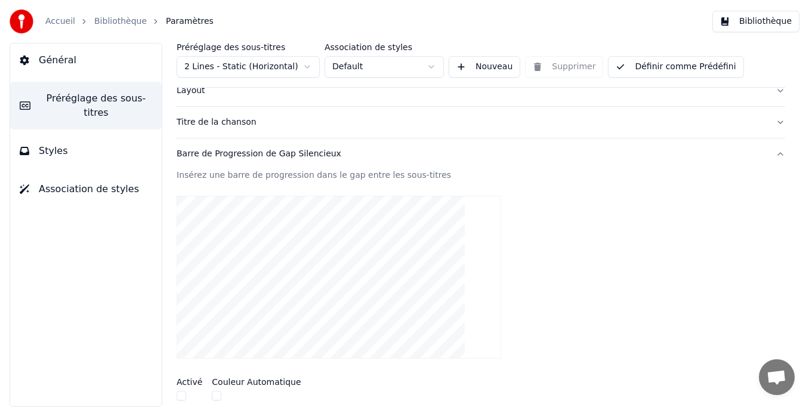
scroll to position [60, 0]
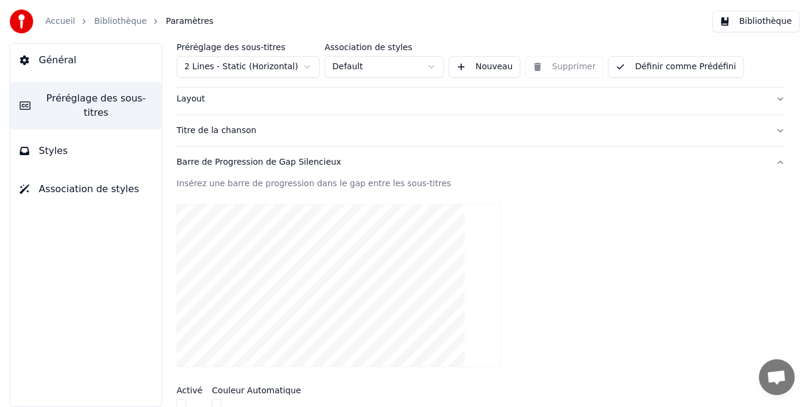
click at [774, 164] on button "Barre de Progression de Gap Silencieux" at bounding box center [481, 162] width 609 height 31
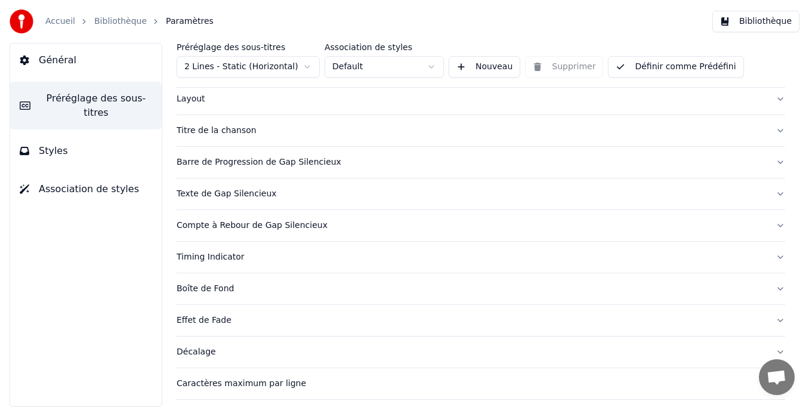
click at [770, 195] on button "Texte de Gap Silencieux" at bounding box center [481, 193] width 609 height 31
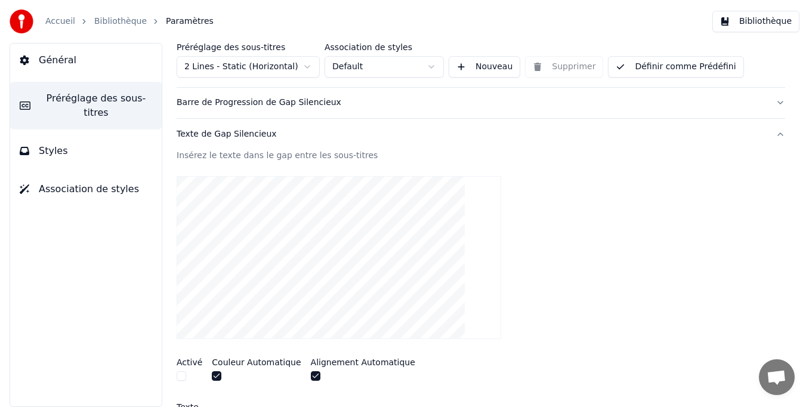
scroll to position [179, 0]
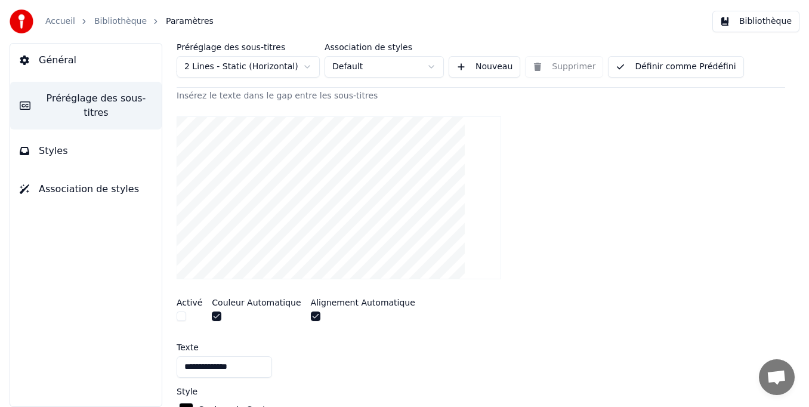
click at [213, 315] on button "button" at bounding box center [217, 317] width 10 height 10
click at [313, 316] on div at bounding box center [363, 318] width 104 height 13
click at [311, 316] on button "button" at bounding box center [316, 317] width 10 height 10
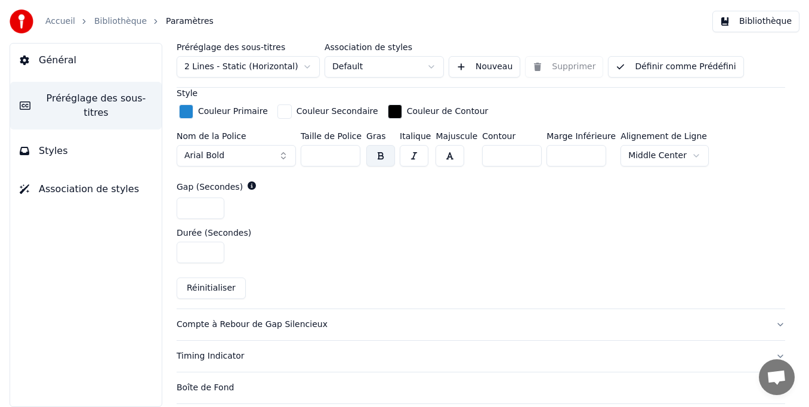
scroll to position [537, 0]
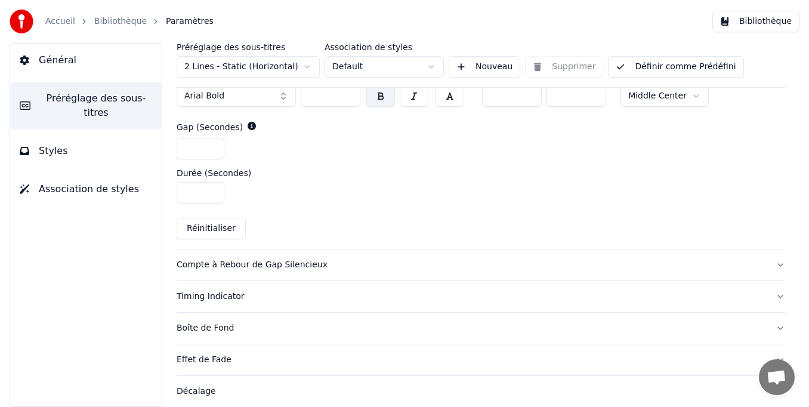
click at [762, 266] on button "Compte à Rebour de Gap Silencieux" at bounding box center [481, 264] width 609 height 31
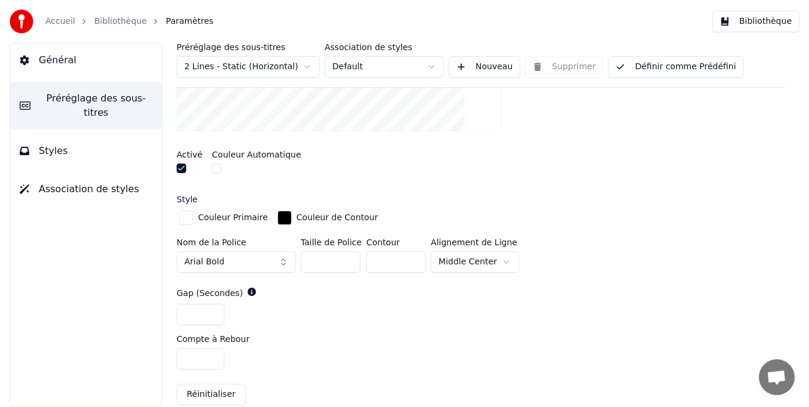
scroll to position [358, 0]
click at [183, 172] on button "button" at bounding box center [182, 169] width 10 height 10
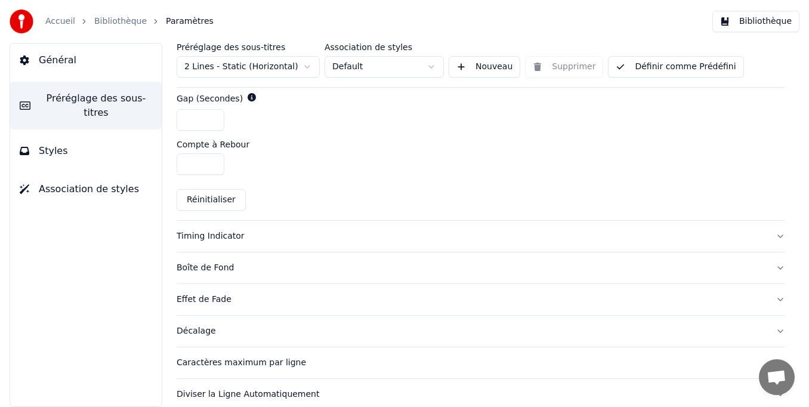
scroll to position [565, 0]
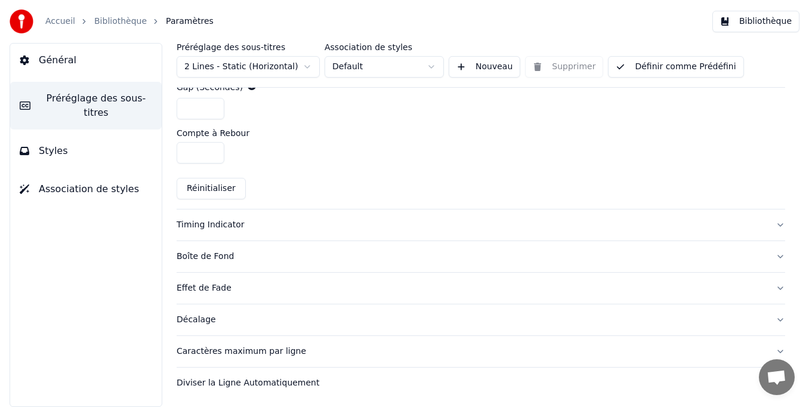
click at [772, 225] on button "Timing Indicator" at bounding box center [481, 225] width 609 height 31
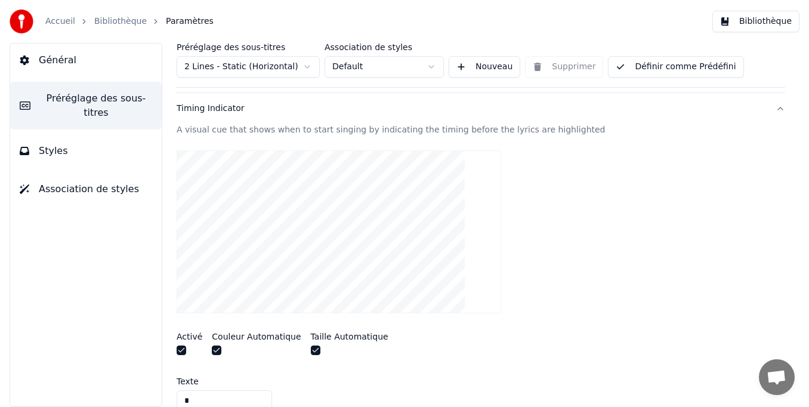
scroll to position [207, 0]
click at [774, 112] on button "Timing Indicator" at bounding box center [481, 110] width 609 height 31
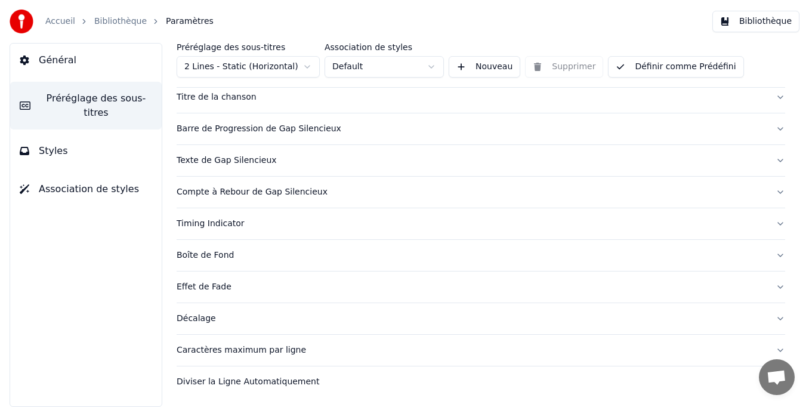
click at [770, 253] on button "Boîte de Fond" at bounding box center [481, 255] width 609 height 31
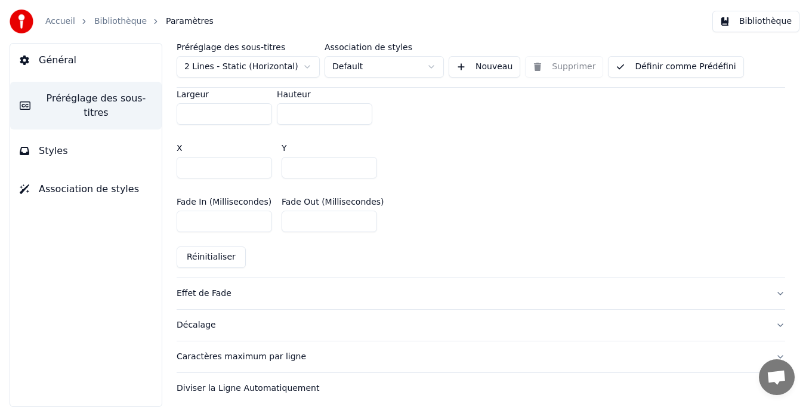
scroll to position [728, 0]
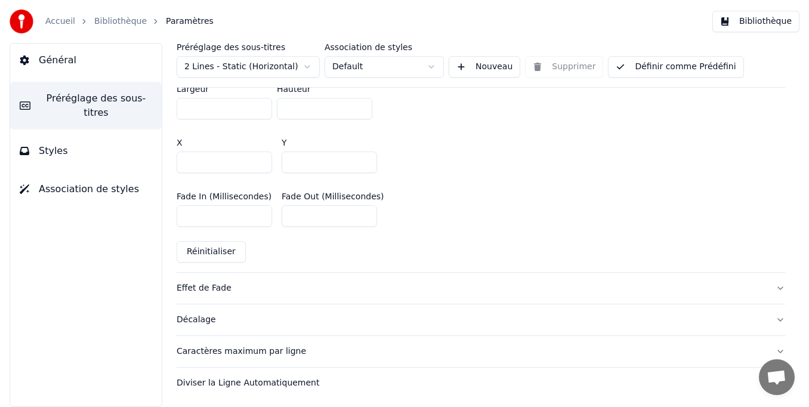
click at [768, 284] on button "Effet de Fade" at bounding box center [481, 288] width 609 height 31
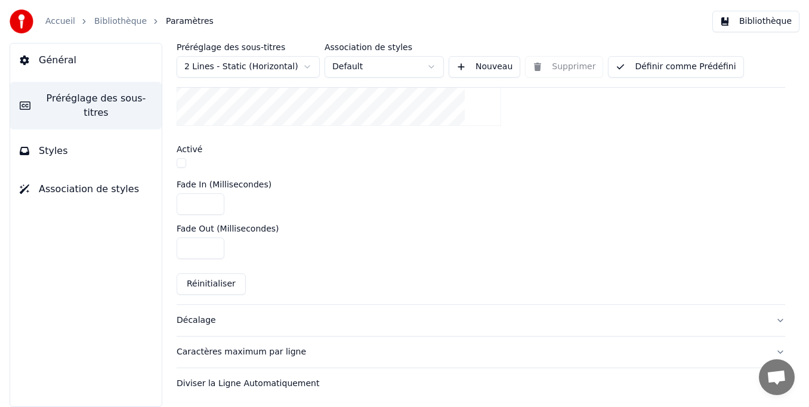
scroll to position [460, 0]
click at [768, 317] on button "Décalage" at bounding box center [481, 319] width 609 height 31
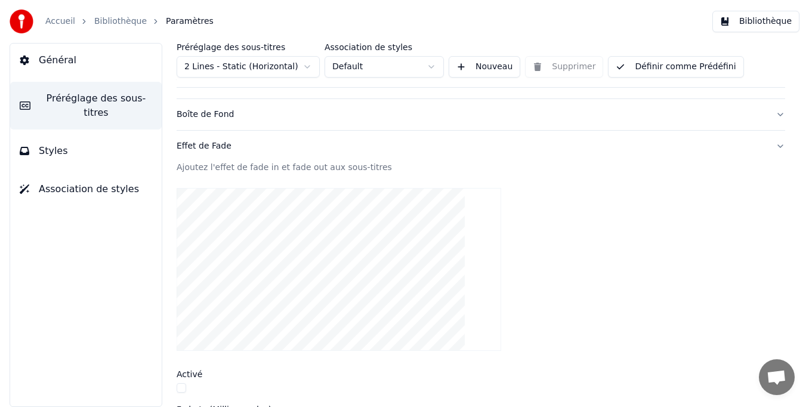
scroll to position [234, 0]
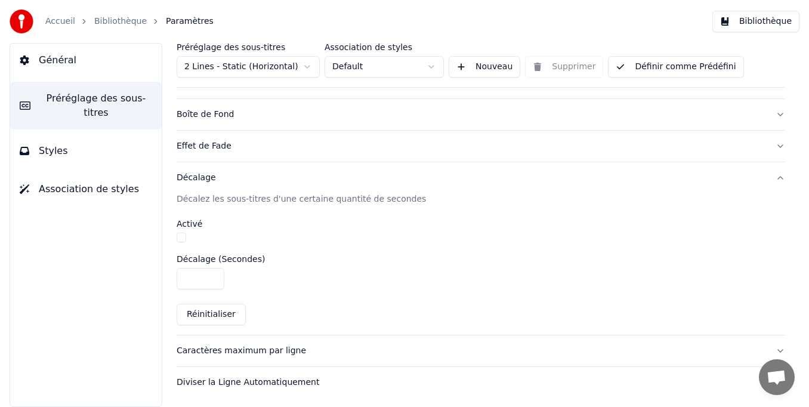
click at [772, 350] on button "Caractères maximum par ligne" at bounding box center [481, 350] width 609 height 31
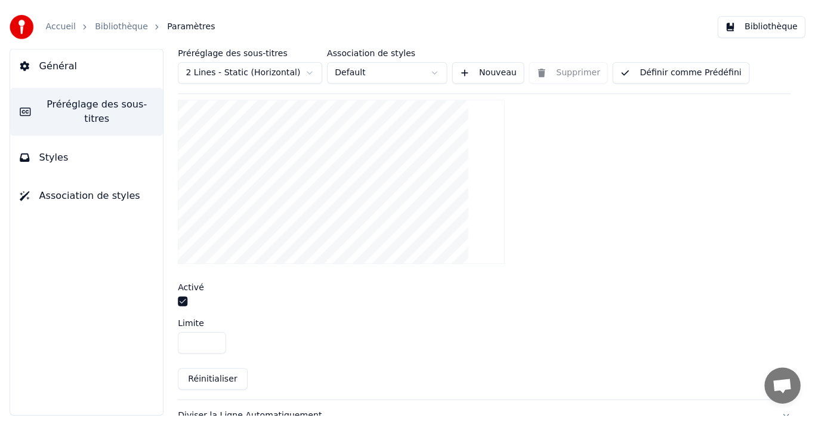
scroll to position [416, 0]
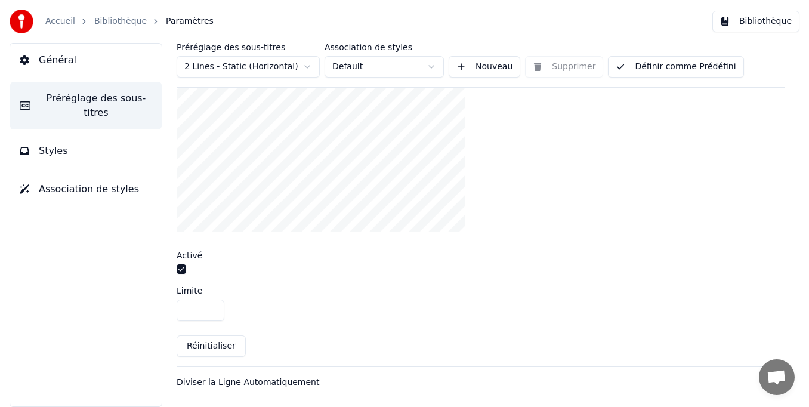
click at [760, 384] on div "Ouvrir le chat" at bounding box center [777, 377] width 36 height 36
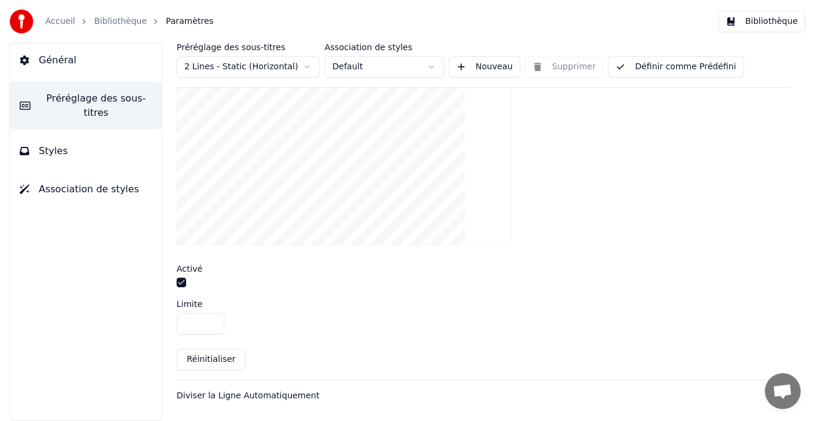
scroll to position [408, 0]
click at [270, 398] on div "Diviser la Ligne Automatiquement" at bounding box center [475, 396] width 596 height 12
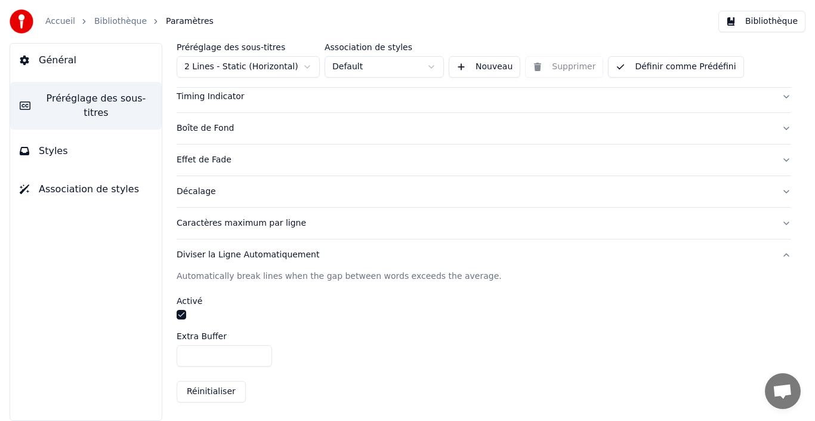
click at [182, 314] on button "button" at bounding box center [182, 315] width 10 height 10
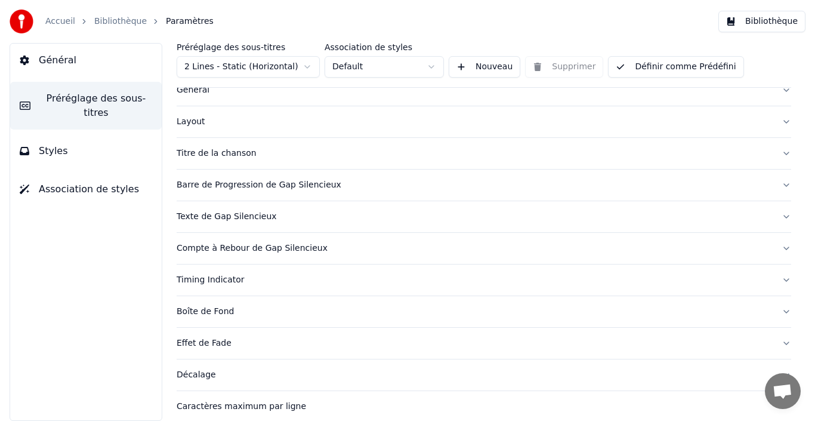
scroll to position [0, 0]
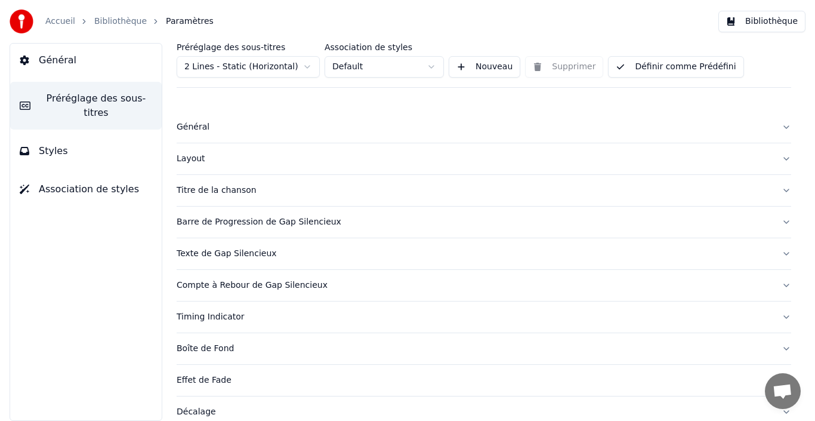
click at [779, 128] on button "Général" at bounding box center [484, 127] width 615 height 31
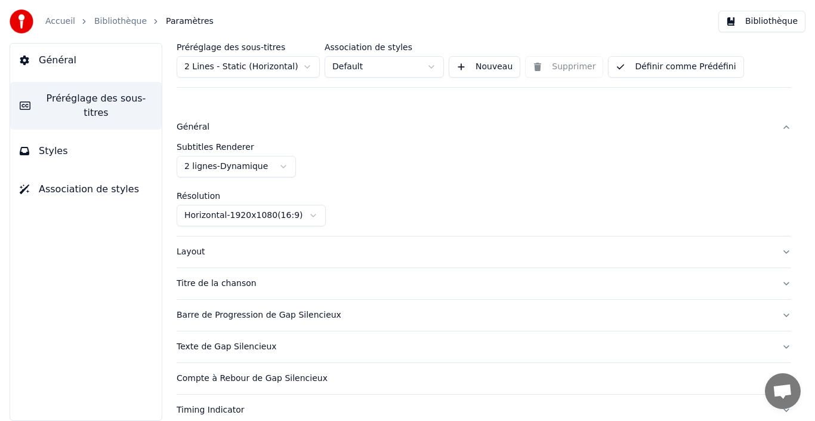
click at [315, 218] on html "Accueil Bibliothèque Paramètres Bibliothèque Général Préréglage des sous-titres…" at bounding box center [407, 210] width 815 height 421
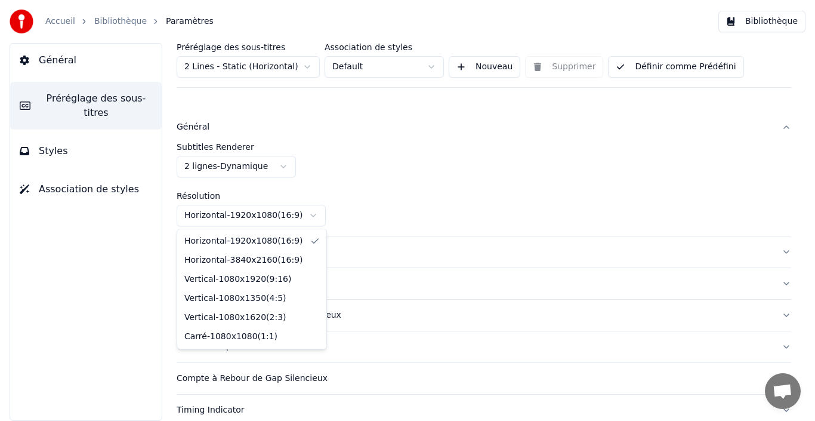
click at [315, 218] on html "Accueil Bibliothèque Paramètres Bibliothèque Général Préréglage des sous-titres…" at bounding box center [407, 210] width 815 height 421
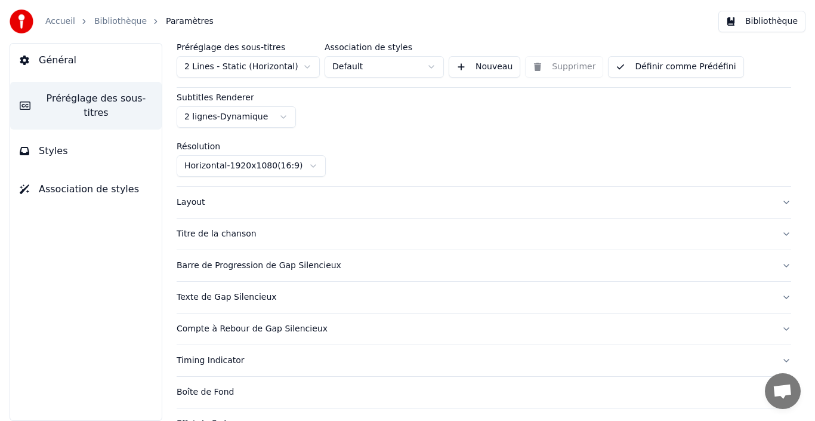
scroll to position [60, 0]
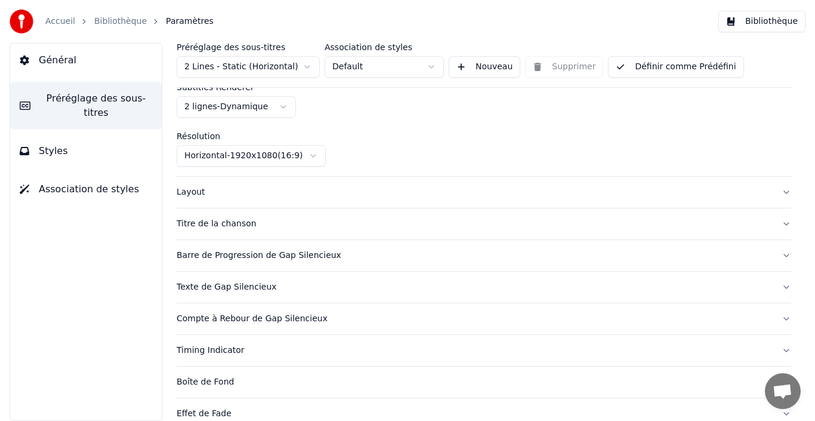
click at [775, 193] on button "Layout" at bounding box center [484, 192] width 615 height 31
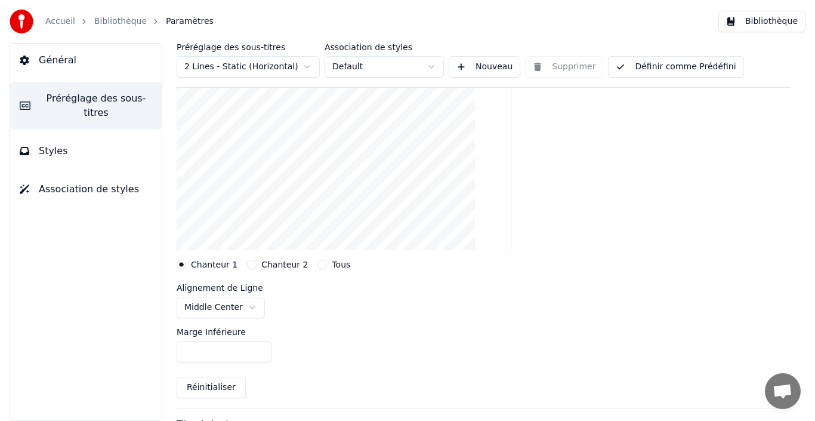
scroll to position [0, 0]
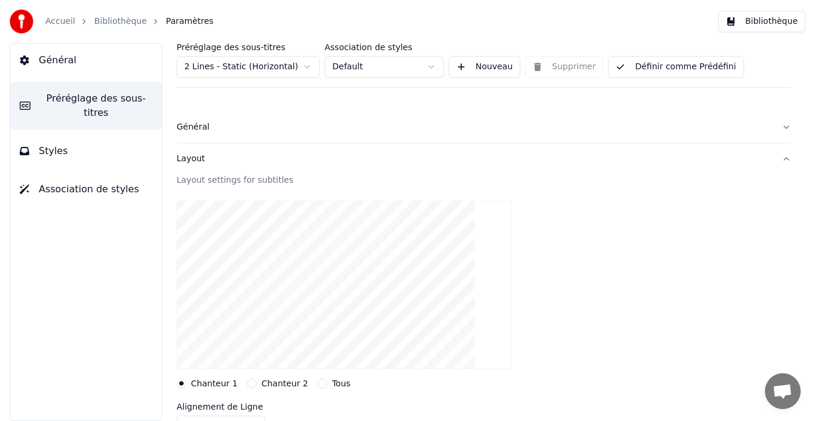
click at [674, 72] on button "Définir comme Prédéfini" at bounding box center [675, 66] width 135 height 21
click at [652, 69] on button "Terminé" at bounding box center [641, 66] width 67 height 21
click at [56, 144] on span "Styles" at bounding box center [53, 151] width 29 height 14
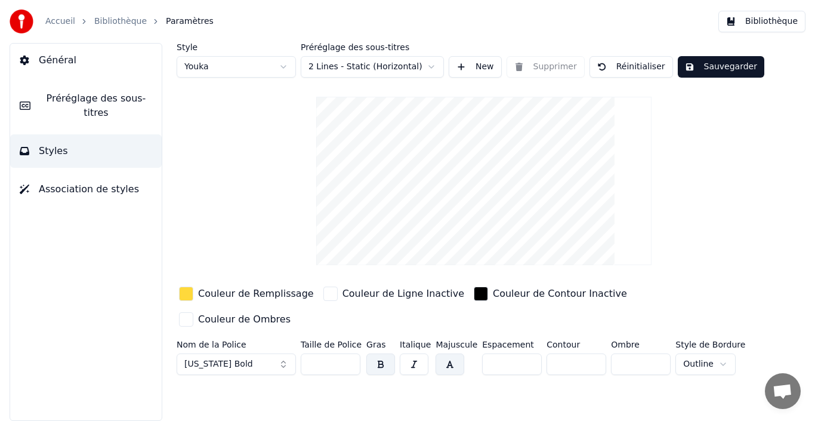
click at [324, 353] on input "**" at bounding box center [331, 363] width 60 height 21
type input "**"
click at [361, 387] on div "Style Youka Préréglage des sous-titres 2 Lines - Static (Horizontal) New Suppri…" at bounding box center [484, 232] width 663 height 378
drag, startPoint x: 492, startPoint y: 339, endPoint x: 479, endPoint y: 339, distance: 13.1
click at [482, 353] on input "*" at bounding box center [512, 363] width 60 height 21
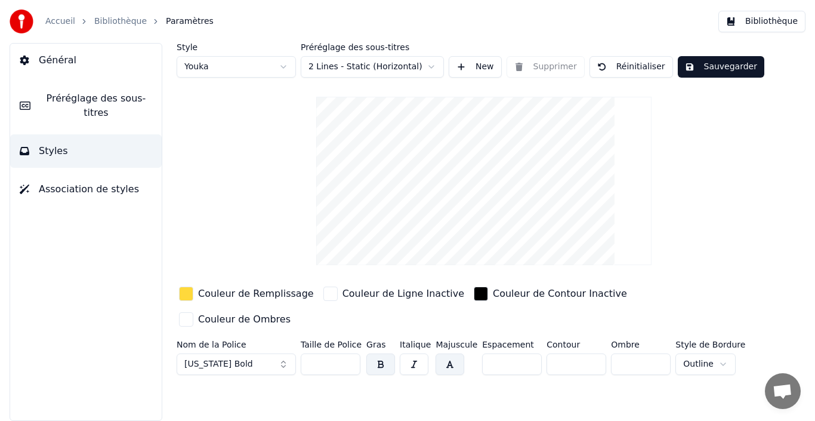
type input "*"
drag, startPoint x: 561, startPoint y: 340, endPoint x: 544, endPoint y: 340, distance: 16.7
click at [547, 353] on input "*" at bounding box center [577, 363] width 60 height 21
type input "*"
click at [534, 387] on div "Style Youka Préréglage des sous-titres 2 Lines - Static (Horizontal) New Suppri…" at bounding box center [484, 232] width 663 height 378
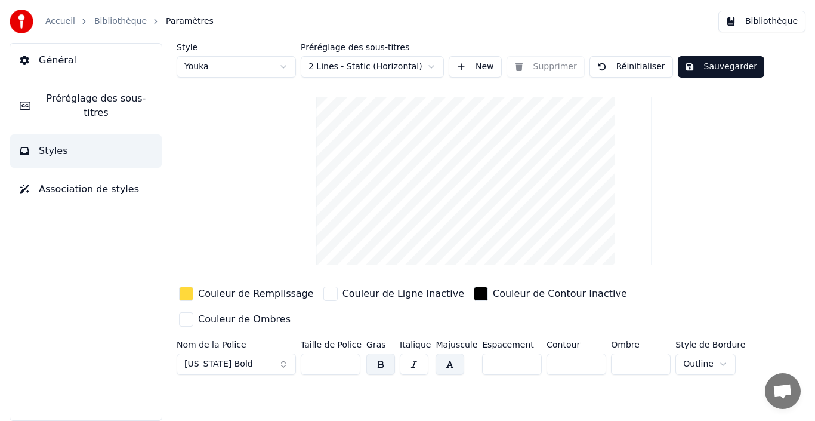
click at [716, 341] on html "Accueil Bibliothèque Paramètres Bibliothèque Général Préréglage des sous-titres…" at bounding box center [407, 210] width 815 height 421
click at [267, 353] on button "[US_STATE] Bold" at bounding box center [236, 363] width 119 height 21
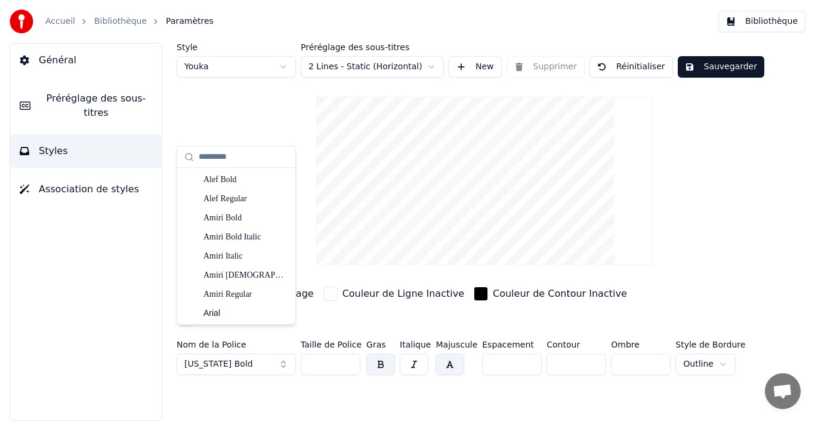
click at [722, 70] on button "Sauvegarder" at bounding box center [721, 66] width 87 height 21
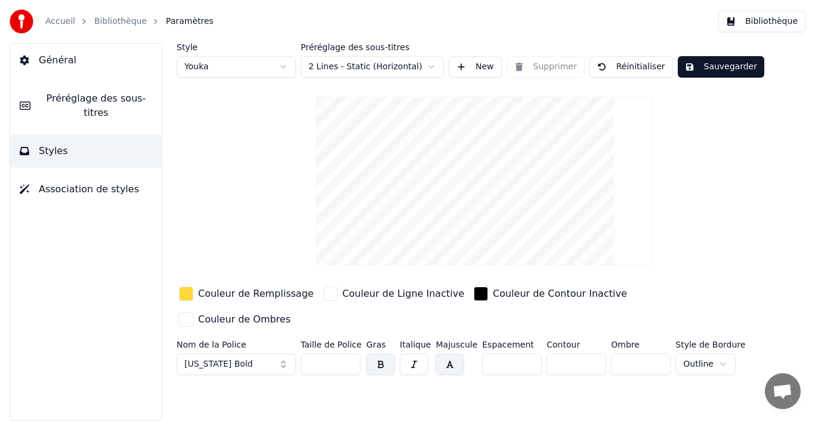
drag, startPoint x: 497, startPoint y: 338, endPoint x: 482, endPoint y: 338, distance: 14.9
click at [482, 353] on input "*" at bounding box center [512, 363] width 60 height 21
type input "*"
click at [477, 383] on div "Style Youka Préréglage des sous-titres 2 Lines - Static (Horizontal) New Suppri…" at bounding box center [484, 232] width 663 height 378
click at [551, 353] on input "*" at bounding box center [577, 363] width 60 height 21
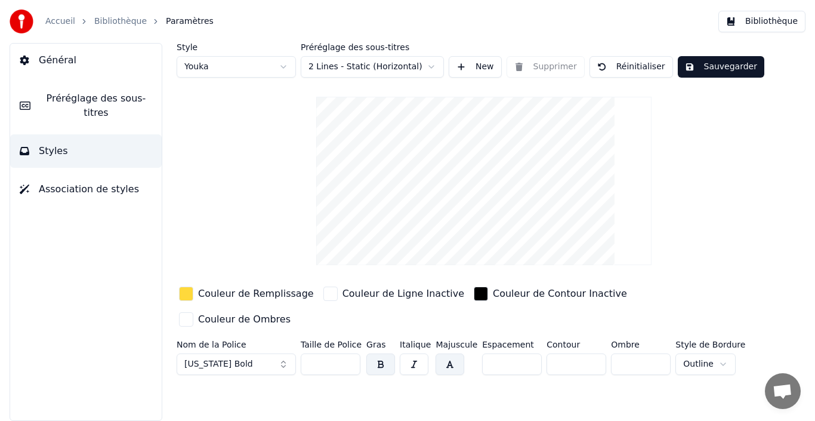
type input "*"
click at [550, 364] on div "Style Youka Préréglage des sous-titres 2 Lines - Static (Horizontal) New Suppri…" at bounding box center [484, 232] width 663 height 378
drag, startPoint x: 621, startPoint y: 341, endPoint x: 613, endPoint y: 341, distance: 8.4
click at [613, 353] on input "*" at bounding box center [641, 363] width 60 height 21
type input "*"
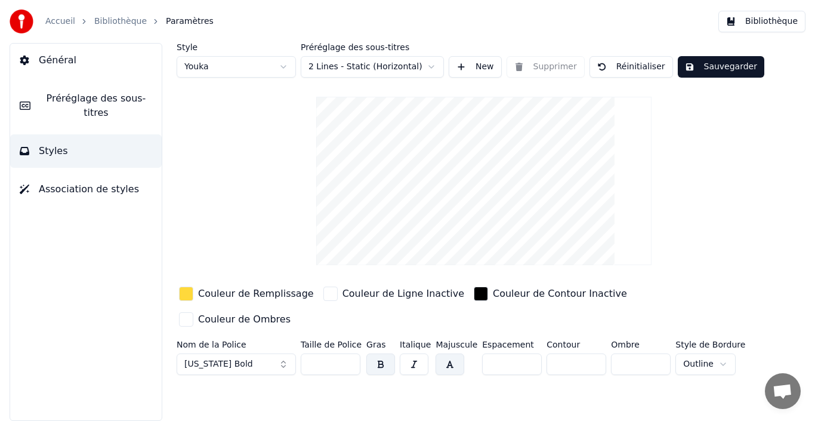
click at [712, 342] on html "Accueil Bibliothèque Paramètres Bibliothèque Général Préréglage des sous-titres…" at bounding box center [407, 210] width 815 height 421
click at [714, 343] on html "Accueil Bibliothèque Paramètres Bibliothèque Général Préréglage des sous-titres…" at bounding box center [407, 210] width 815 height 421
click at [247, 353] on button "[US_STATE] Bold" at bounding box center [236, 363] width 119 height 21
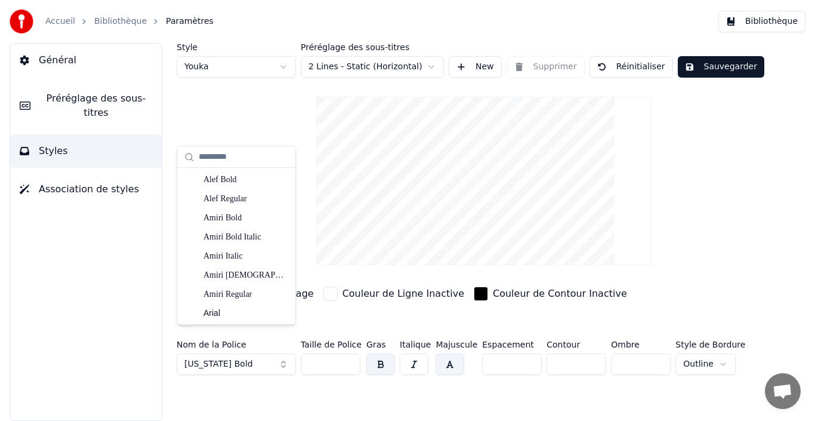
click at [193, 312] on div "button" at bounding box center [186, 319] width 14 height 14
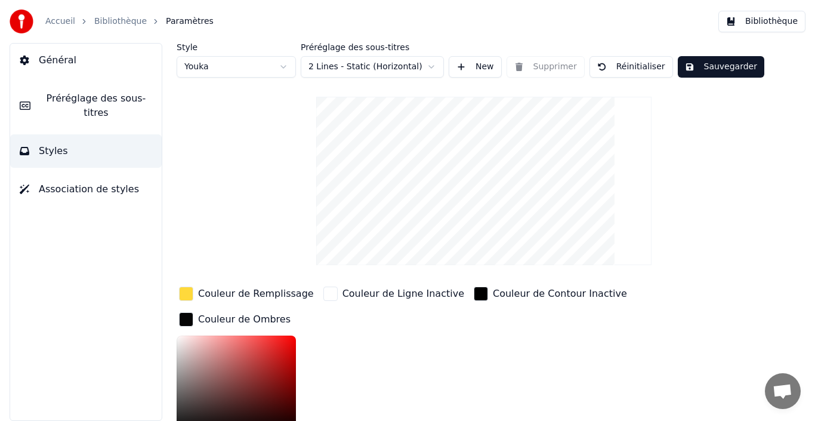
click at [296, 405] on div "Color" at bounding box center [236, 384] width 119 height 98
type input "*******"
click at [376, 305] on div "Couleur de Ligne Inactive" at bounding box center [394, 294] width 146 height 21
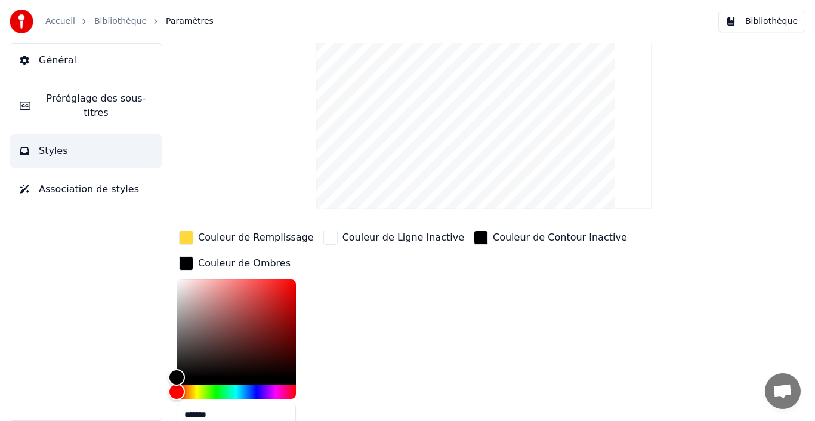
scroll to position [93, 0]
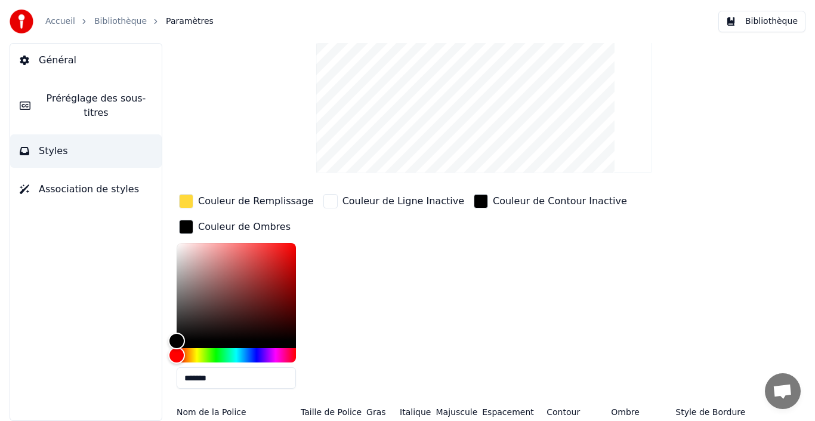
click at [731, 349] on div "Couleur de Remplissage Couleur de Ligne Inactive Couleur de Contour Inactive Co…" at bounding box center [462, 295] width 571 height 207
click at [193, 220] on div "button" at bounding box center [186, 227] width 14 height 14
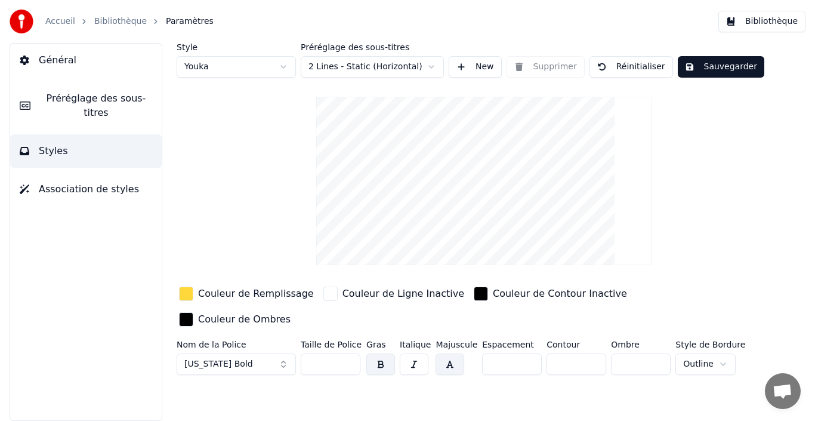
scroll to position [0, 0]
click at [439, 388] on div "Style Youka Préréglage des sous-titres 2 Lines - Static (Horizontal) New Suppri…" at bounding box center [484, 232] width 663 height 378
drag, startPoint x: 620, startPoint y: 337, endPoint x: 606, endPoint y: 337, distance: 13.7
click at [611, 353] on input "*" at bounding box center [641, 363] width 60 height 21
click at [653, 353] on input "**" at bounding box center [641, 363] width 60 height 21
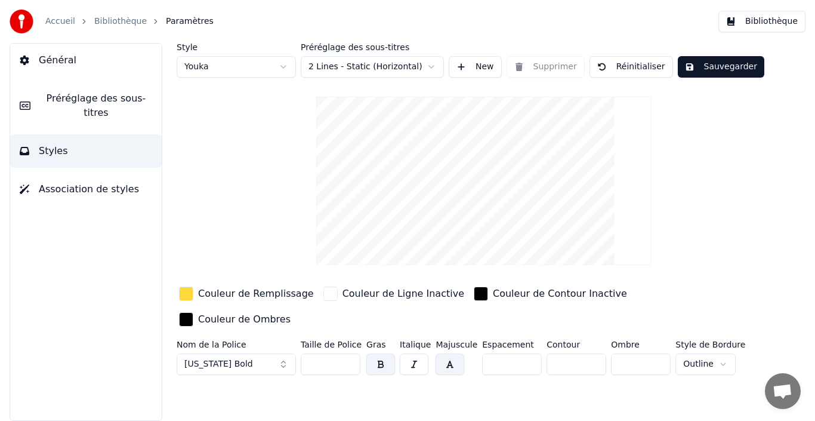
click at [653, 353] on input "**" at bounding box center [641, 363] width 60 height 21
type input "***"
click at [653, 353] on input "***" at bounding box center [641, 363] width 60 height 21
click at [245, 353] on button "[US_STATE] Bold" at bounding box center [236, 363] width 119 height 21
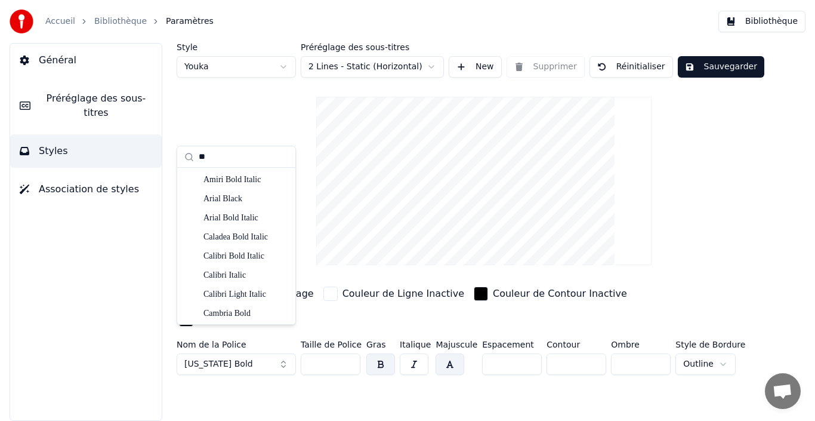
type input "*"
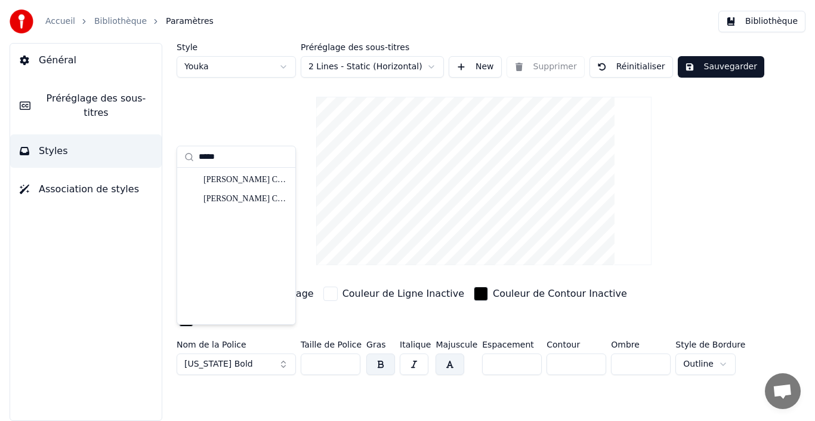
click at [189, 163] on div "*****" at bounding box center [236, 156] width 118 height 21
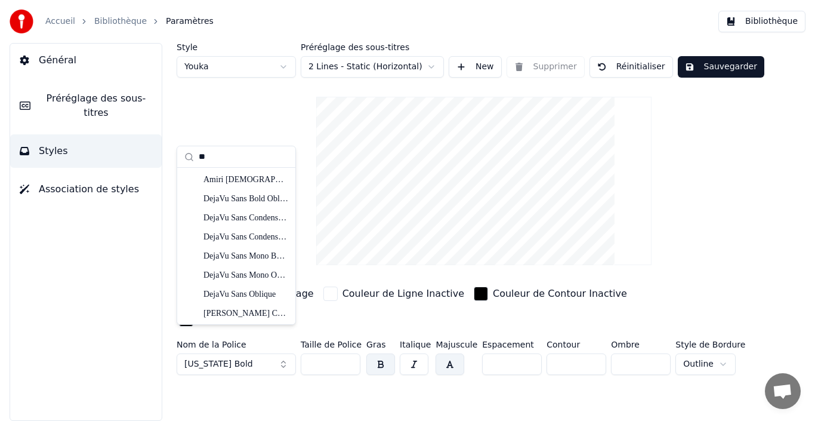
type input "*"
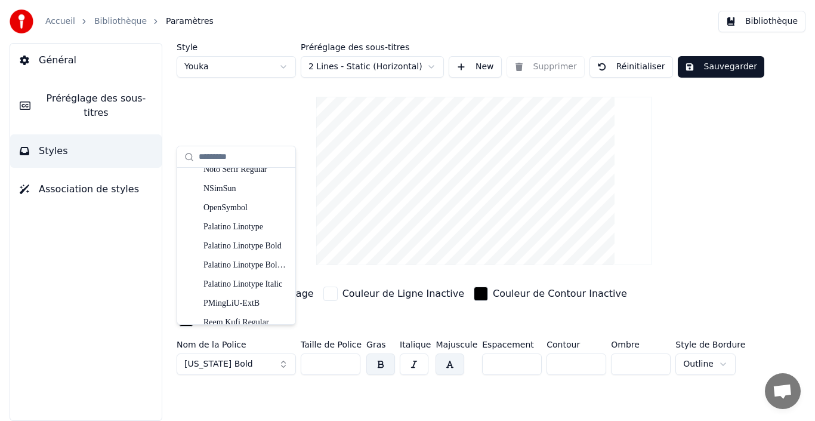
scroll to position [4357, 0]
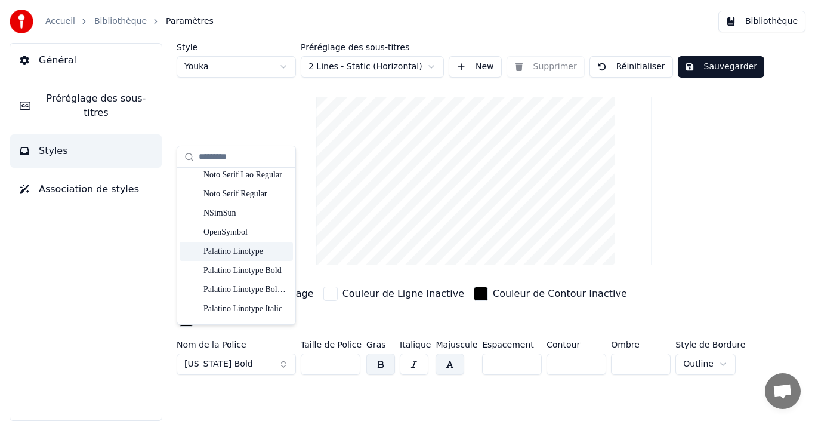
click at [239, 254] on div "Palatino Linotype" at bounding box center [246, 251] width 85 height 12
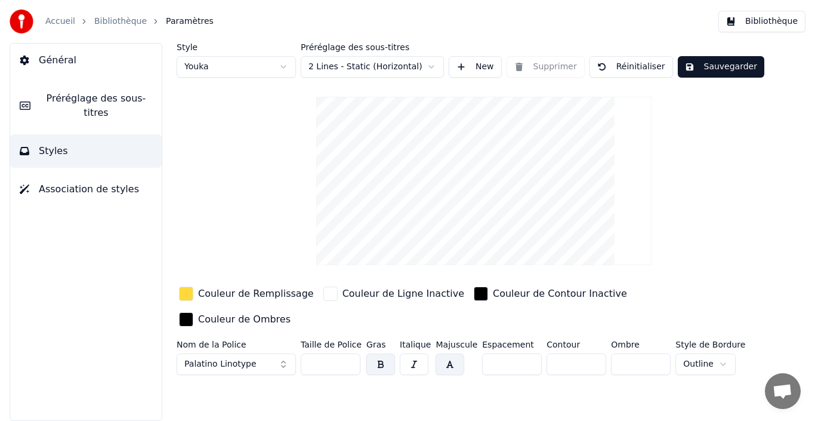
click at [258, 353] on button "Palatino Linotype" at bounding box center [236, 363] width 119 height 21
